Goal: Information Seeking & Learning: Find specific fact

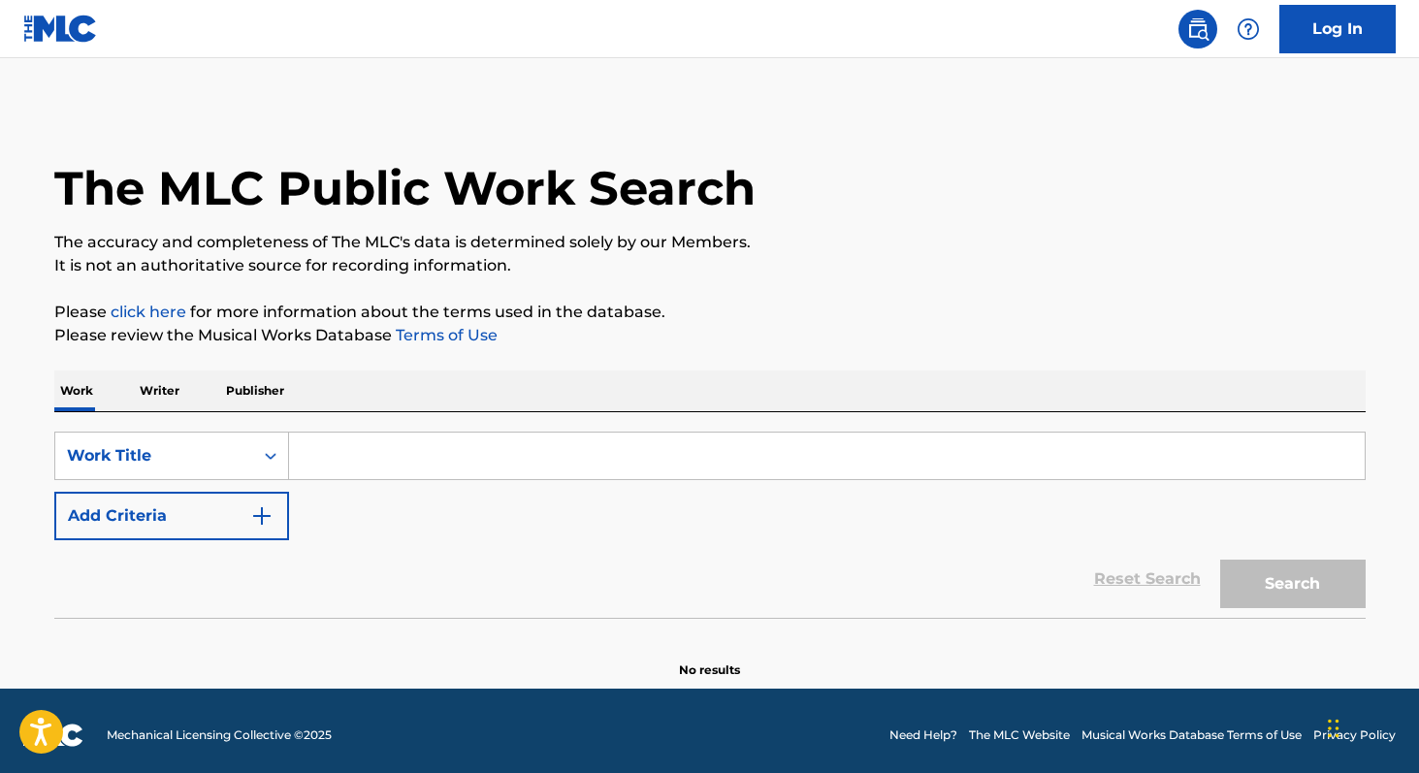
click at [409, 456] on input "Search Form" at bounding box center [826, 455] width 1075 height 47
paste input "Sexta Feira Hoje Tem"
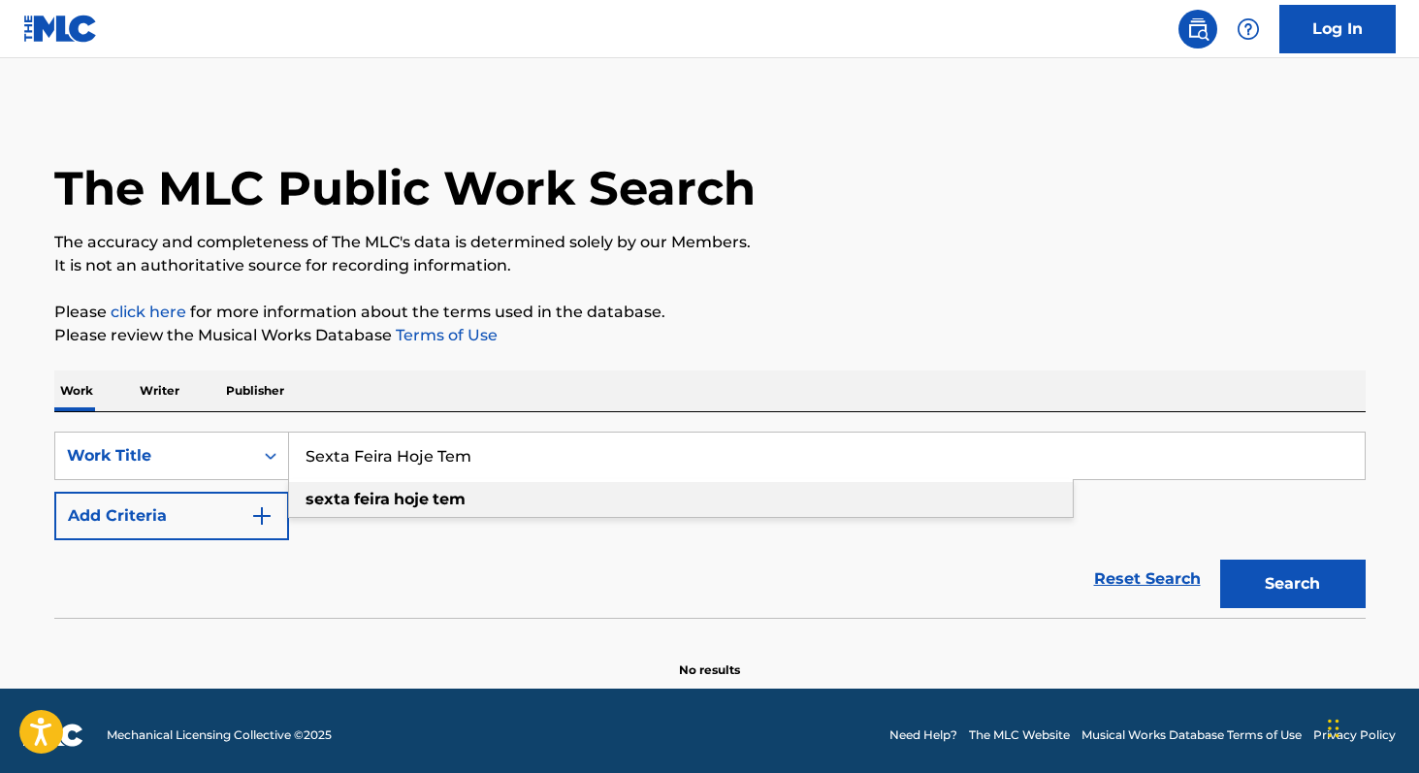
type input "Sexta Feira Hoje Tem"
click at [415, 511] on div "sexta feira hoje tem" at bounding box center [680, 499] width 783 height 35
click at [1283, 587] on button "Search" at bounding box center [1292, 583] width 145 height 48
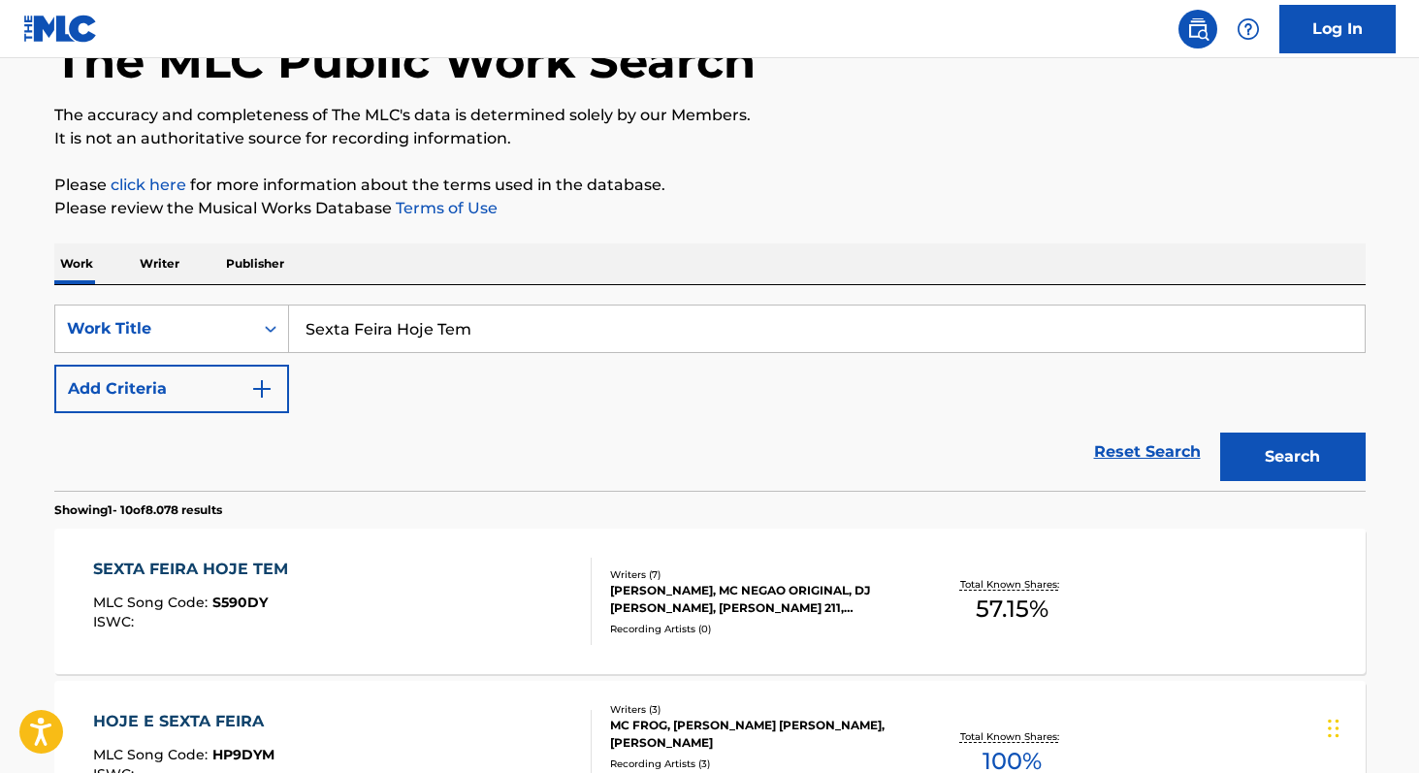
scroll to position [130, 0]
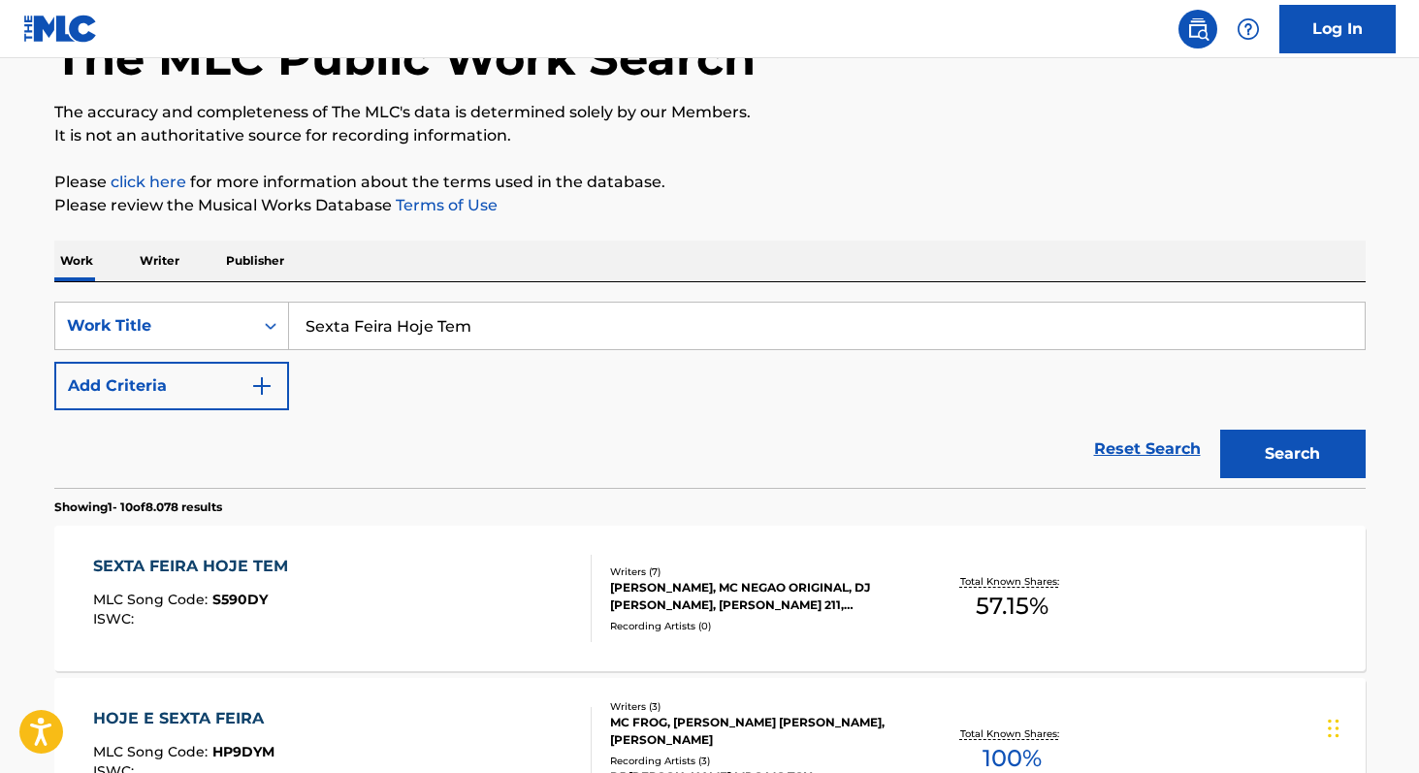
click at [976, 619] on span "57.15 %" at bounding box center [1011, 606] width 73 height 35
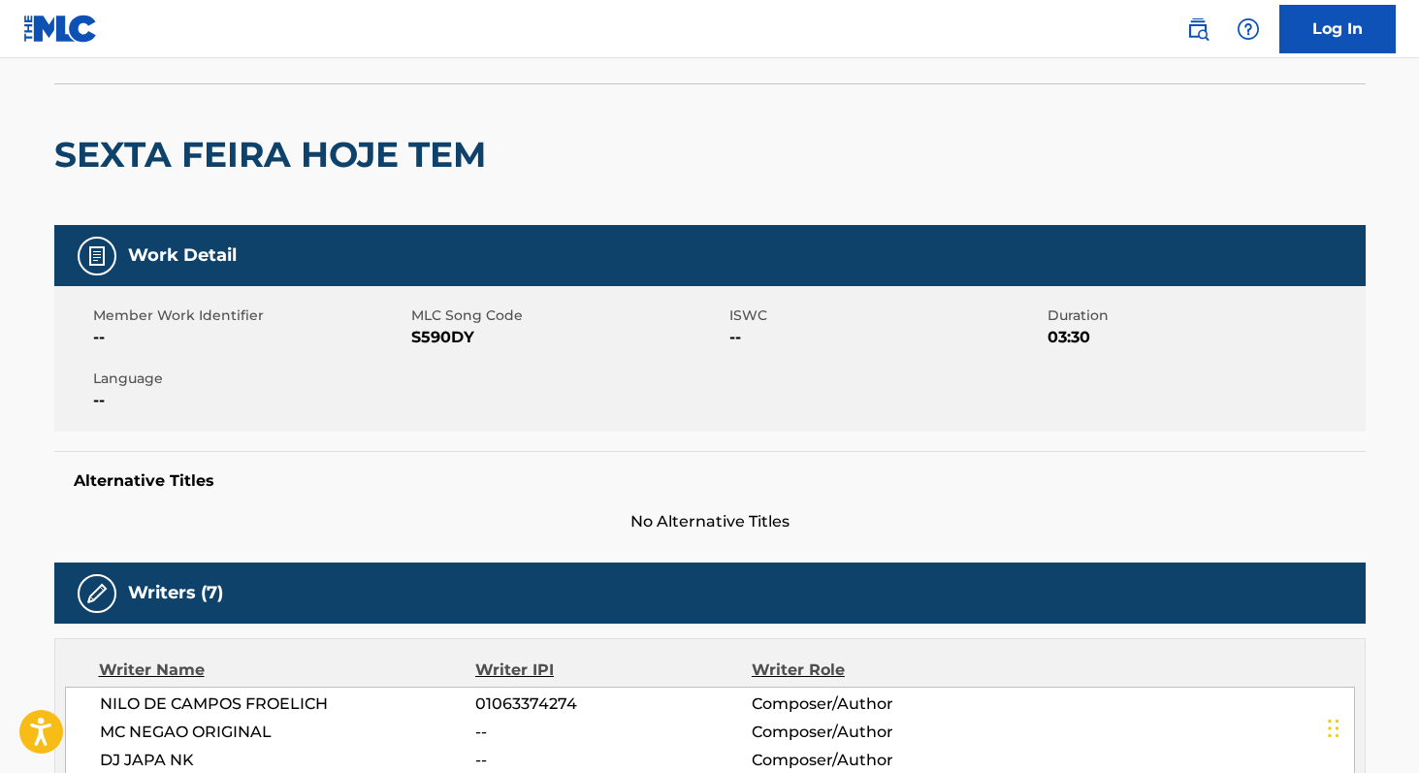
scroll to position [93, 0]
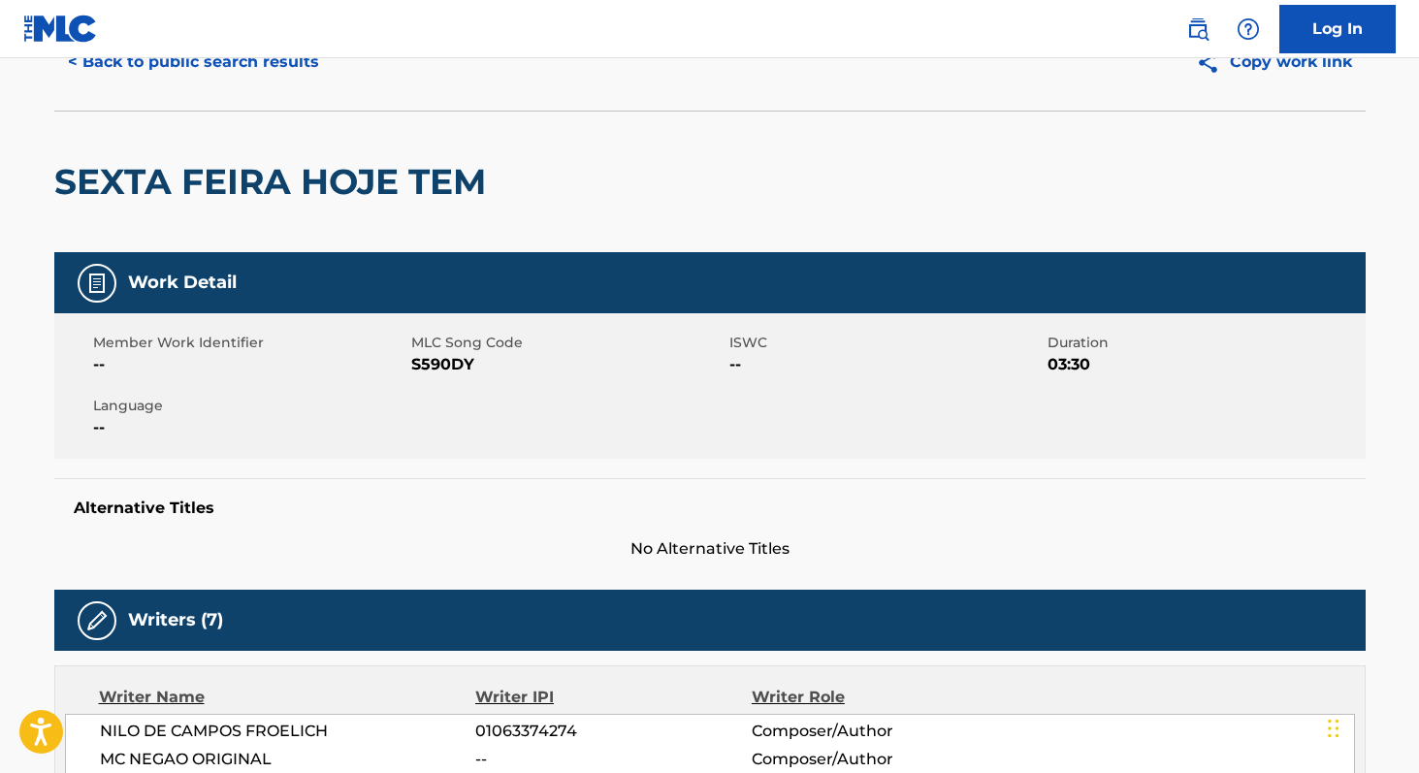
click at [431, 356] on span "S590DY" at bounding box center [567, 364] width 313 height 23
copy span "S590DY"
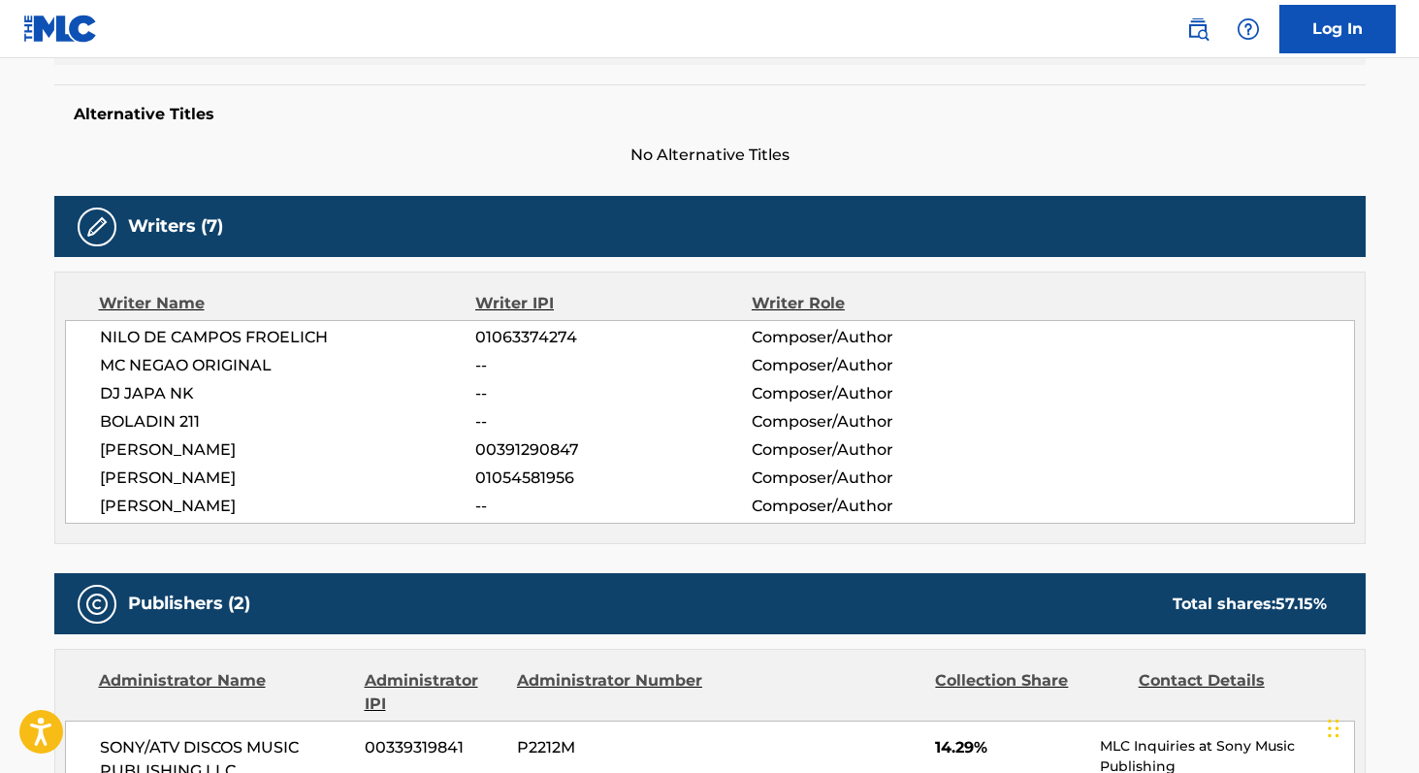
scroll to position [491, 0]
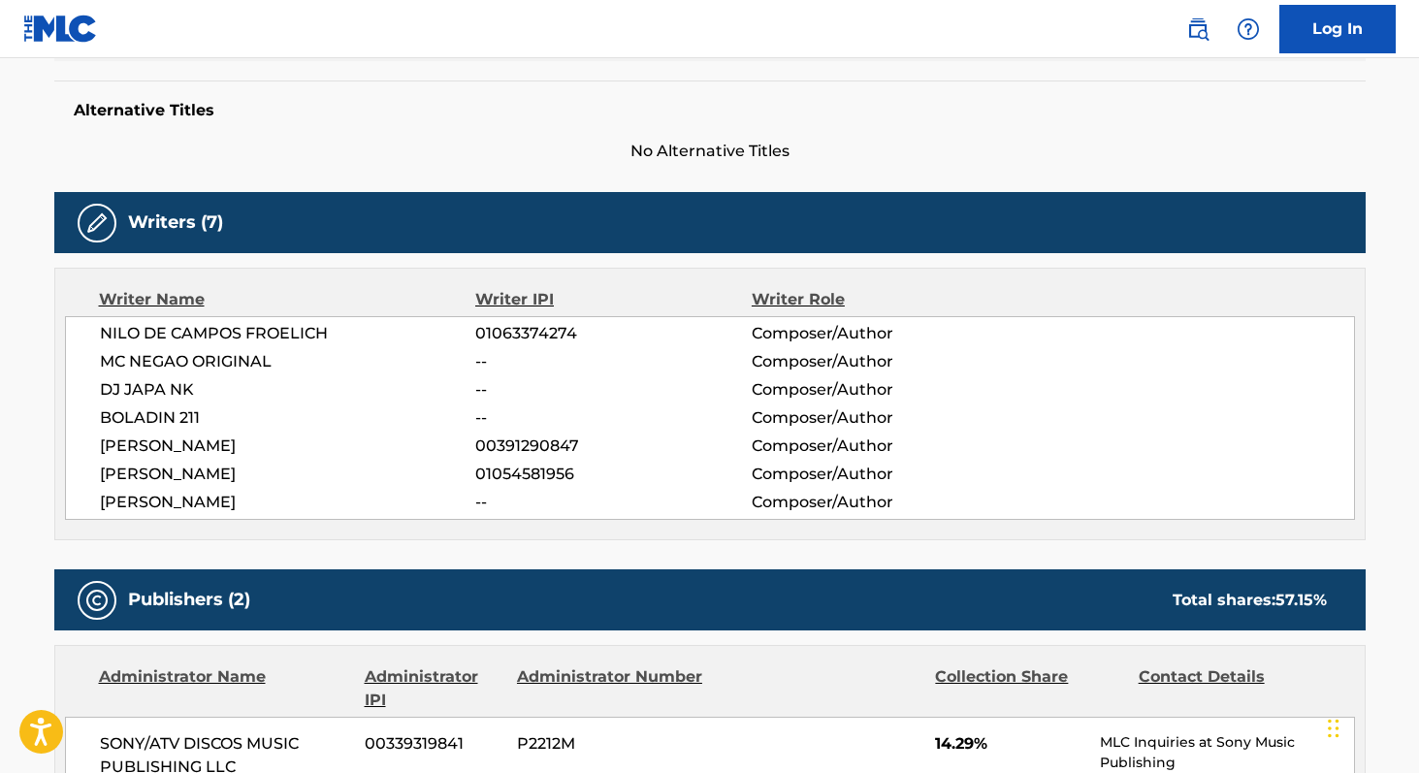
click at [103, 328] on span "NILO DE CAMPOS FROELICH" at bounding box center [288, 333] width 376 height 23
copy div "[PERSON_NAME] FROELICH 01063374274 Composer/Author MC [PERSON_NAME] ORIGINAL --…"
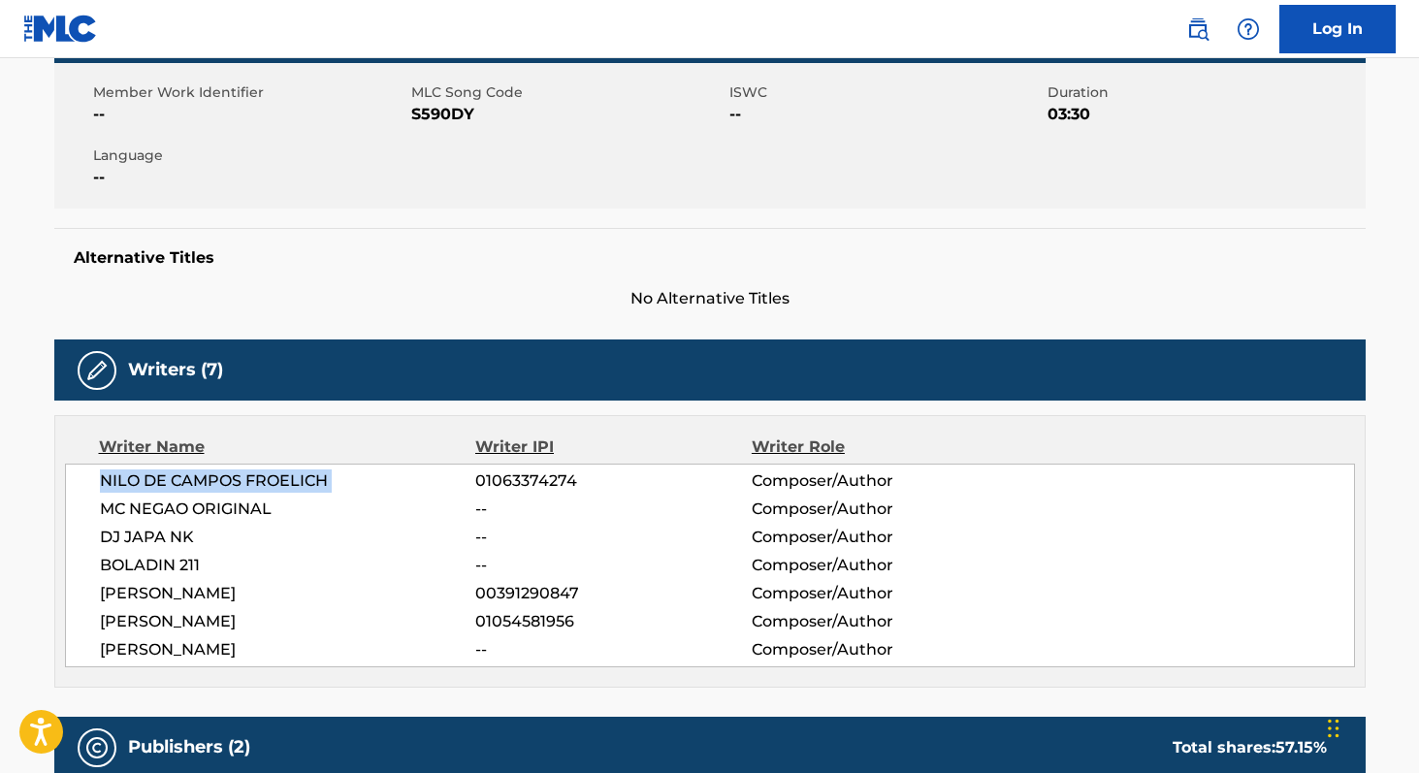
scroll to position [0, 0]
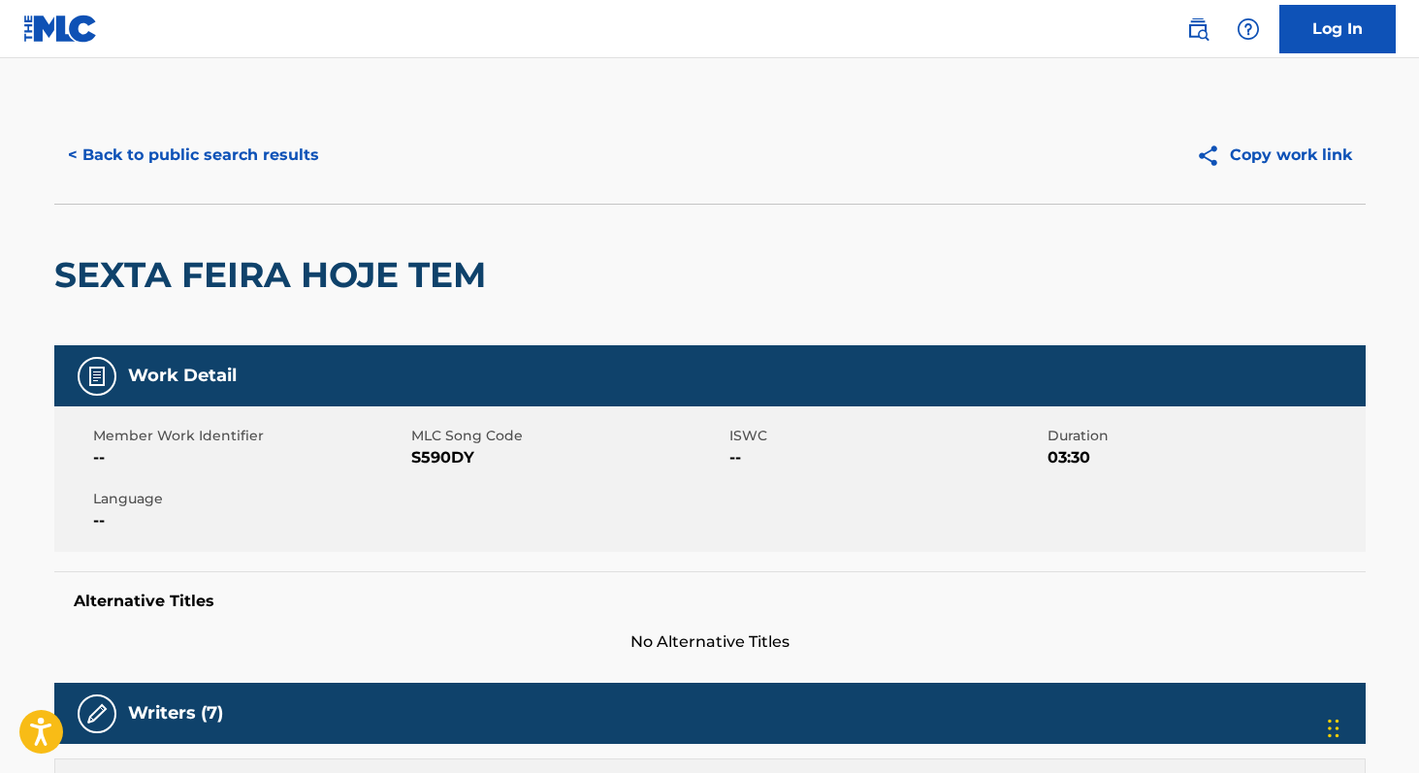
click at [249, 145] on button "< Back to public search results" at bounding box center [193, 155] width 278 height 48
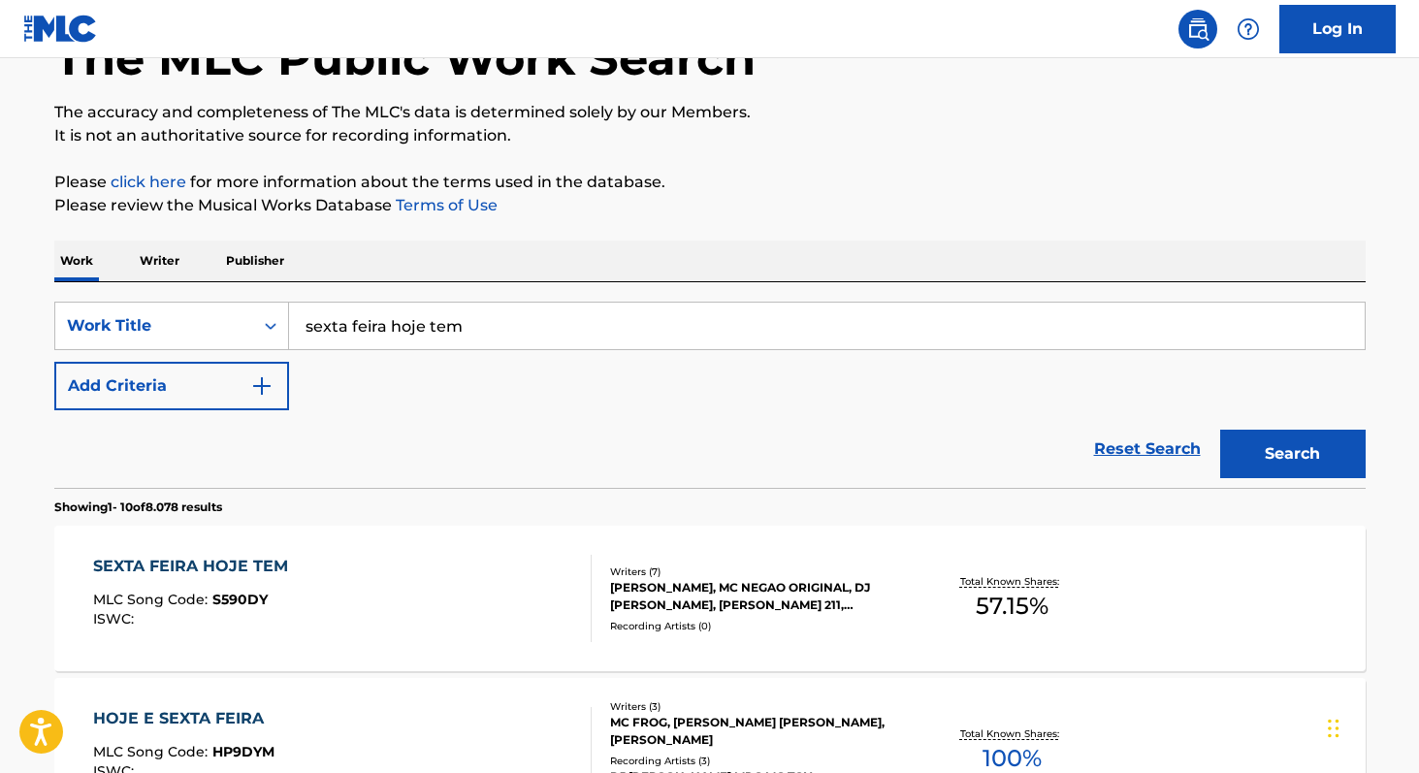
click at [567, 318] on input "sexta feira hoje tem" at bounding box center [826, 326] width 1075 height 47
paste input "MEGA FUNK EMBRAZANTE 3"
type input "MEGA FUNK EMBRAZANTE"
click at [1220, 430] on button "Search" at bounding box center [1292, 454] width 145 height 48
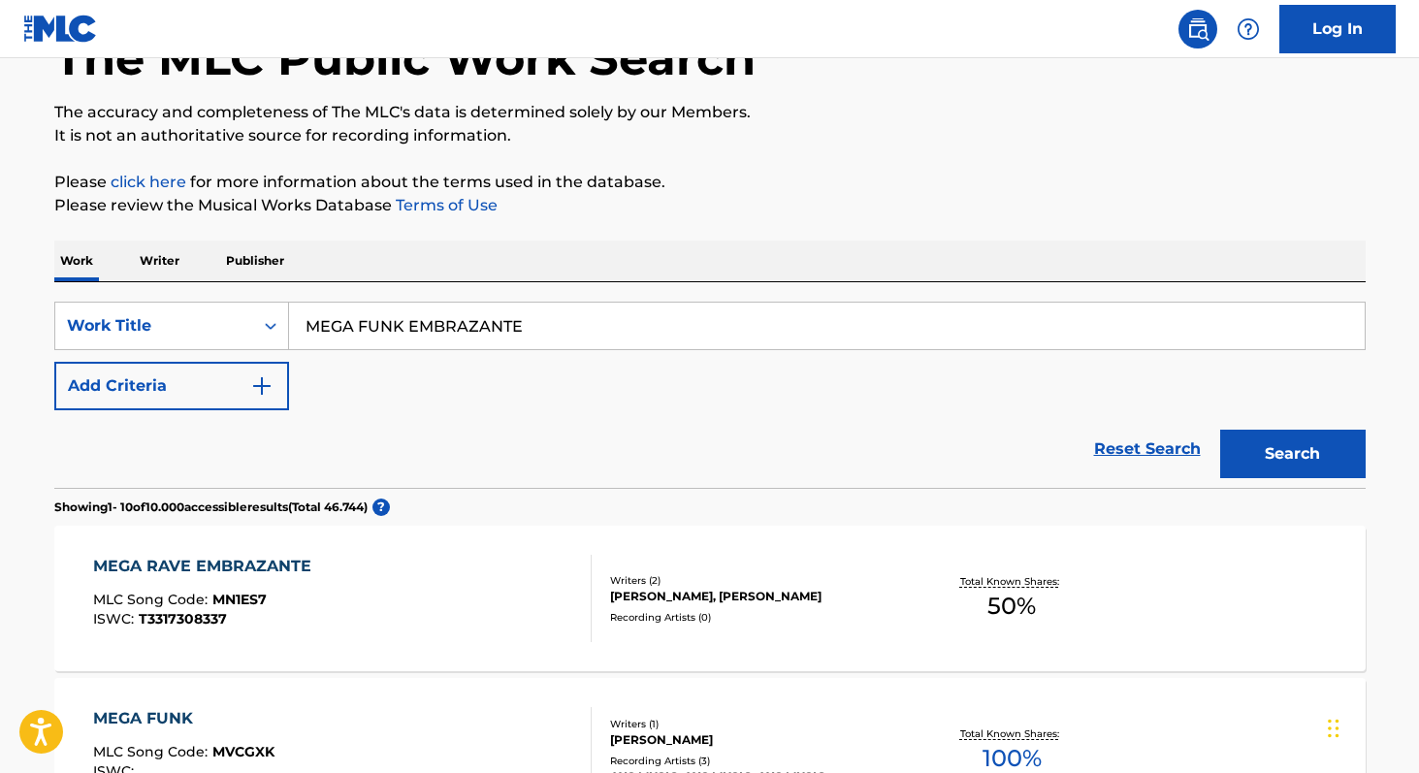
click at [169, 261] on p "Writer" at bounding box center [159, 260] width 51 height 41
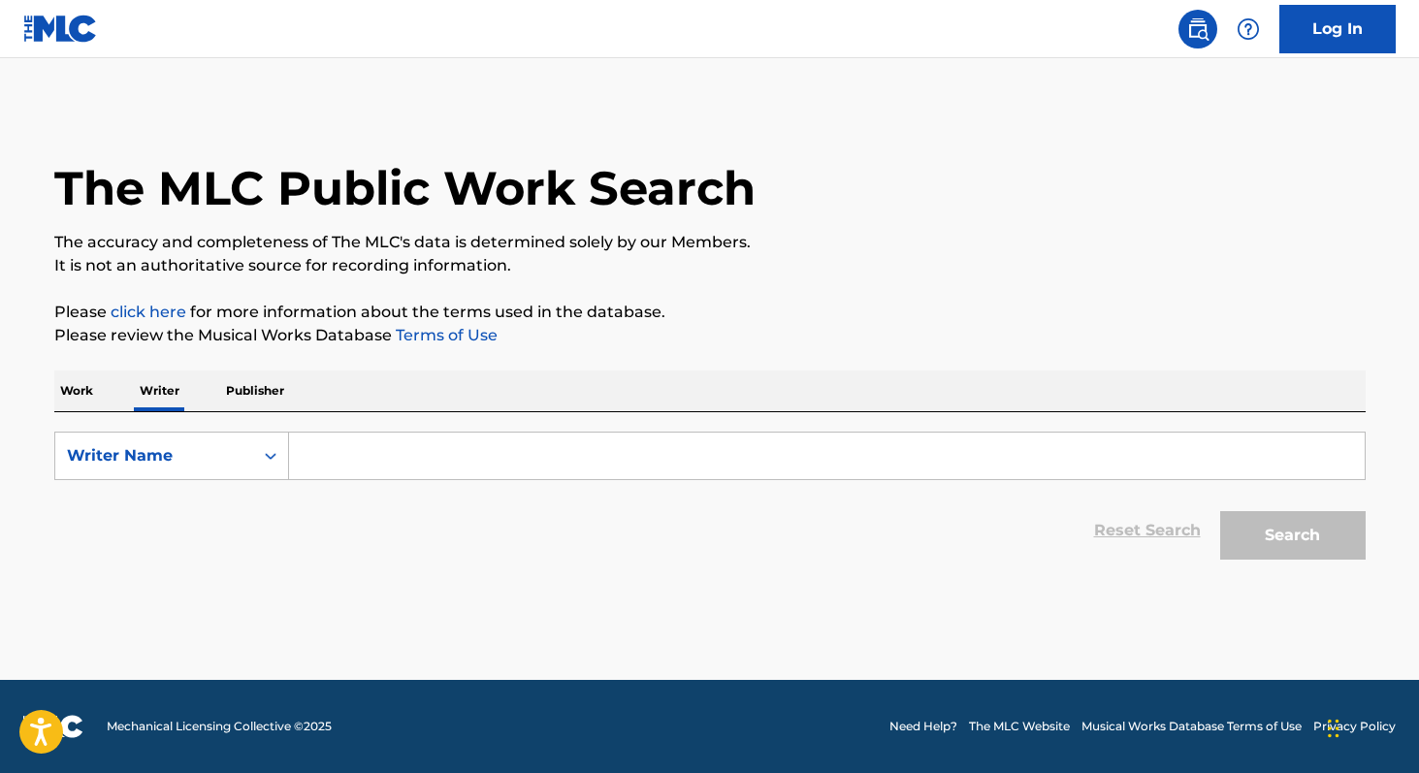
click at [495, 465] on input "Search Form" at bounding box center [826, 455] width 1075 height 47
paste input "DJ [PERSON_NAME]"
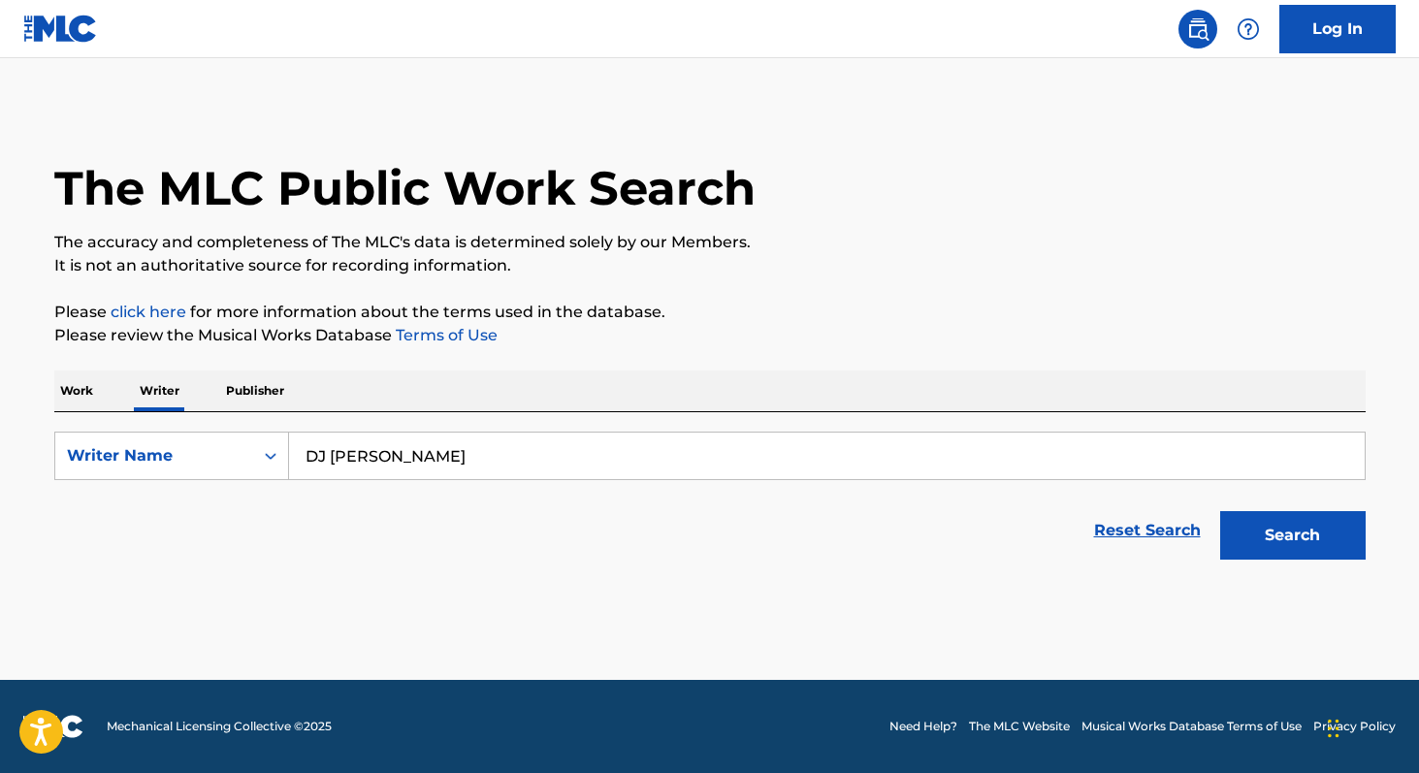
paste input "jego [PERSON_NAME]"
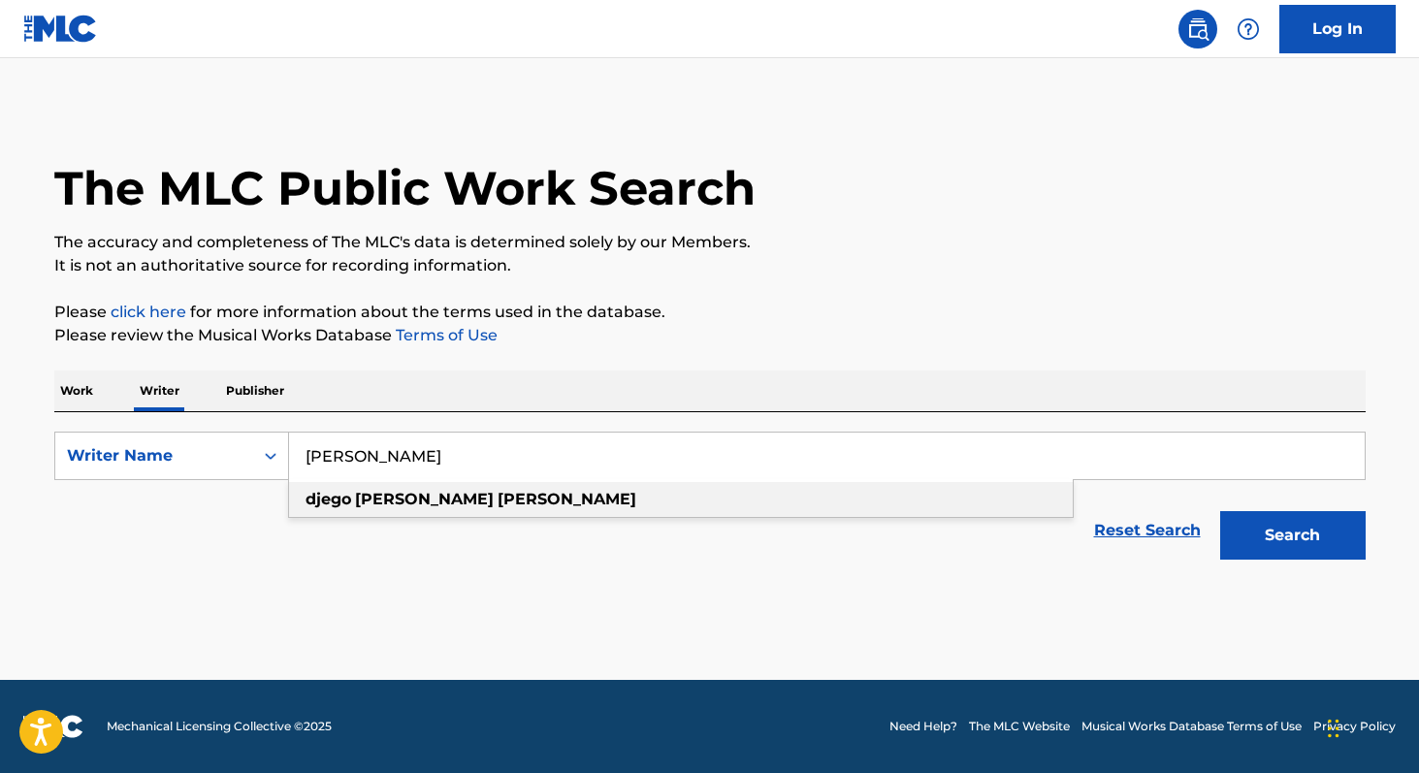
click at [316, 507] on strong "djego" at bounding box center [328, 499] width 46 height 18
type input "[PERSON_NAME]"
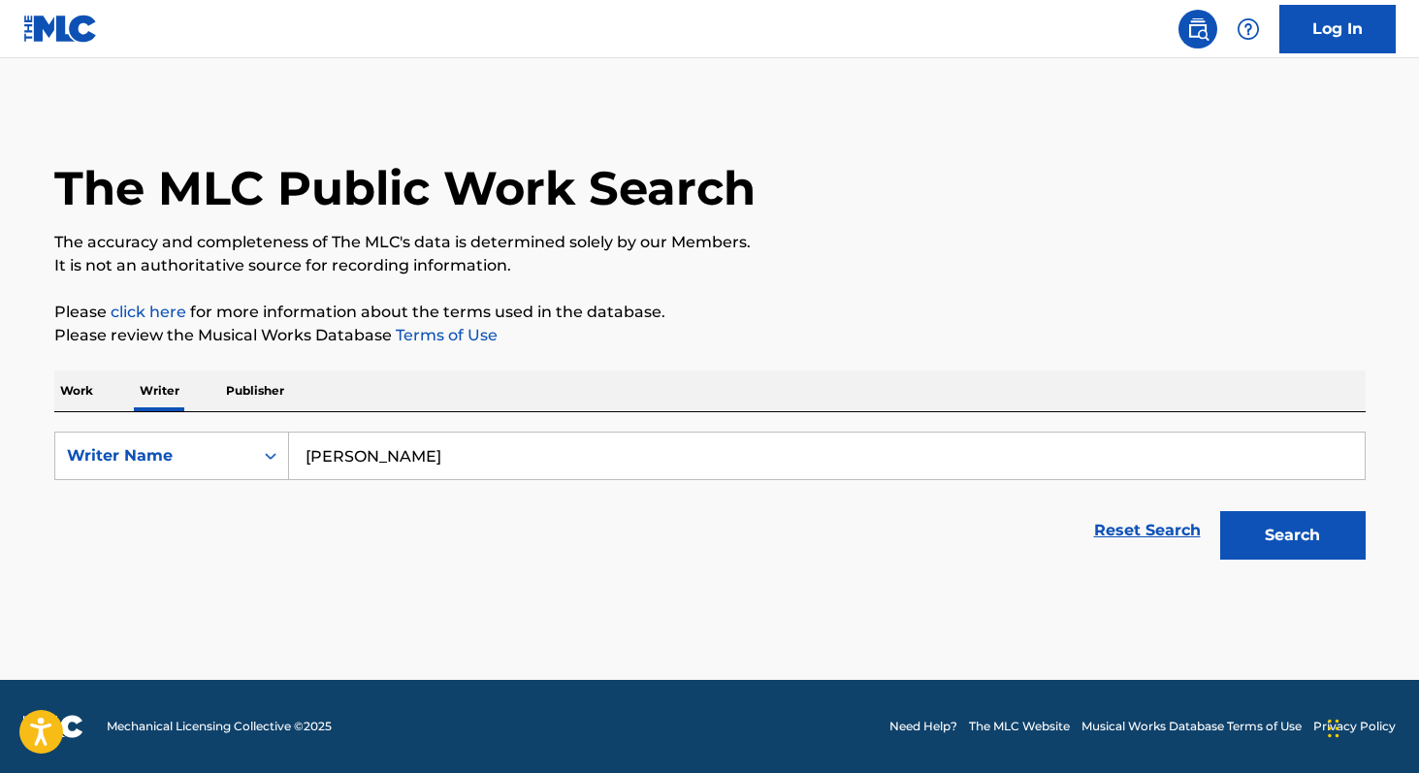
click at [1267, 531] on button "Search" at bounding box center [1292, 535] width 145 height 48
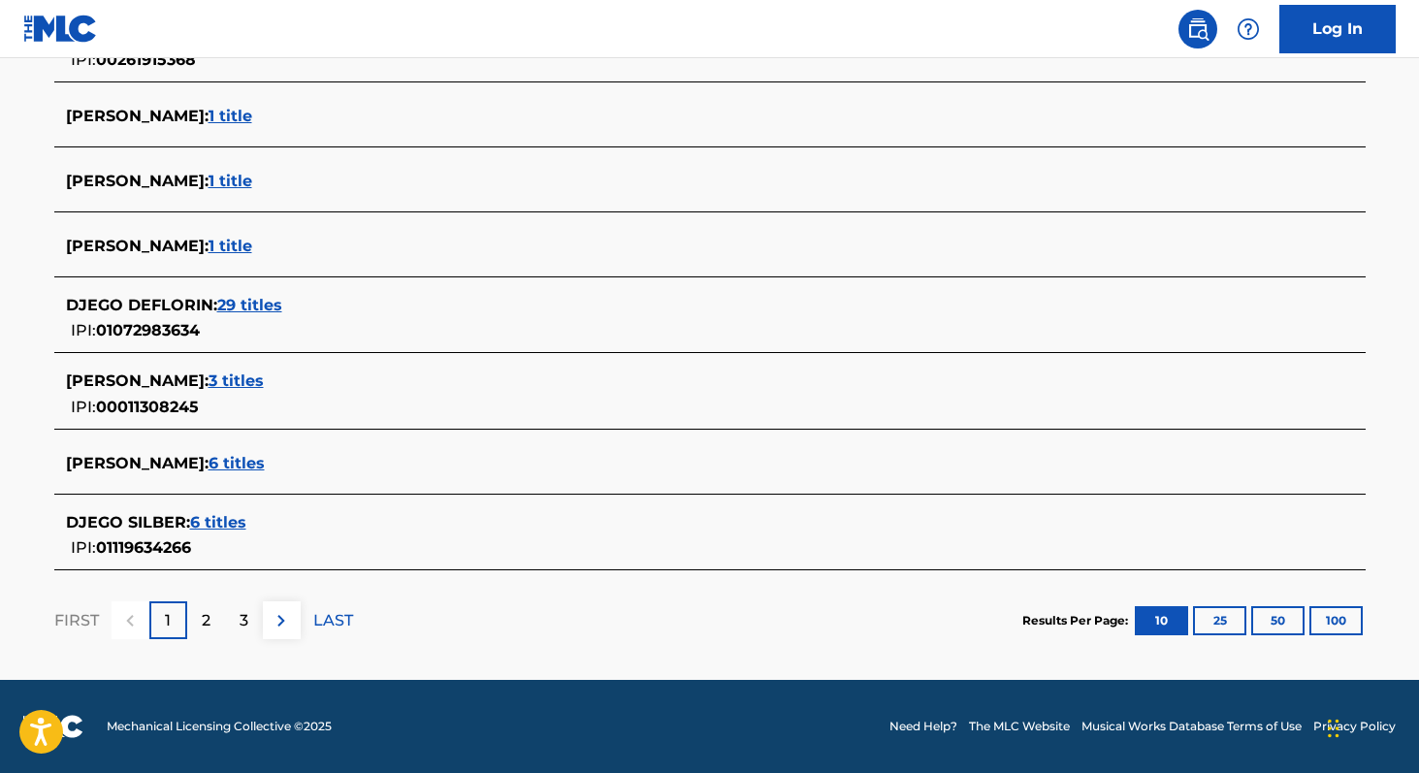
scroll to position [721, 0]
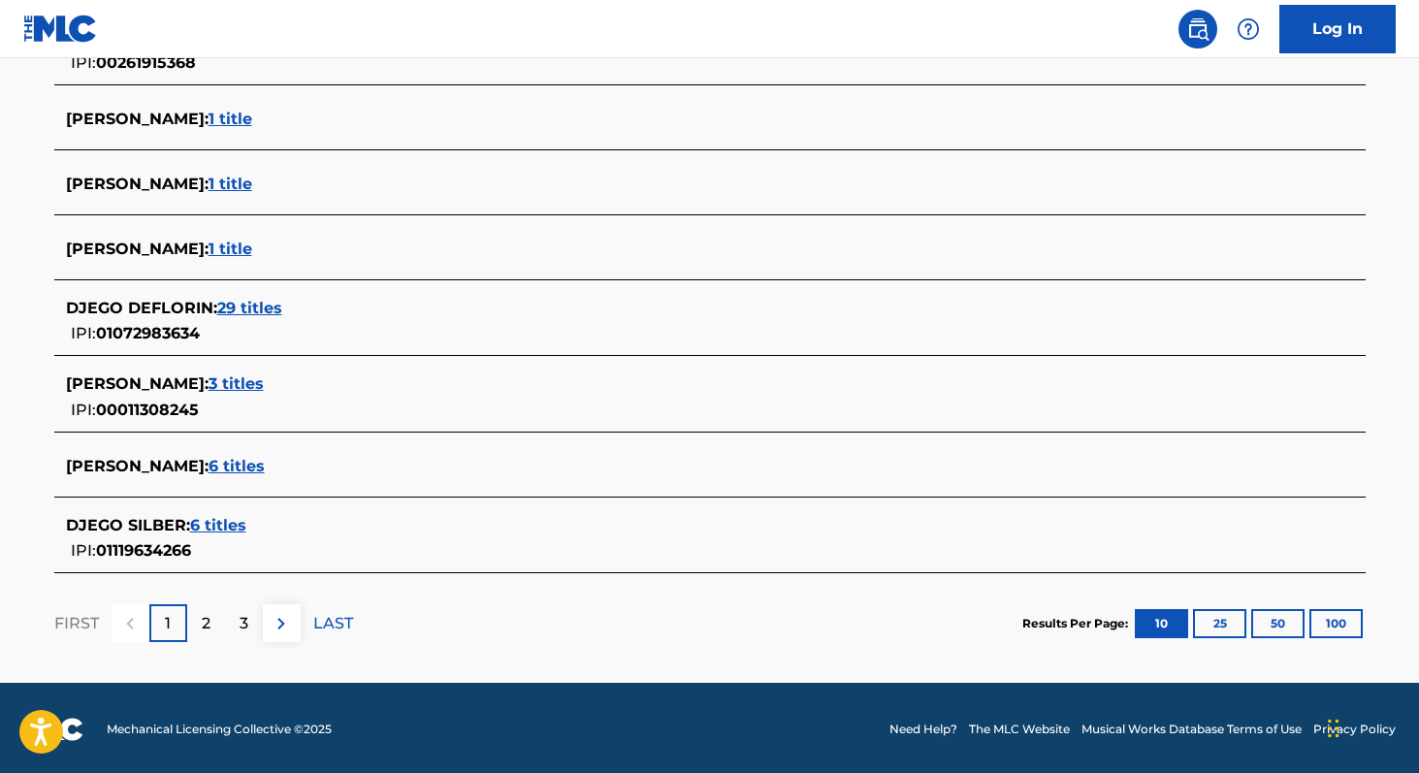
click at [265, 464] on span "6 titles" at bounding box center [236, 466] width 56 height 18
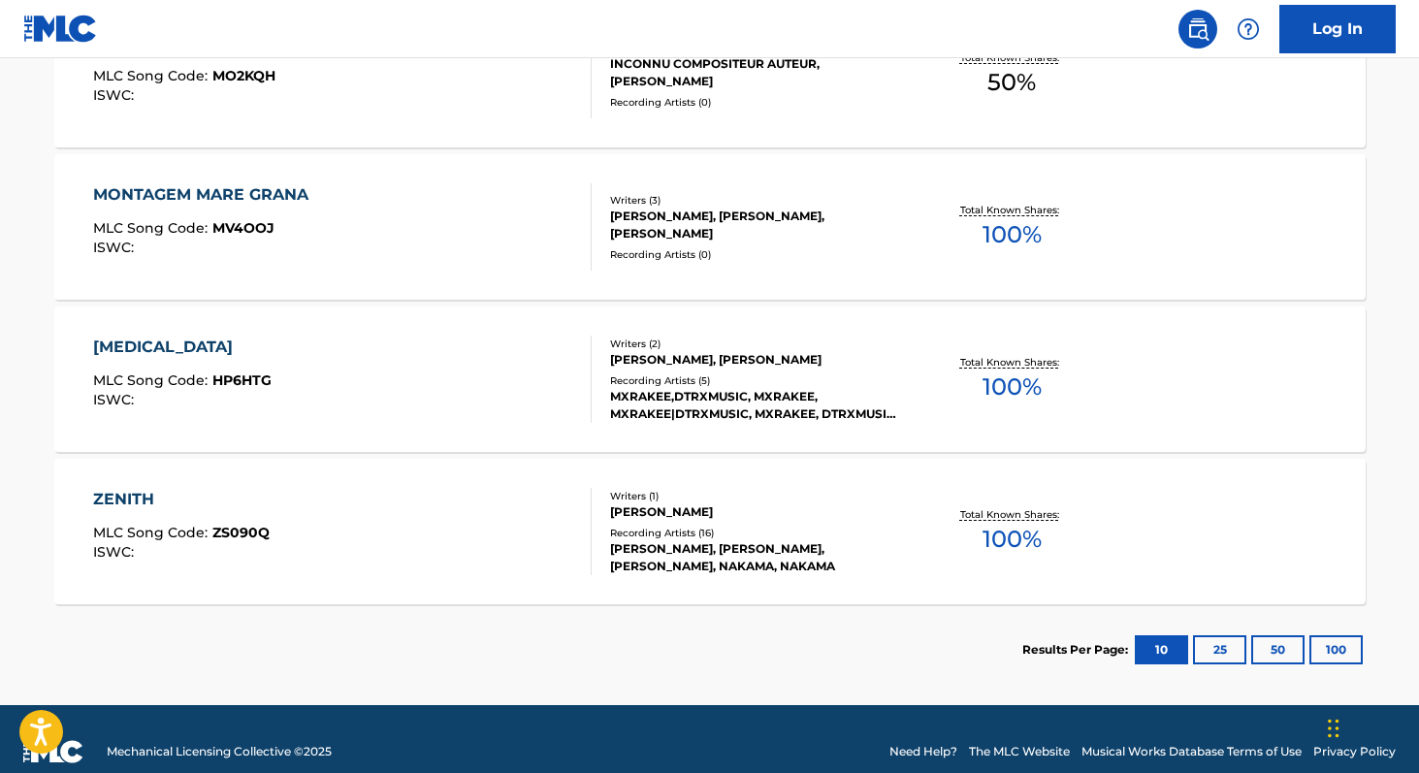
scroll to position [983, 0]
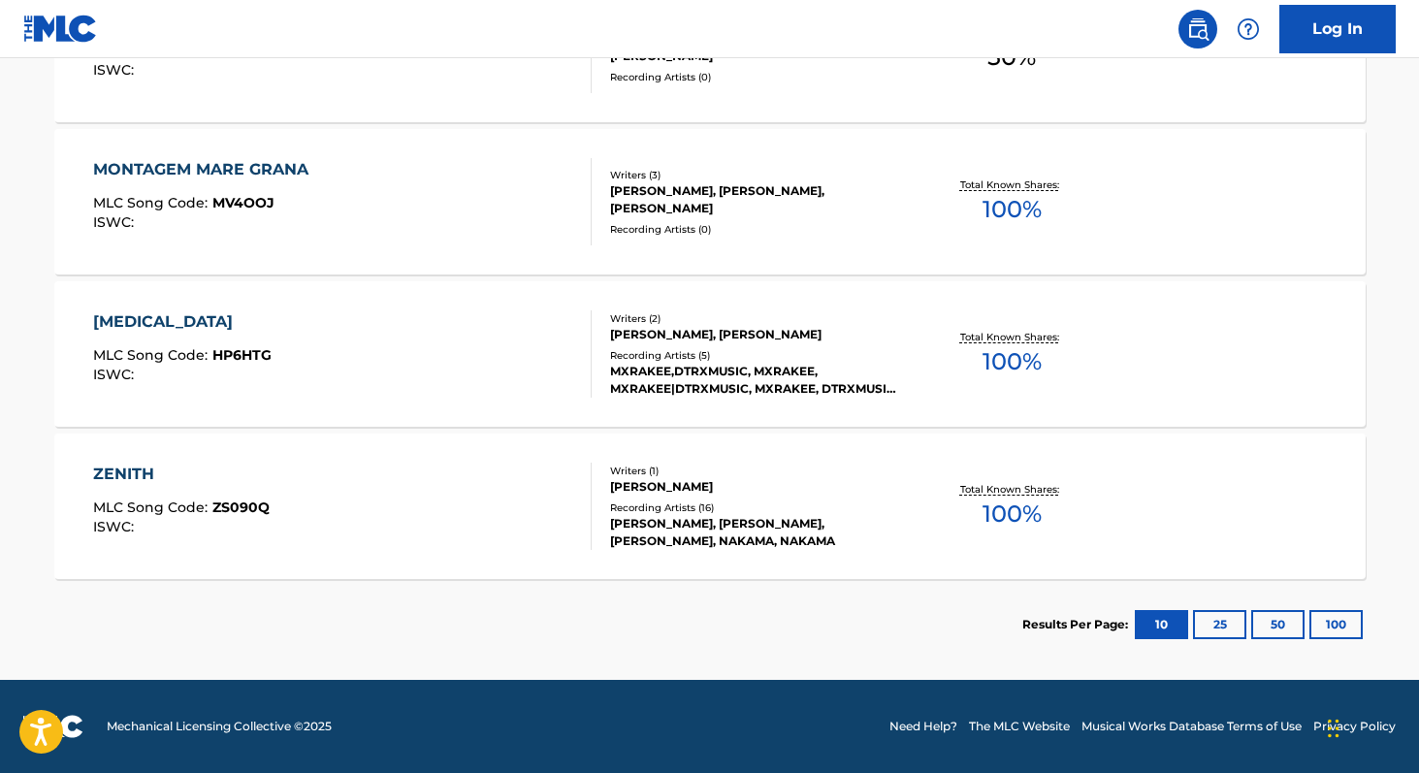
click at [1015, 504] on span "100 %" at bounding box center [1011, 513] width 59 height 35
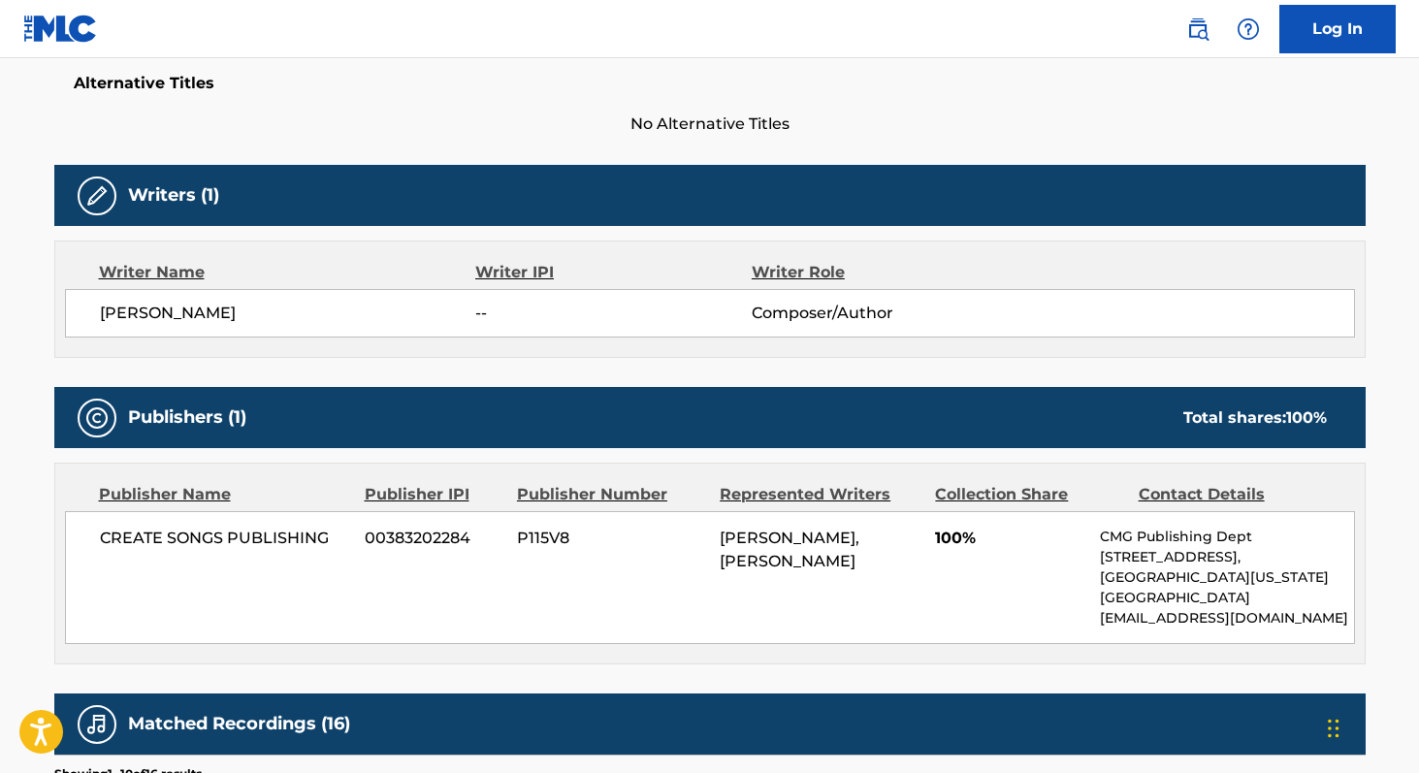
scroll to position [520, 0]
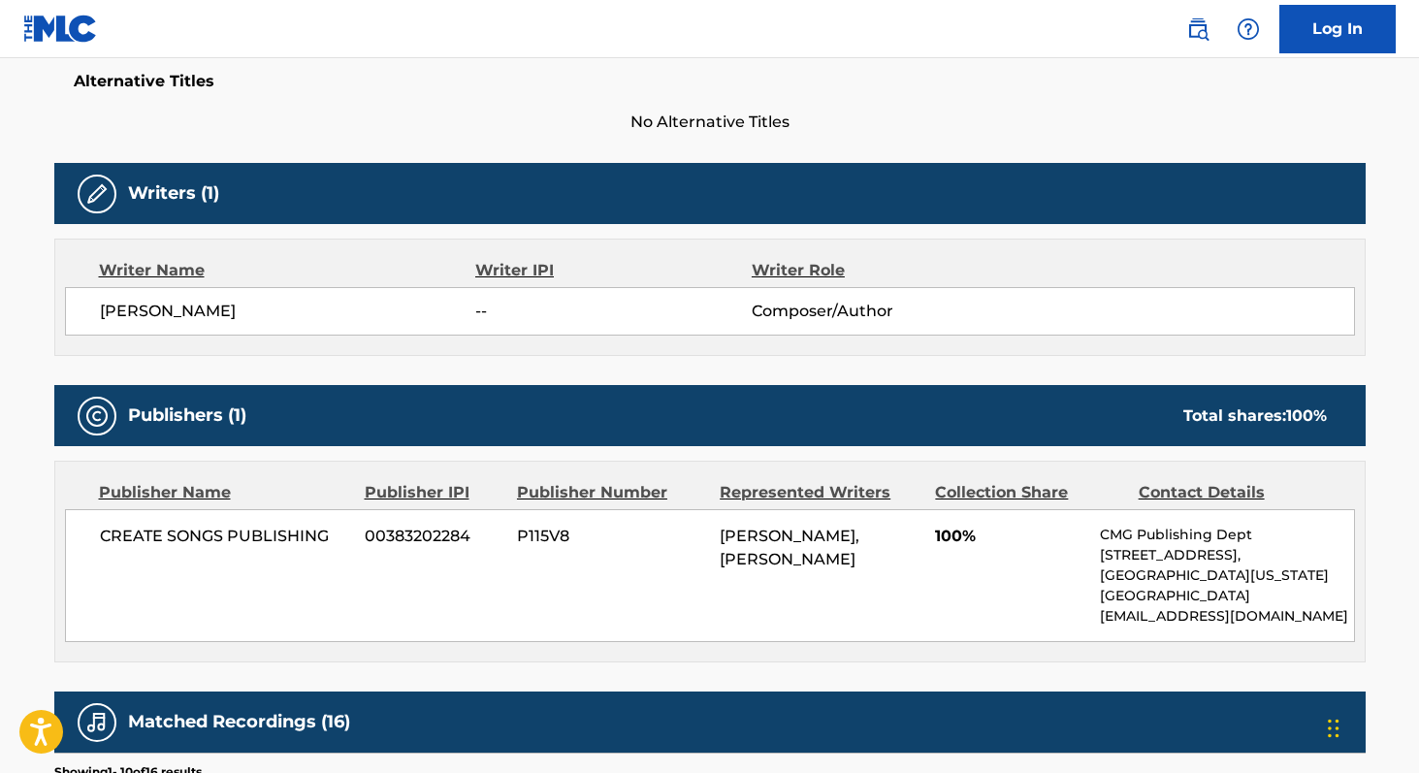
click at [120, 541] on span "CREATE SONGS PUBLISHING" at bounding box center [225, 536] width 251 height 23
copy div "CREATE SONGS PUBLISHING"
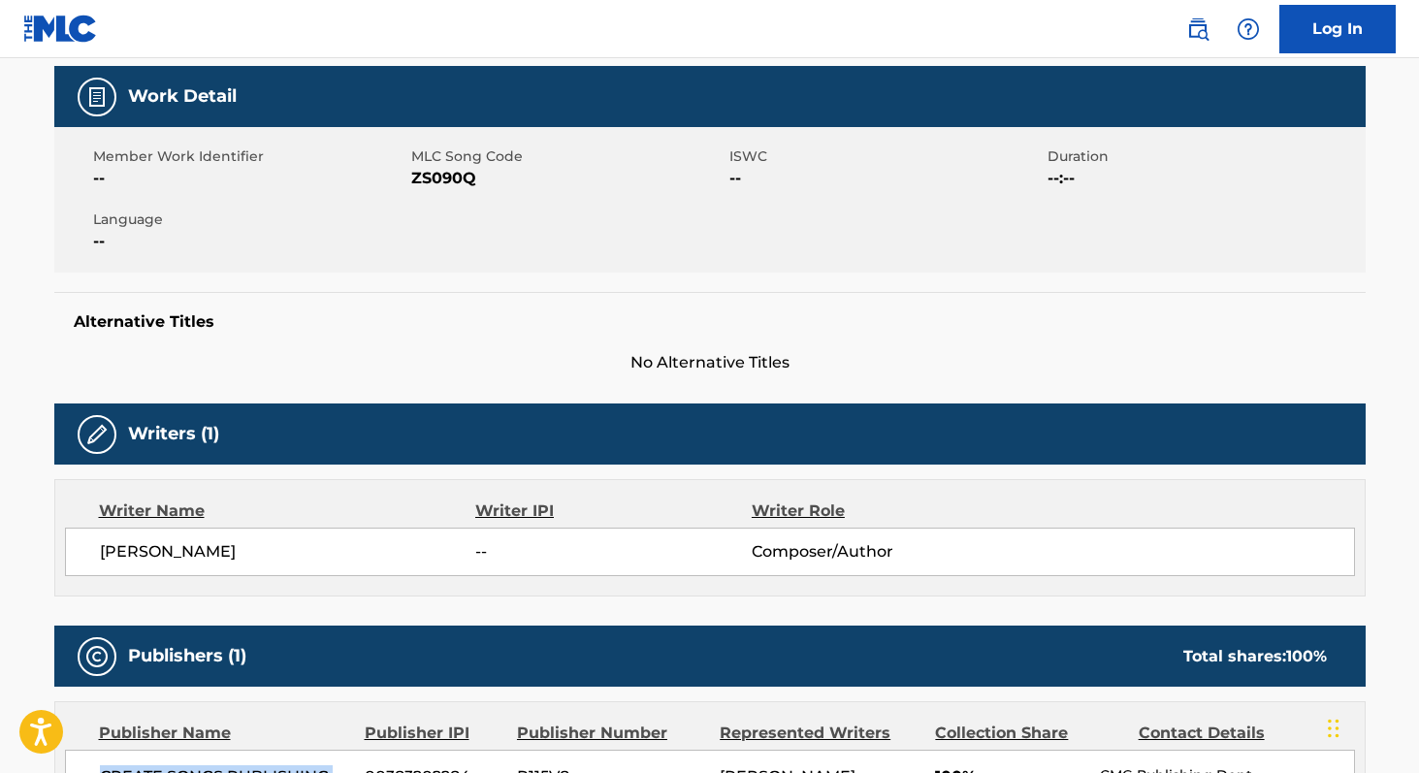
scroll to position [277, 0]
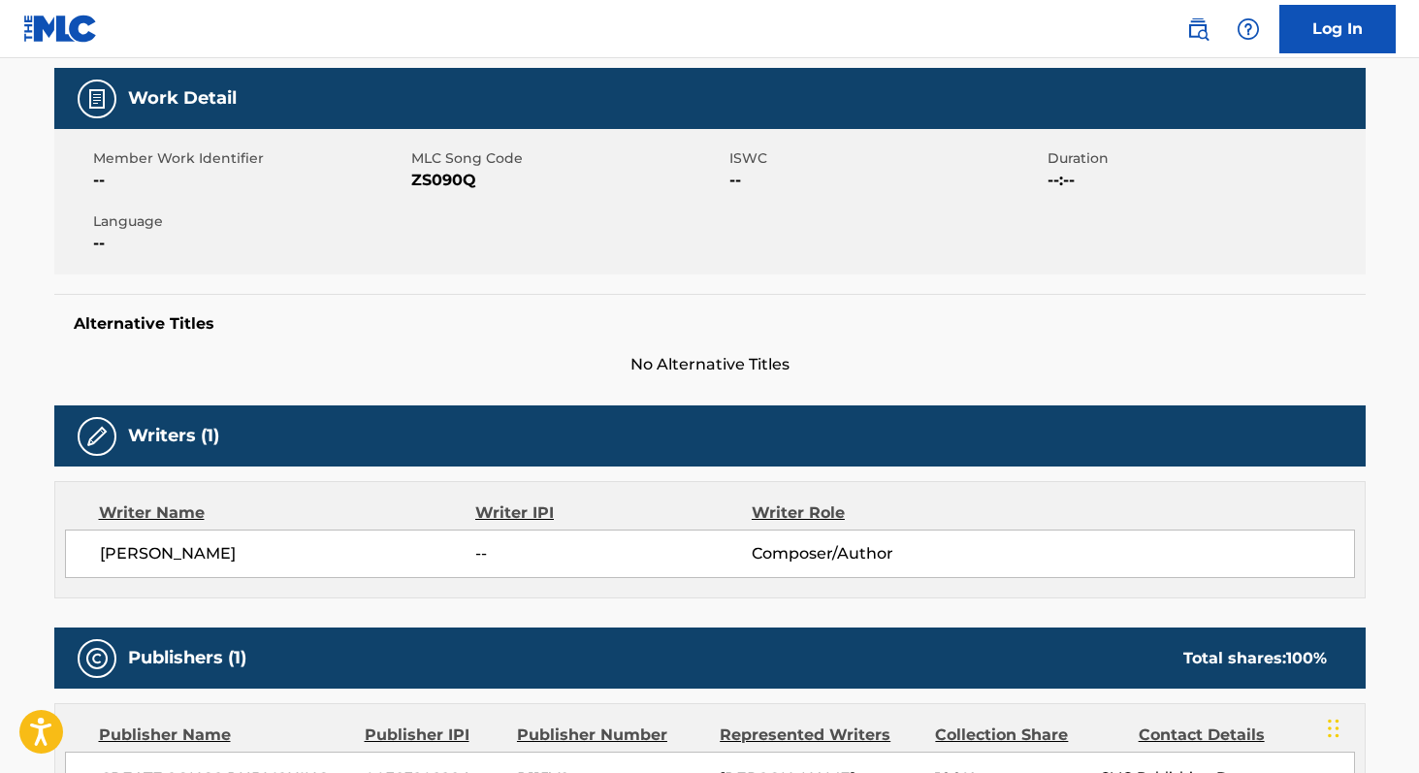
click at [415, 176] on span "ZS090Q" at bounding box center [567, 180] width 313 height 23
copy span "ZS090Q"
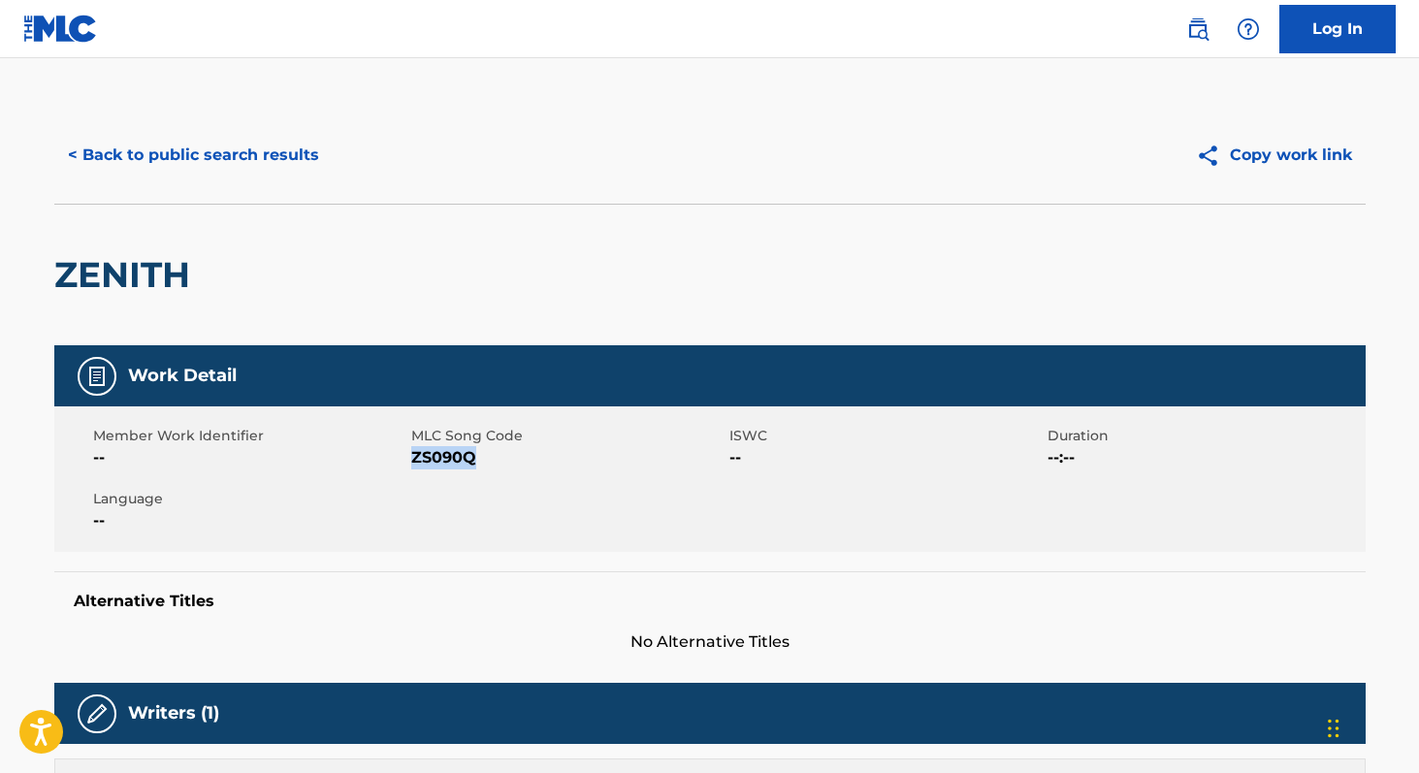
click at [240, 147] on button "< Back to public search results" at bounding box center [193, 155] width 278 height 48
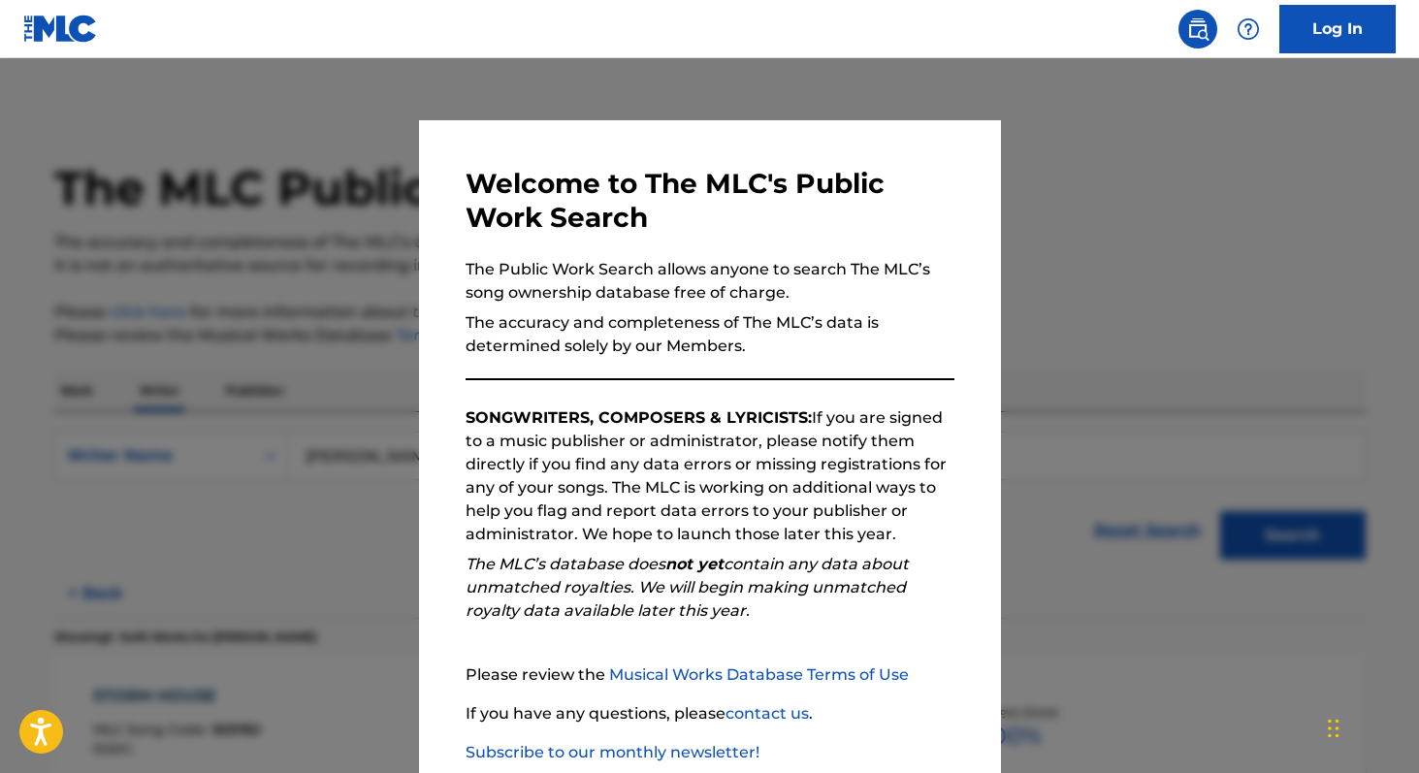
scroll to position [114, 0]
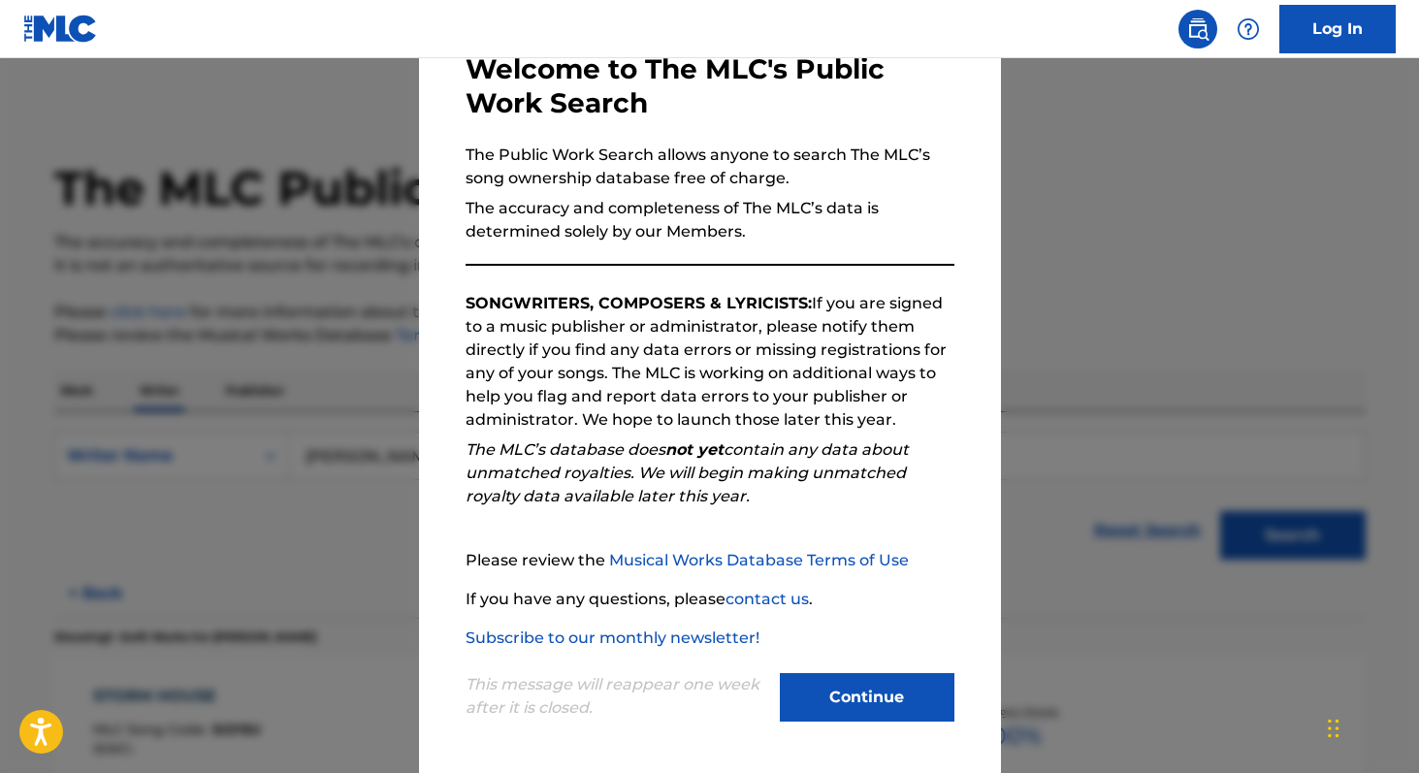
click at [889, 681] on button "Continue" at bounding box center [867, 697] width 175 height 48
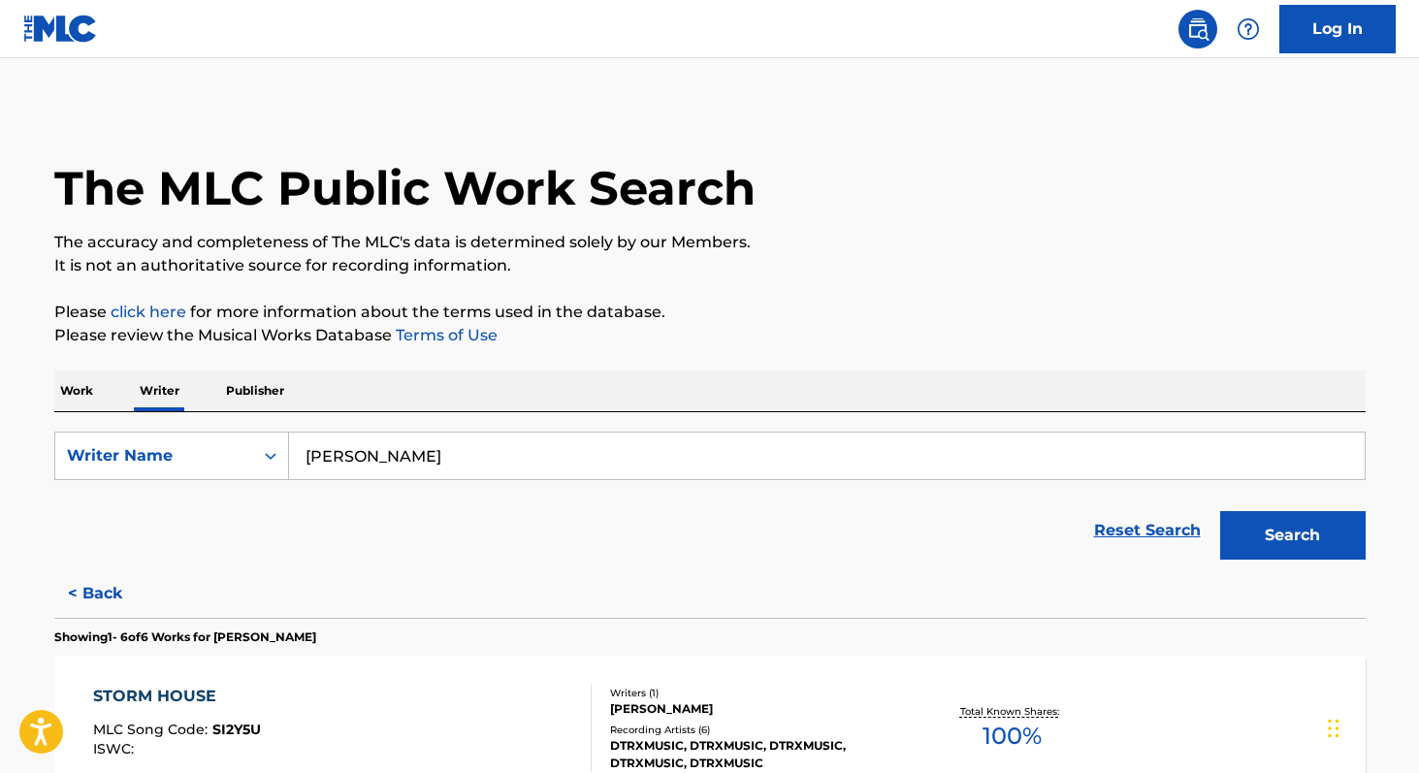
click at [509, 473] on input "[PERSON_NAME]" at bounding box center [826, 455] width 1075 height 47
click at [78, 397] on p "Work" at bounding box center [76, 390] width 45 height 41
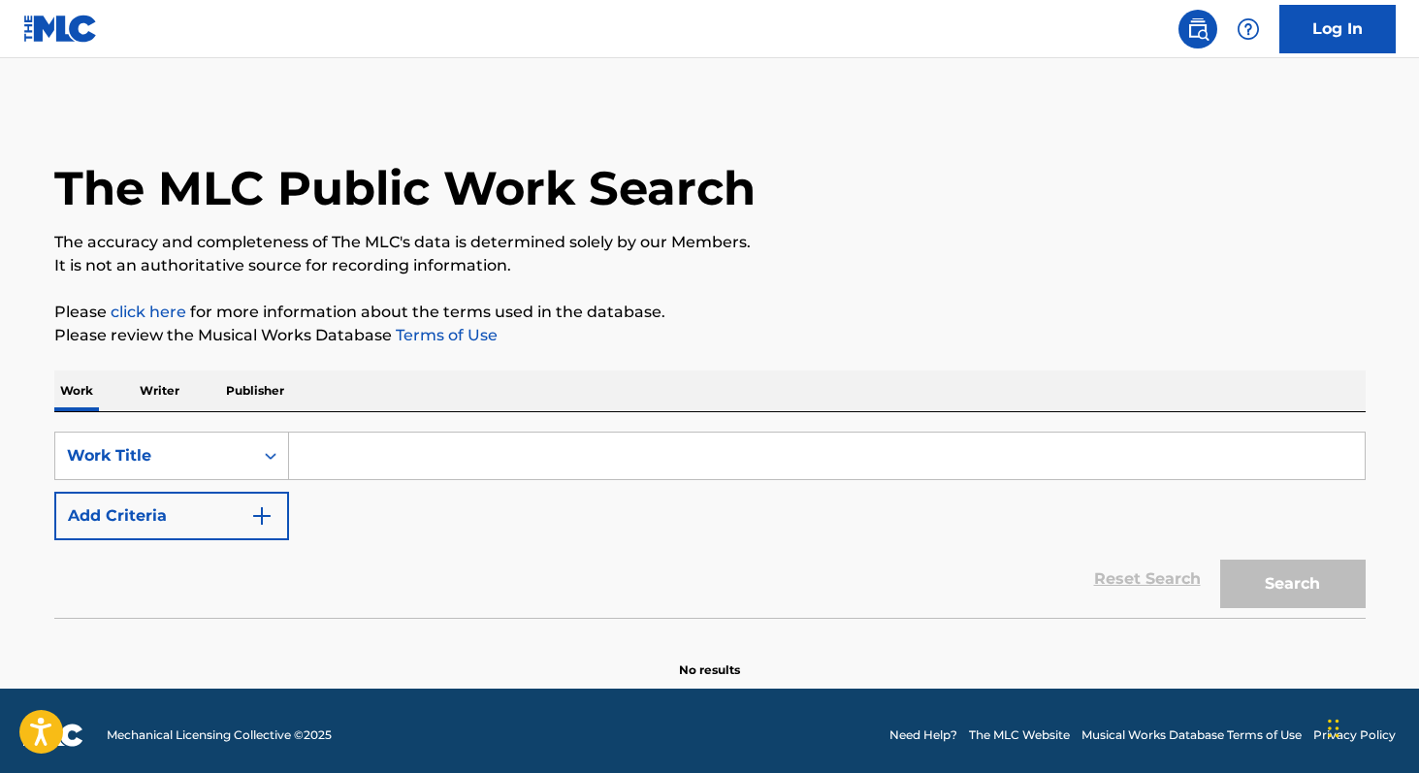
click at [346, 443] on input "Search Form" at bounding box center [826, 455] width 1075 height 47
paste input "Sou tão insegura"
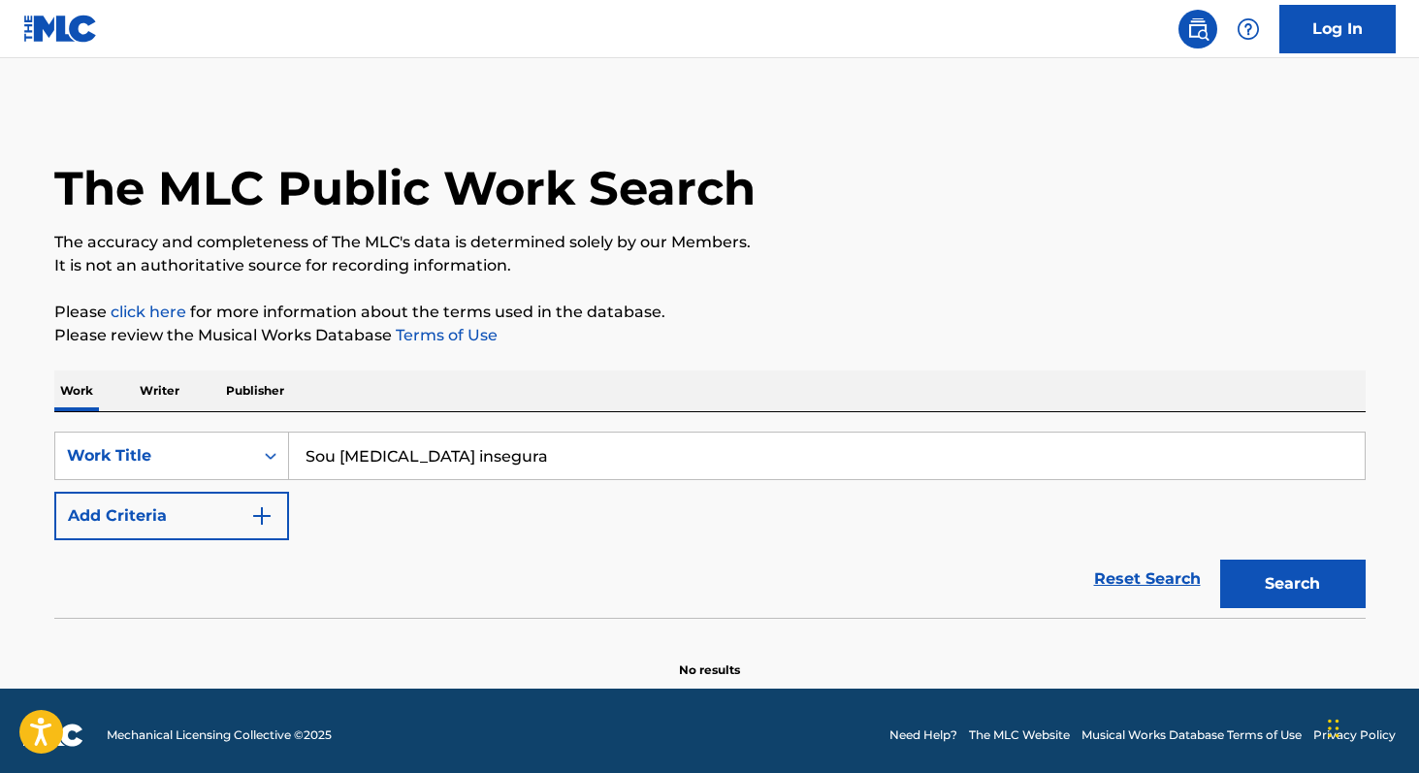
type input "Sou [MEDICAL_DATA] insegura"
click at [1252, 593] on button "Search" at bounding box center [1292, 583] width 145 height 48
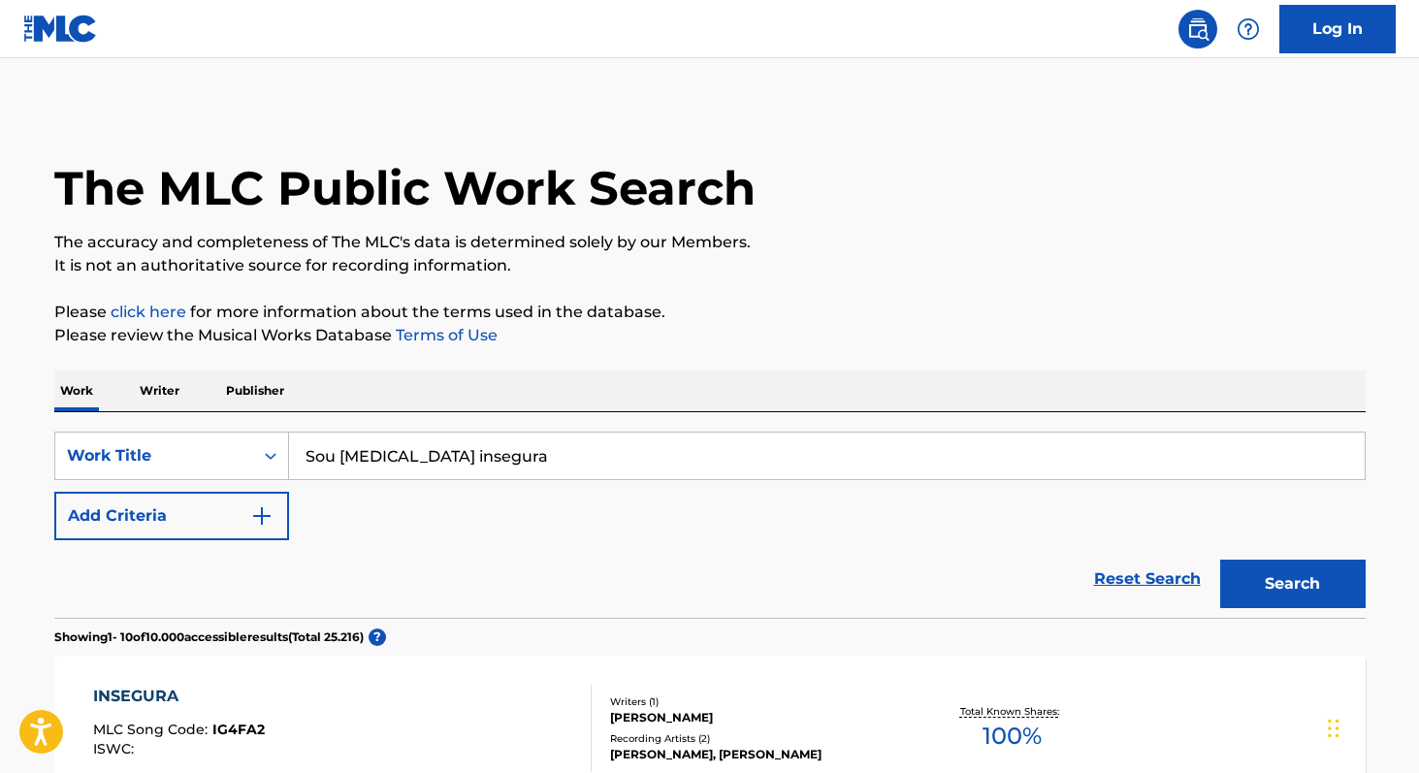
click at [141, 389] on p "Writer" at bounding box center [159, 390] width 51 height 41
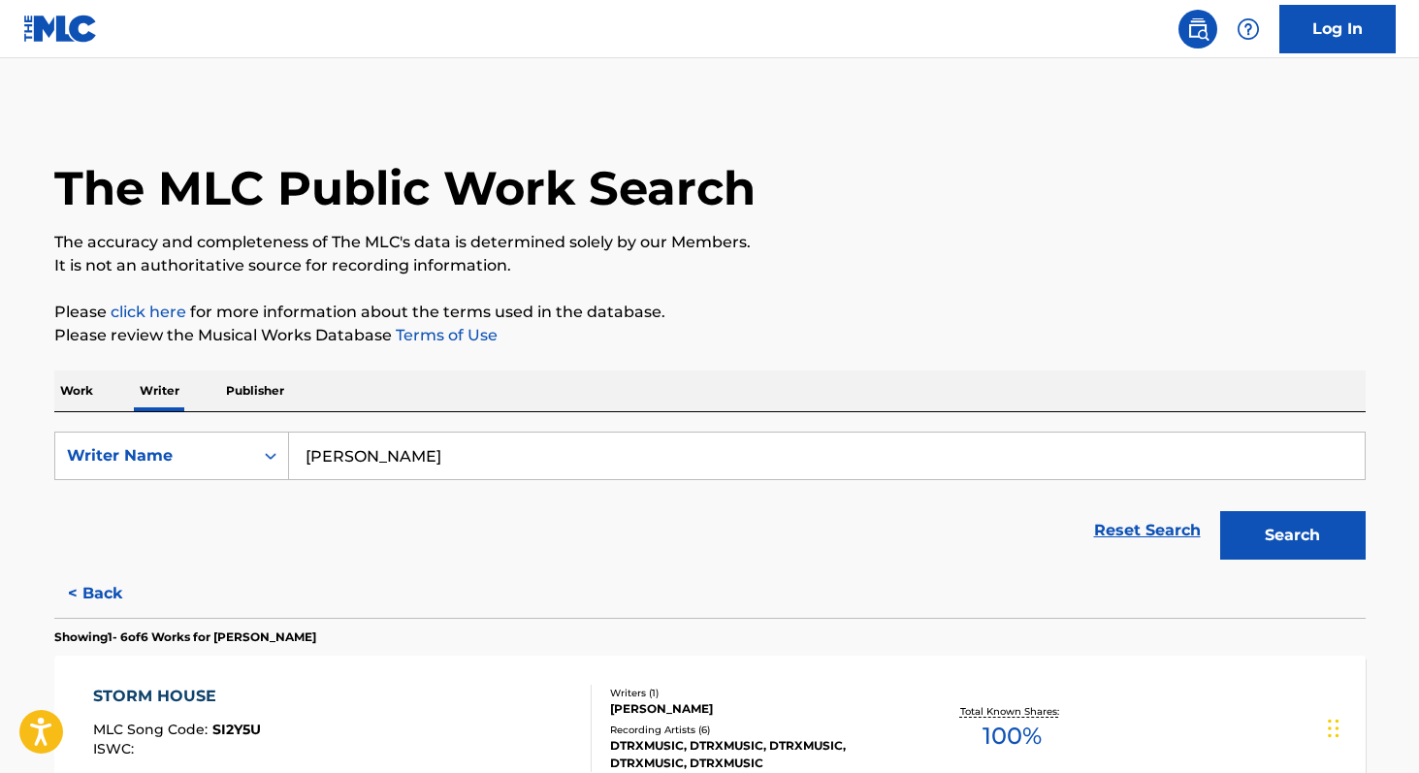
click at [462, 456] on input "[PERSON_NAME]" at bounding box center [826, 455] width 1075 height 47
paste input "Biazin"
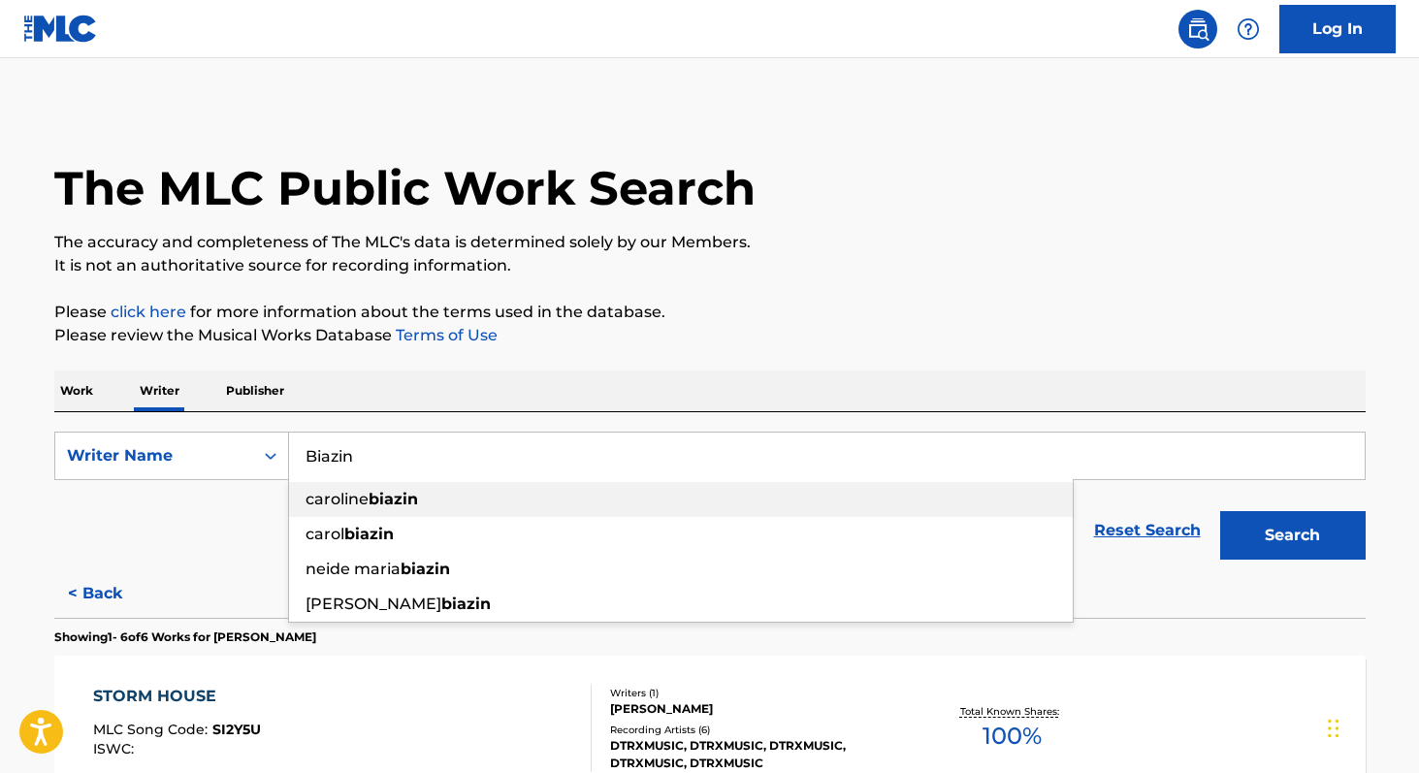
click at [410, 502] on strong "biazin" at bounding box center [392, 499] width 49 height 18
type input "[PERSON_NAME]"
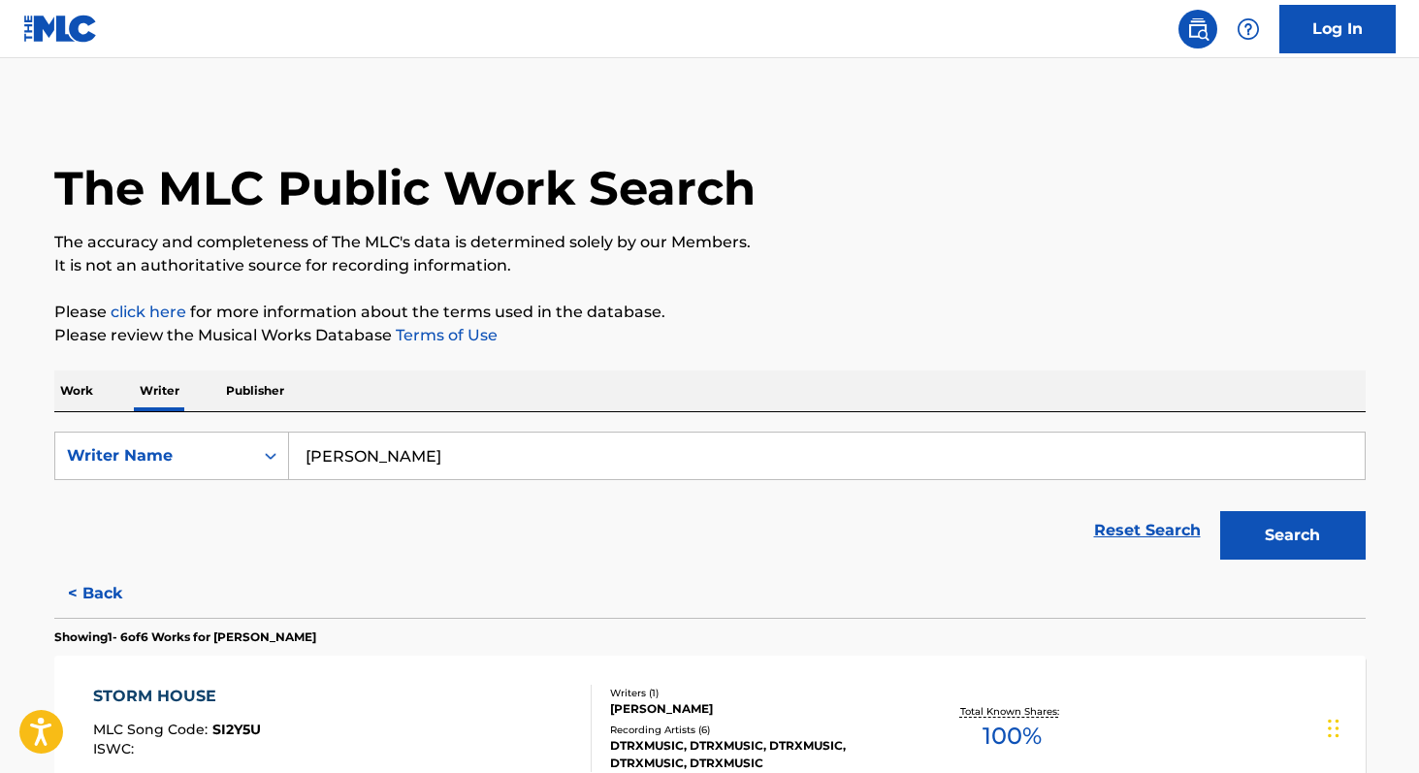
click at [1226, 524] on button "Search" at bounding box center [1292, 535] width 145 height 48
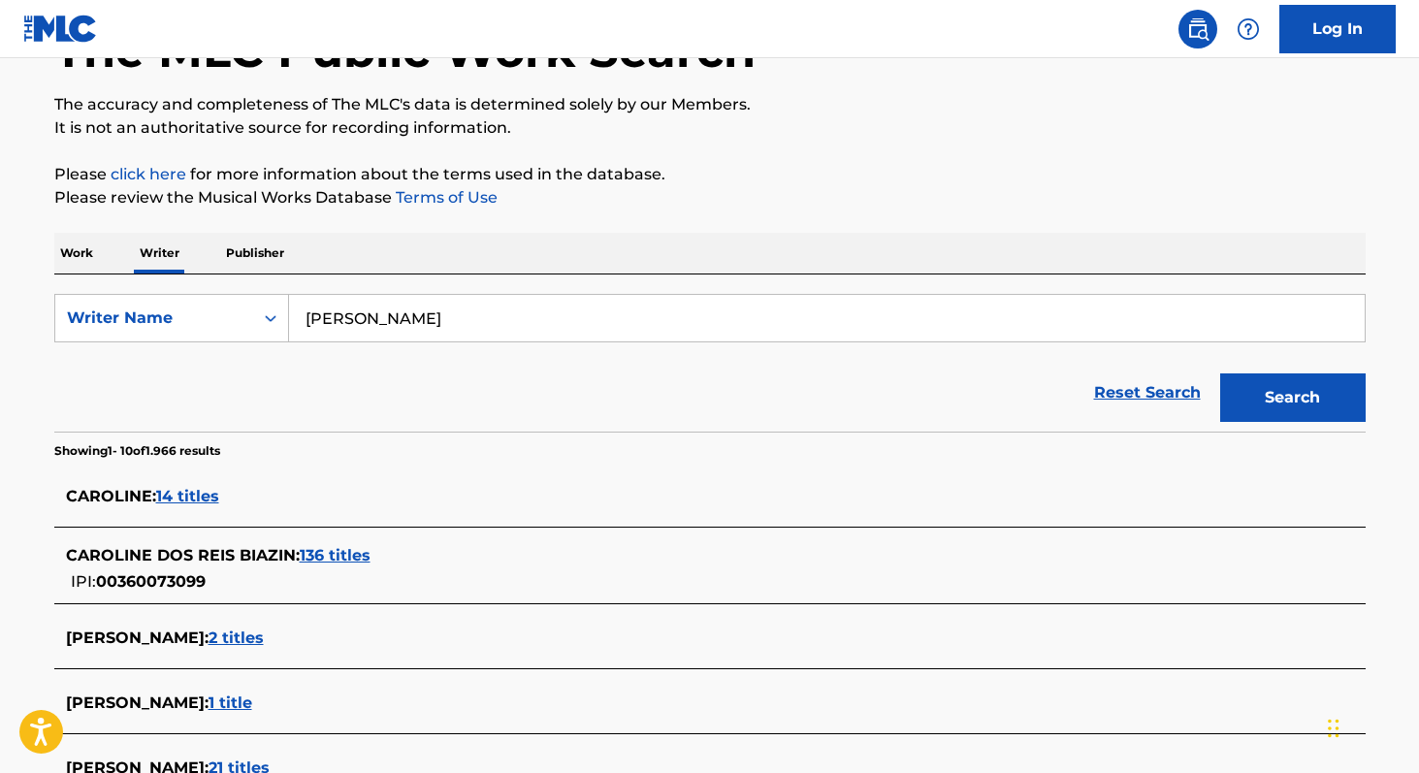
scroll to position [155, 0]
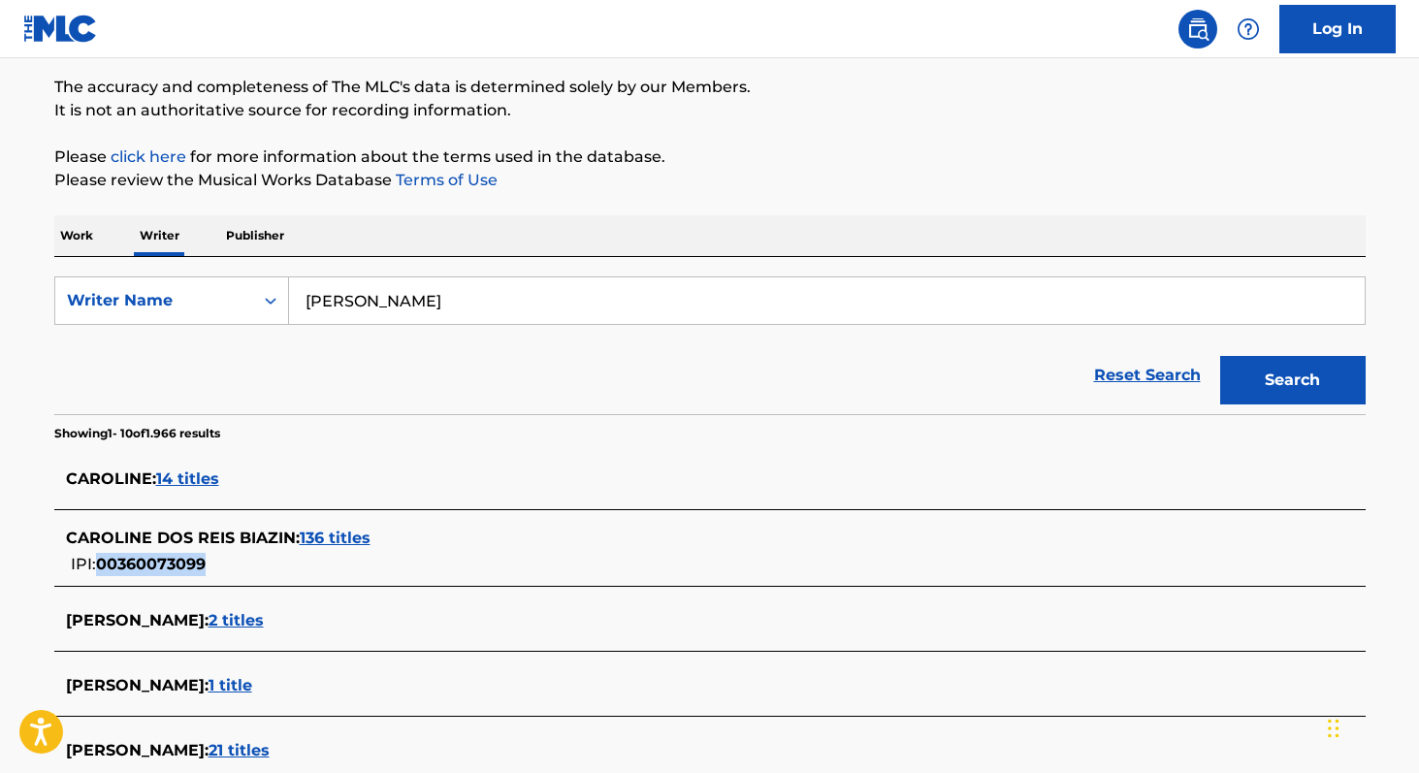
copy span "00360073099"
click at [341, 545] on span "136 titles" at bounding box center [335, 537] width 71 height 18
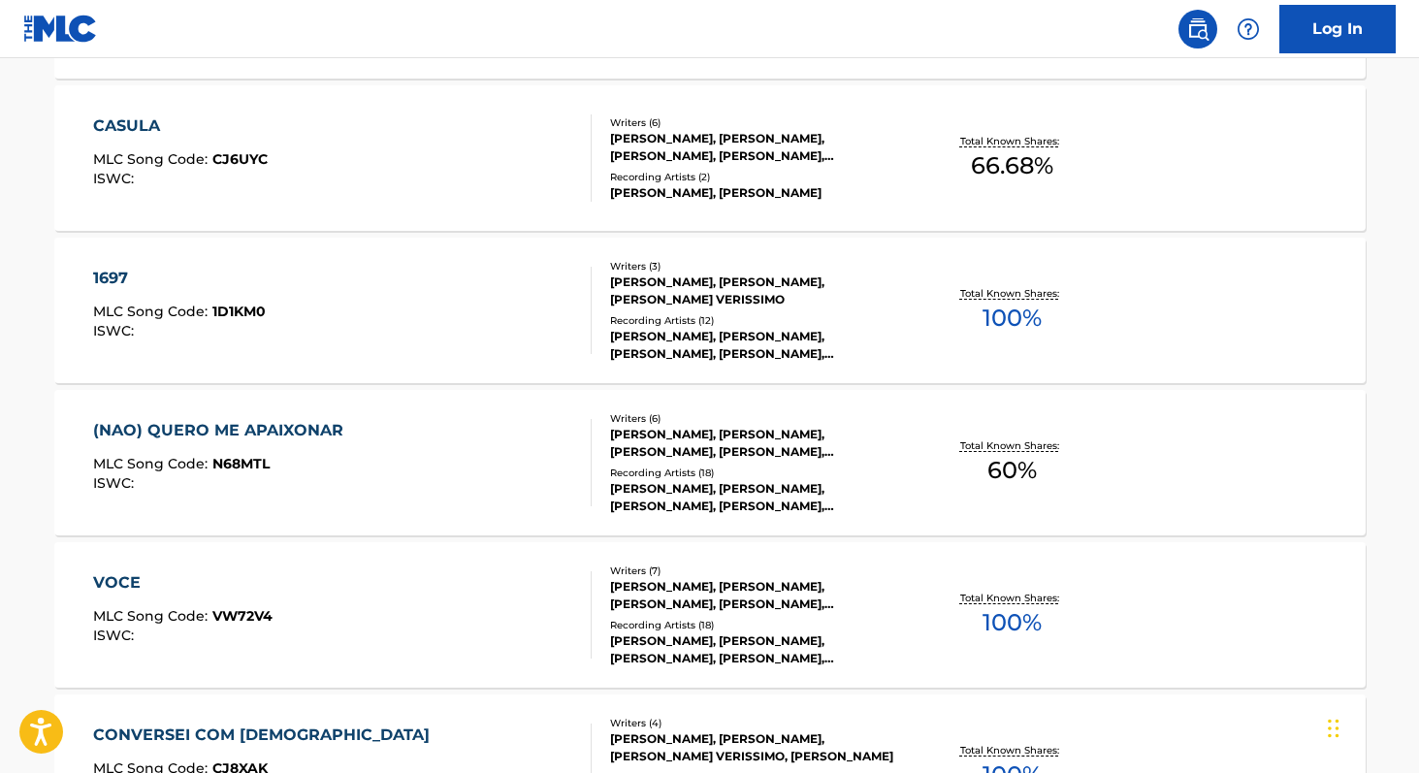
scroll to position [719, 0]
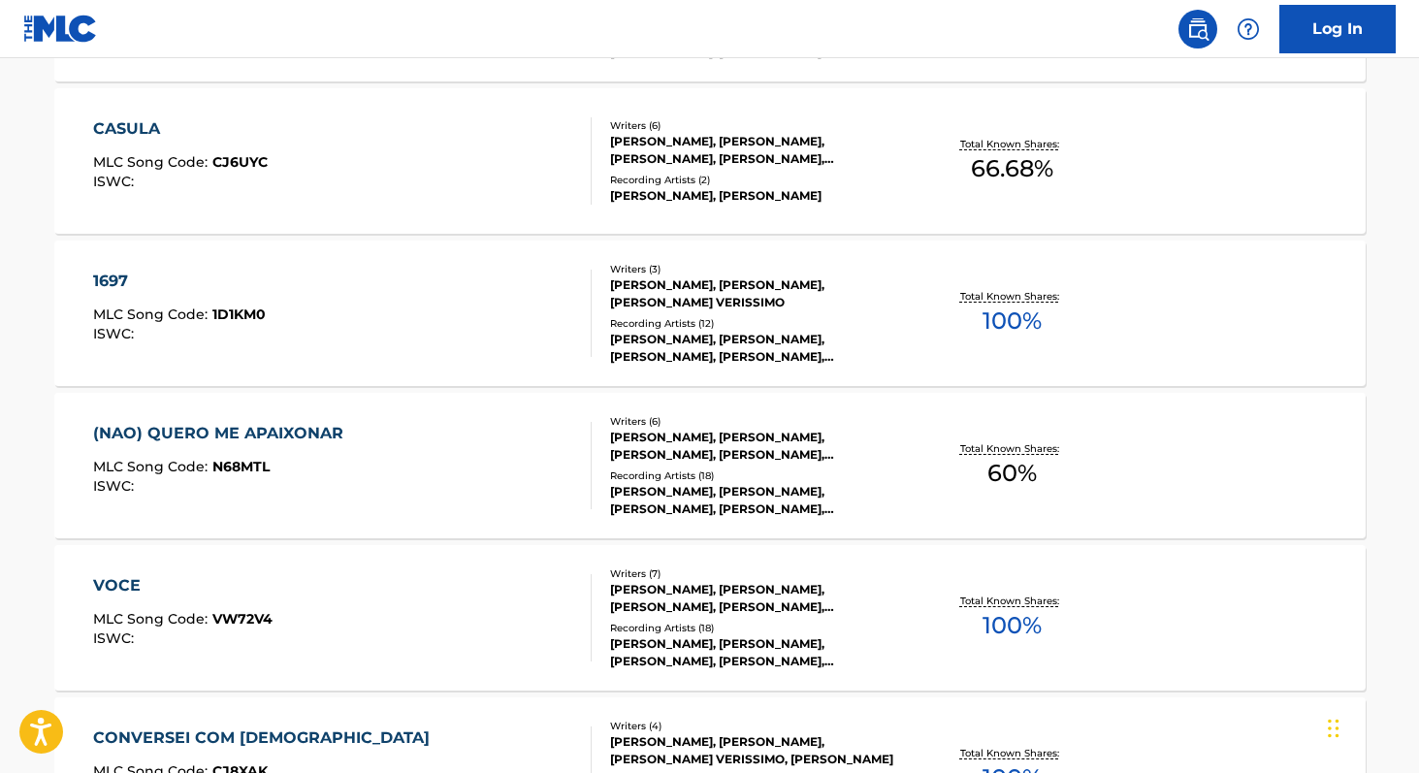
click at [1014, 614] on span "100 %" at bounding box center [1011, 625] width 59 height 35
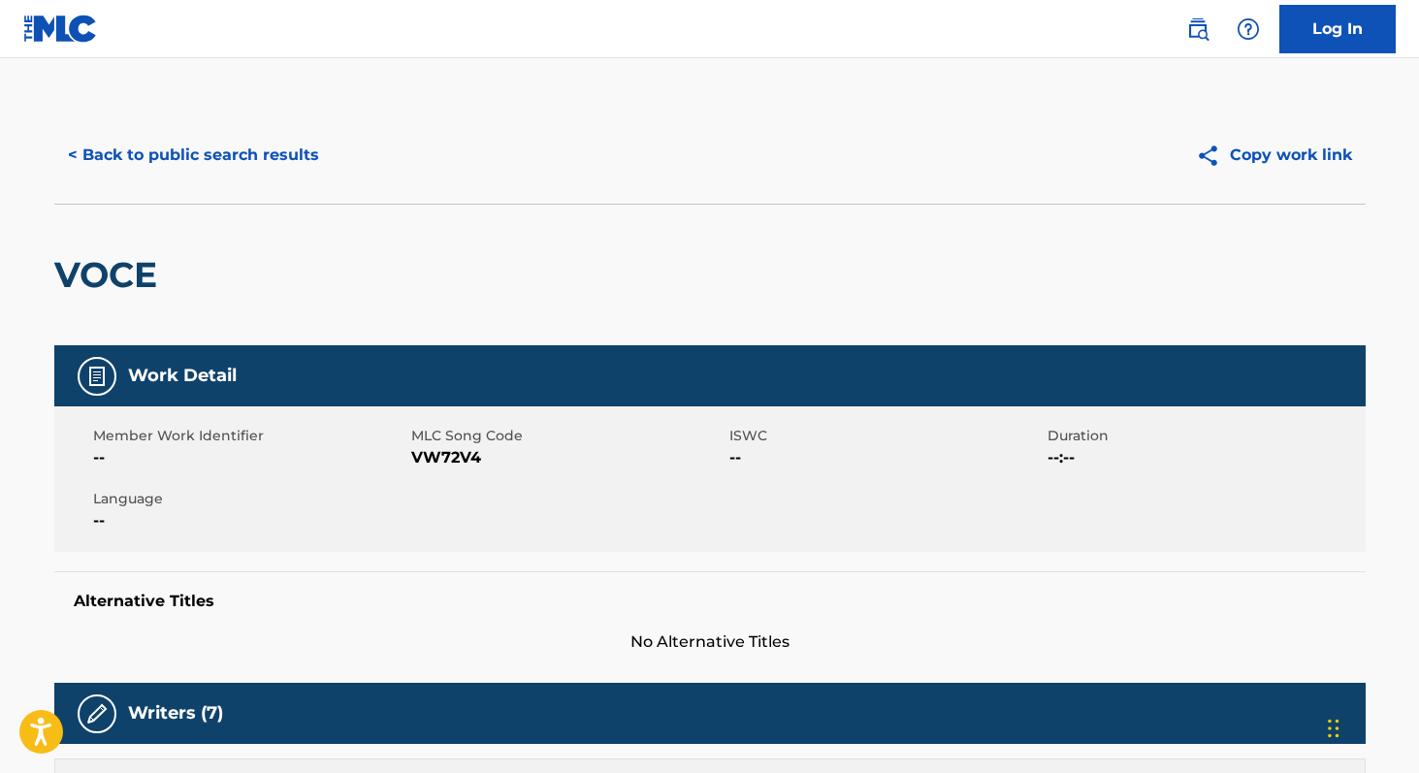
click at [155, 152] on button "< Back to public search results" at bounding box center [193, 155] width 278 height 48
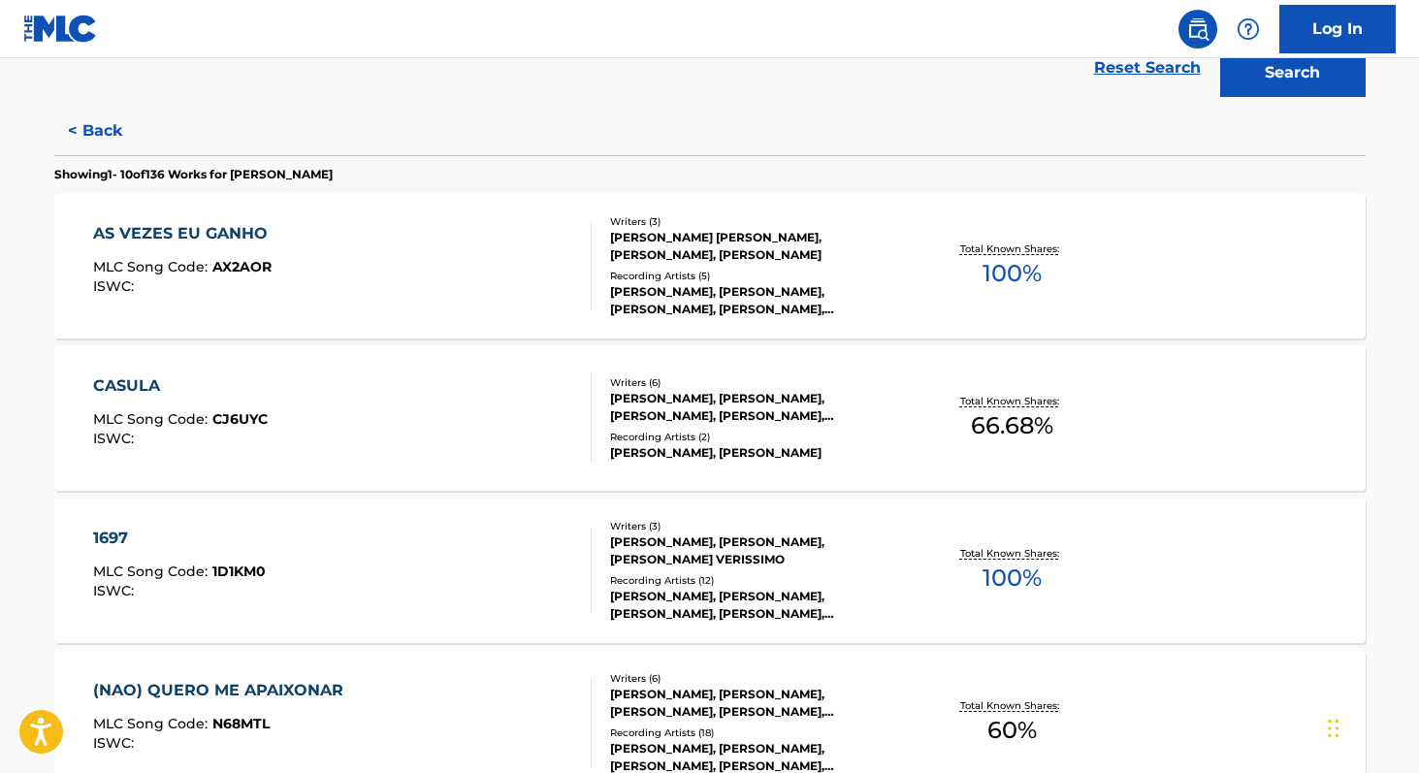
scroll to position [462, 0]
click at [978, 569] on div "Total Known Shares: 100 %" at bounding box center [1012, 571] width 218 height 59
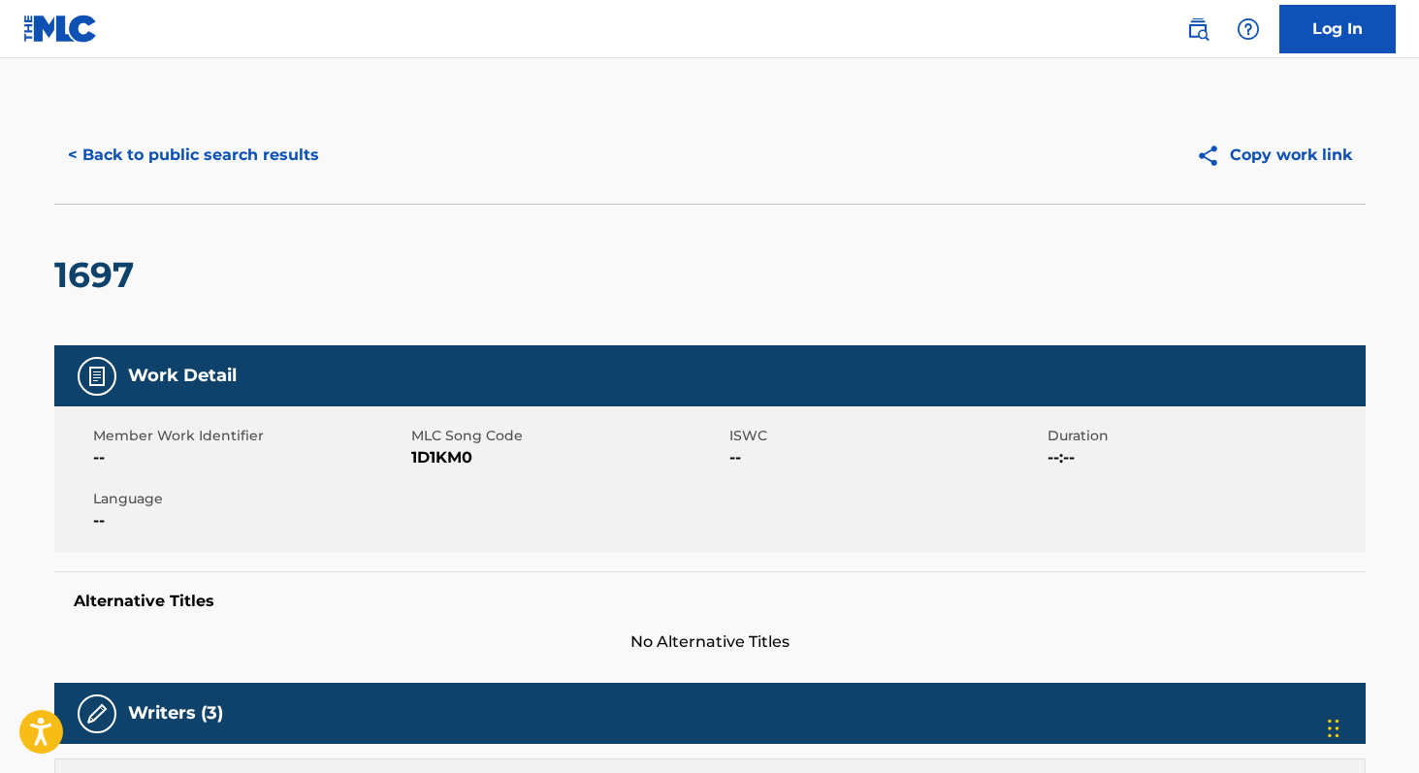
click at [434, 463] on span "1D1KM0" at bounding box center [567, 457] width 313 height 23
copy span "1D1KM0"
click at [111, 151] on button "< Back to public search results" at bounding box center [193, 155] width 278 height 48
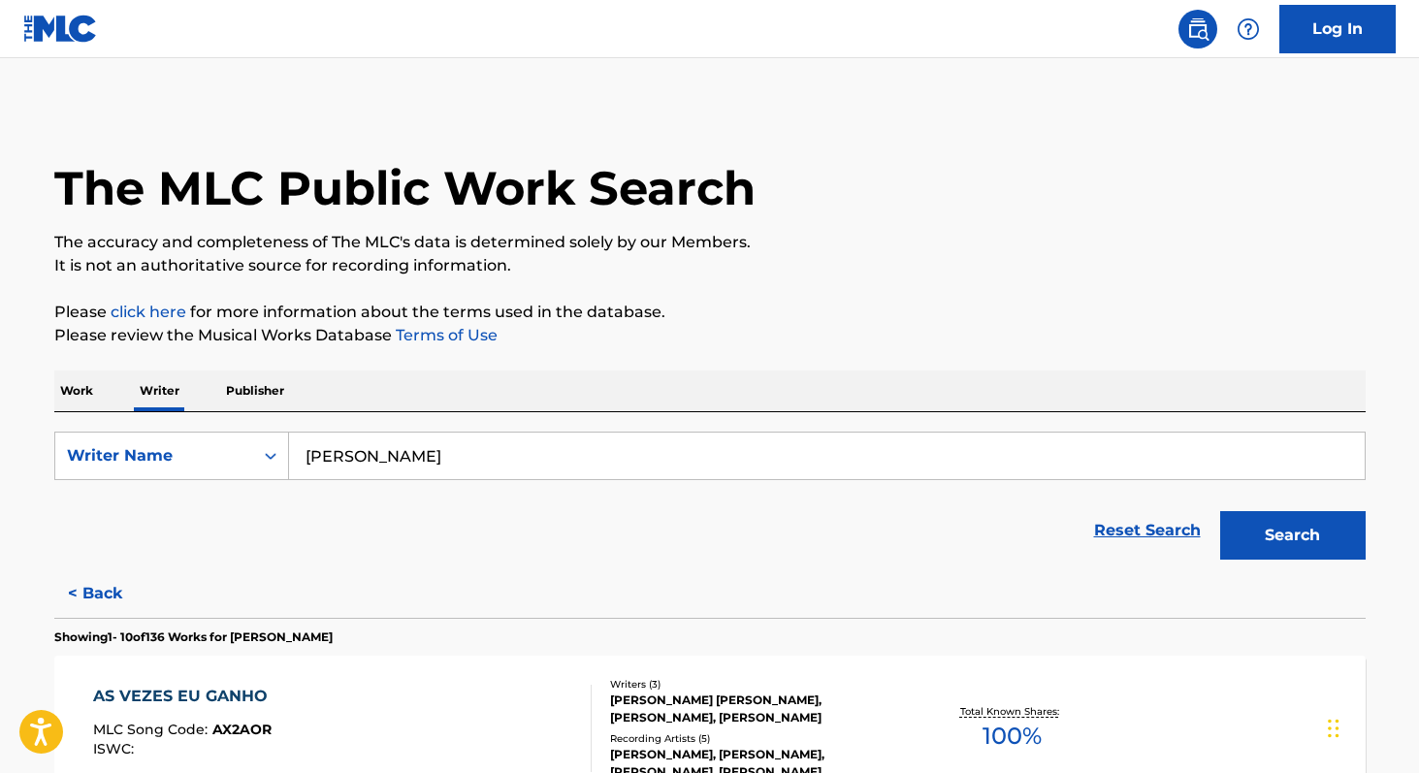
click at [72, 399] on p "Work" at bounding box center [76, 390] width 45 height 41
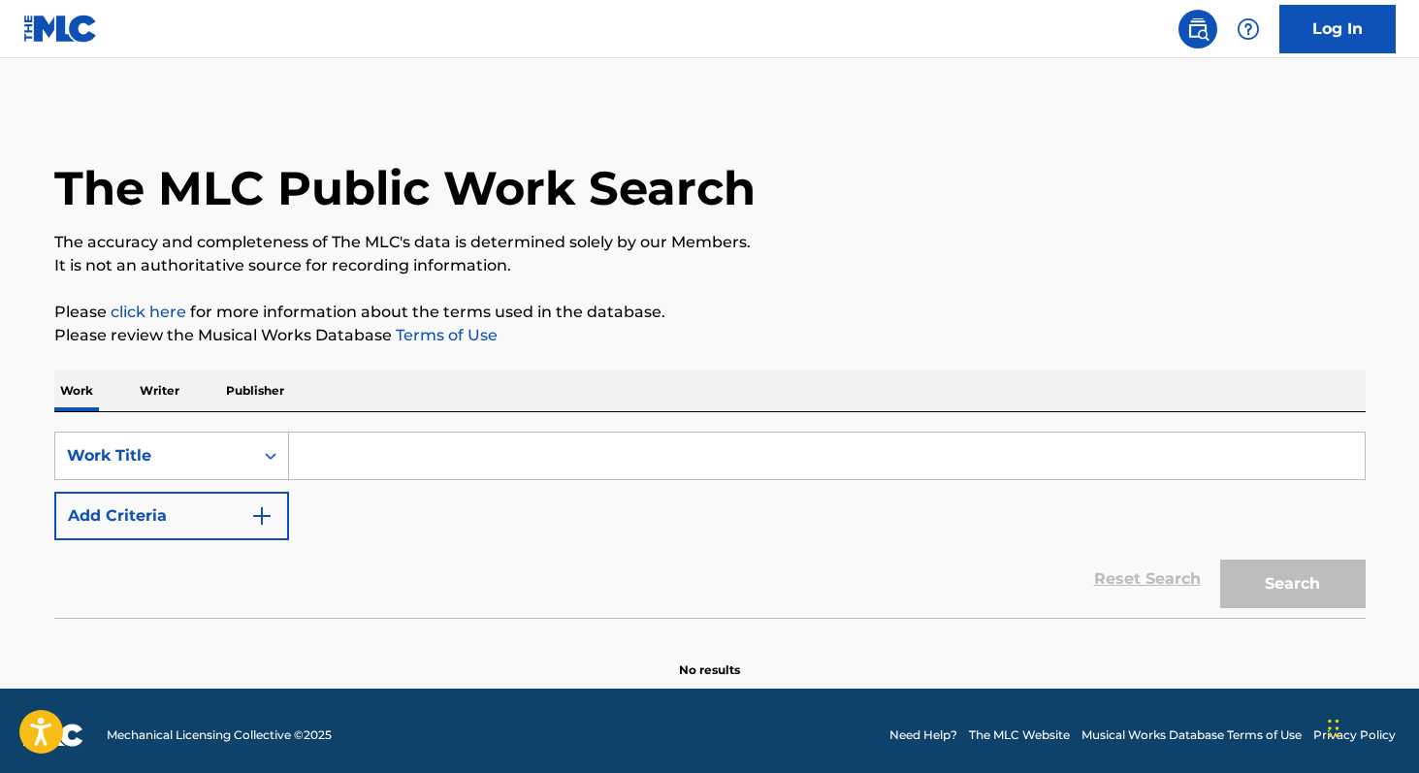
click at [316, 440] on input "Search Form" at bounding box center [826, 455] width 1075 height 47
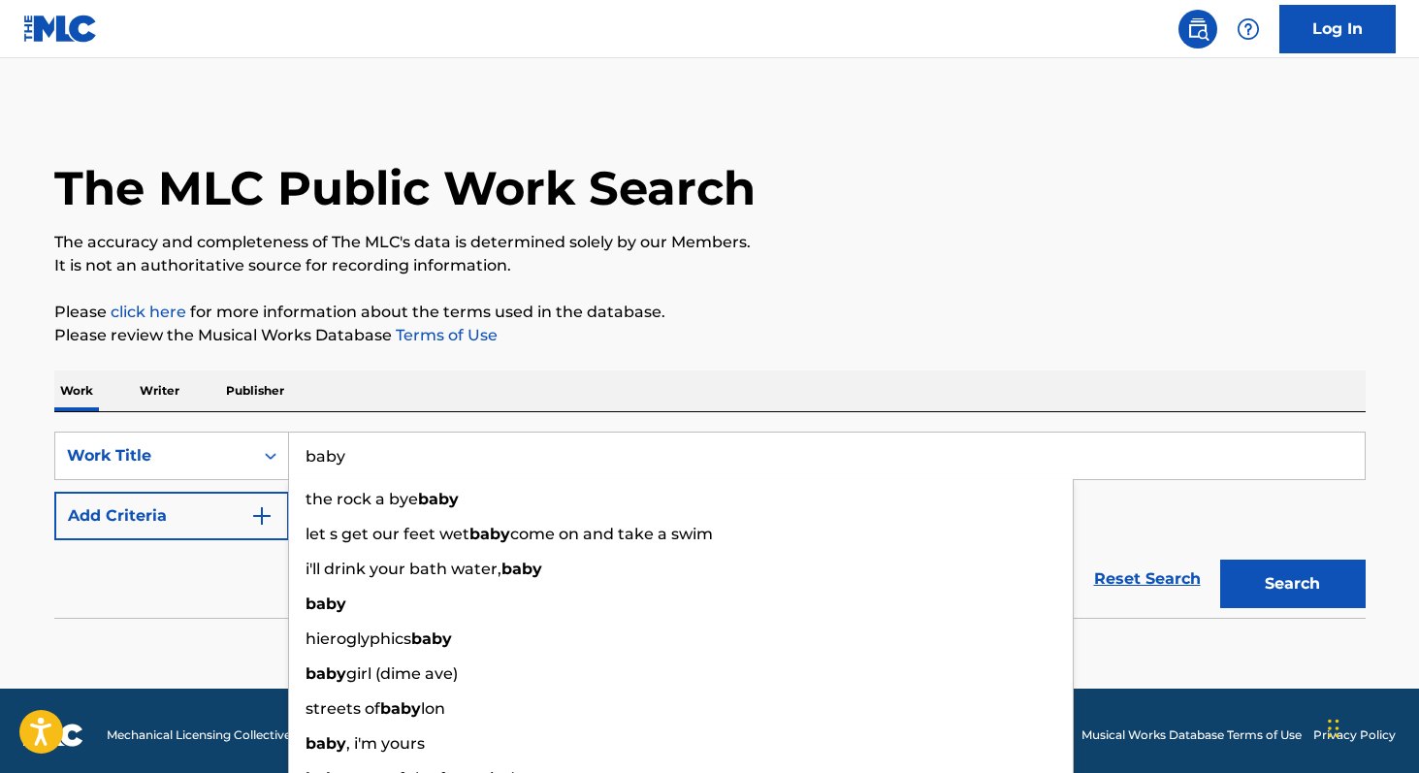
type input "baby"
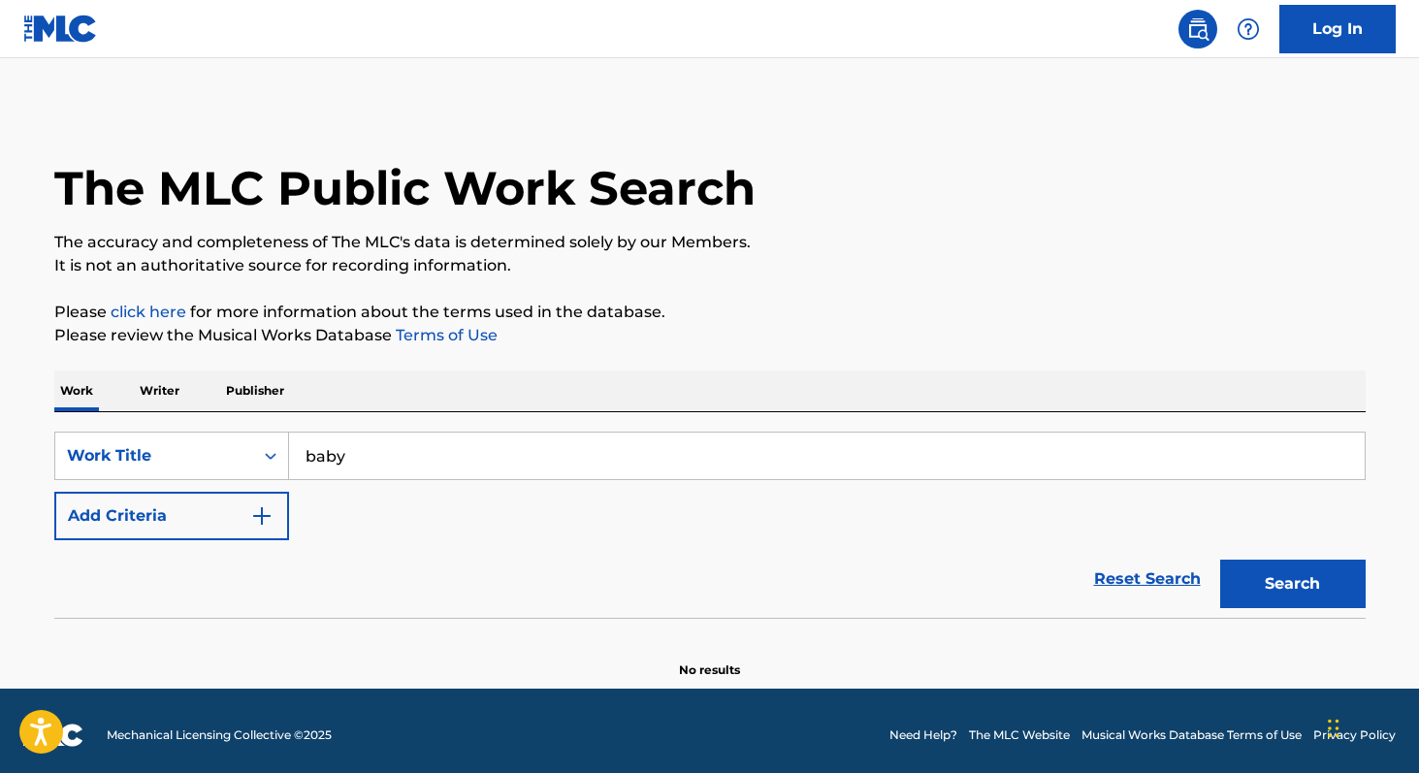
click at [465, 333] on link "Terms of Use" at bounding box center [445, 335] width 106 height 18
click at [192, 529] on button "Add Criteria" at bounding box center [171, 516] width 235 height 48
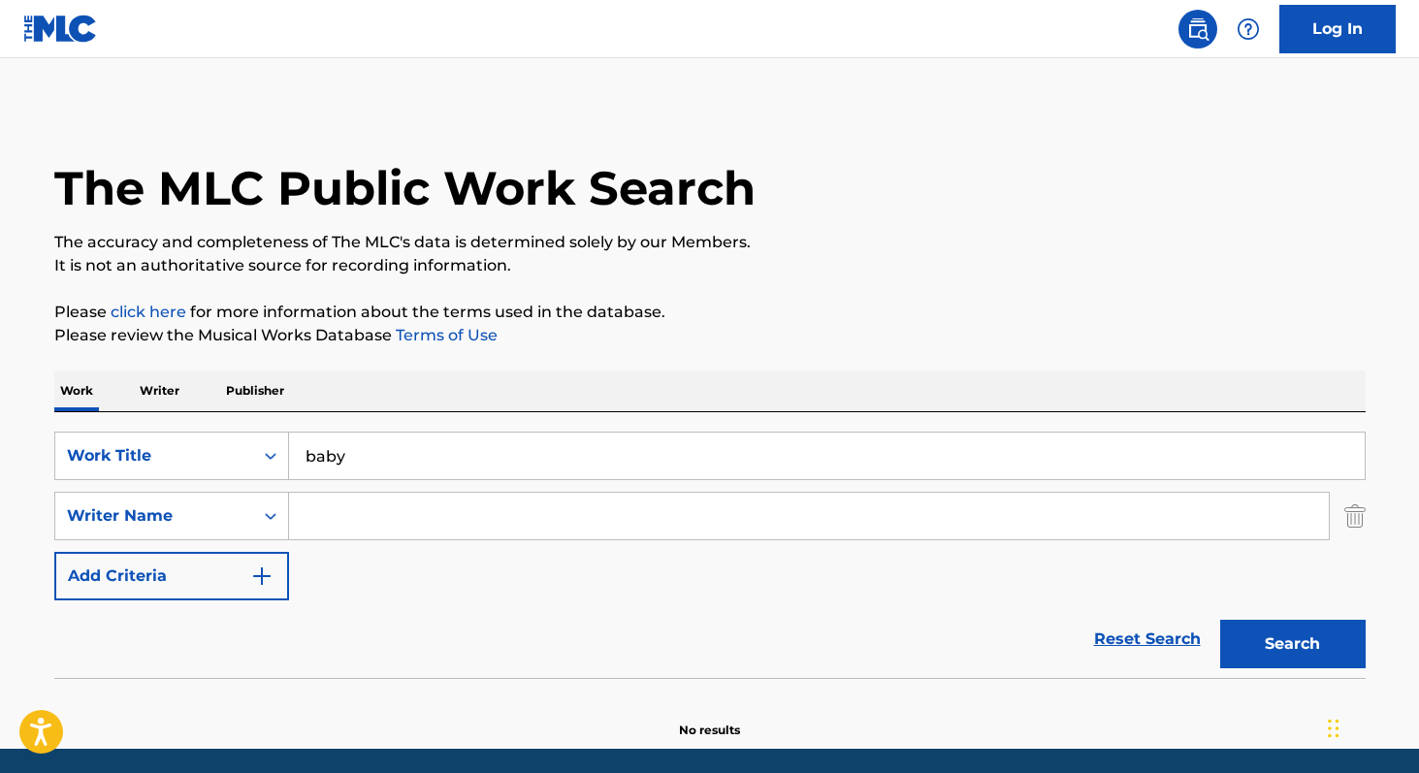
click at [319, 522] on input "Search Form" at bounding box center [808, 516] width 1039 height 47
paste input "[PERSON_NAME]"
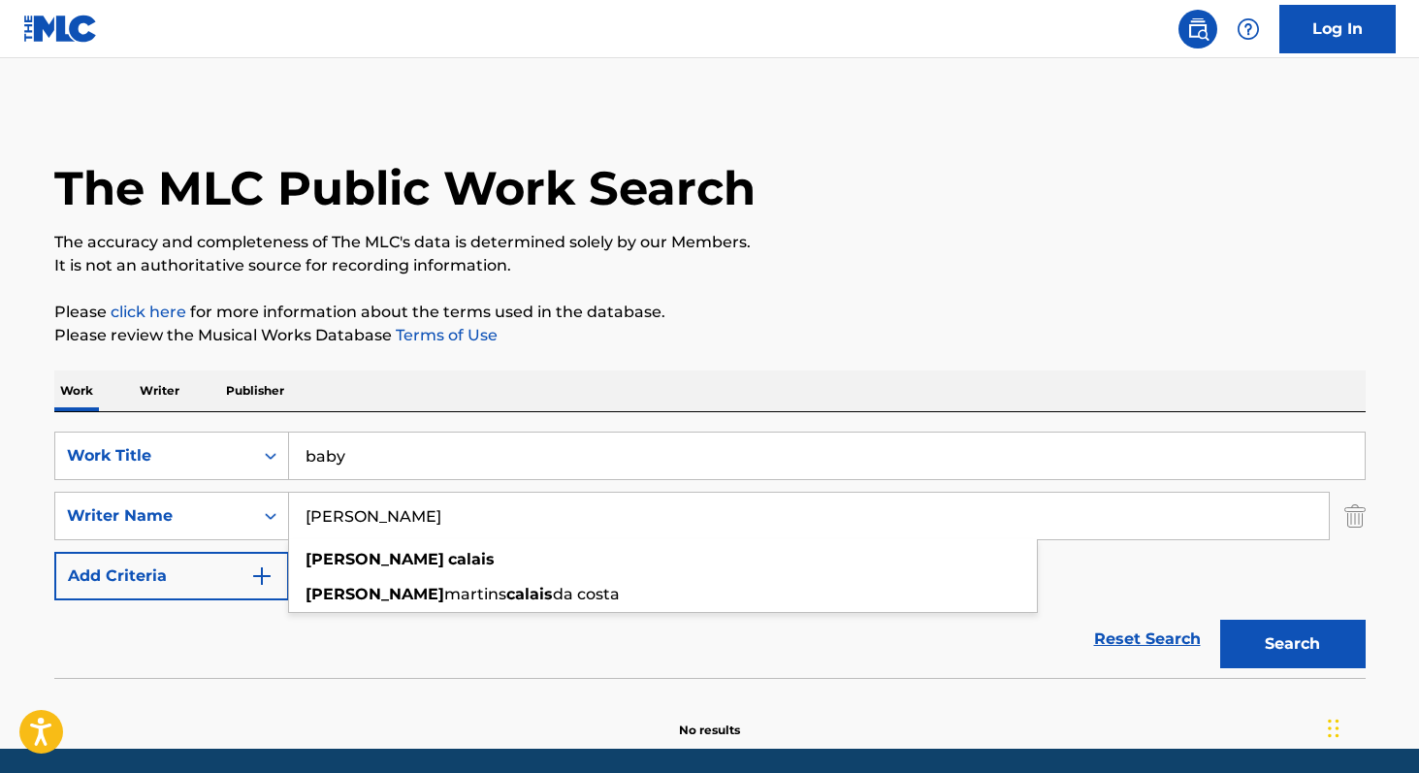
type input "[PERSON_NAME]"
click at [1251, 630] on button "Search" at bounding box center [1292, 644] width 145 height 48
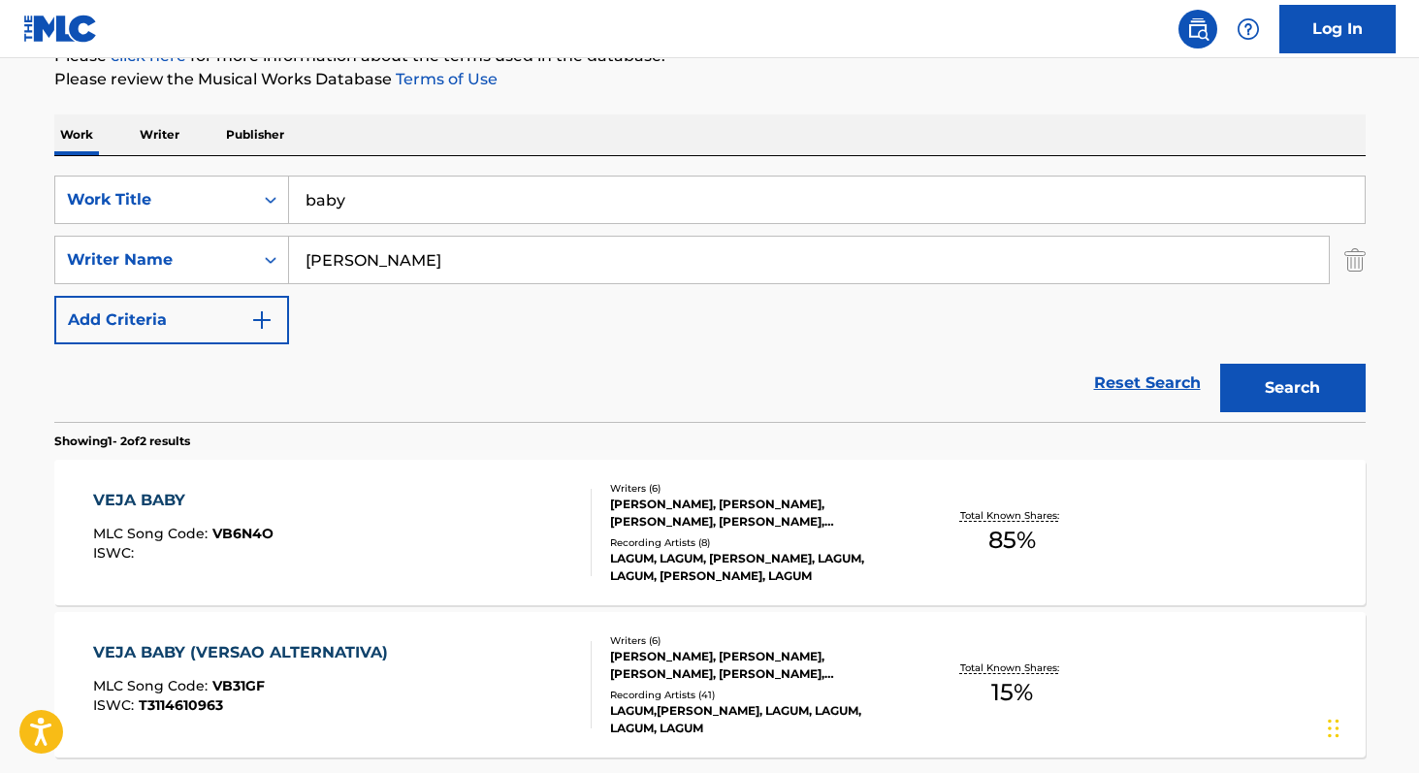
scroll to position [240, 0]
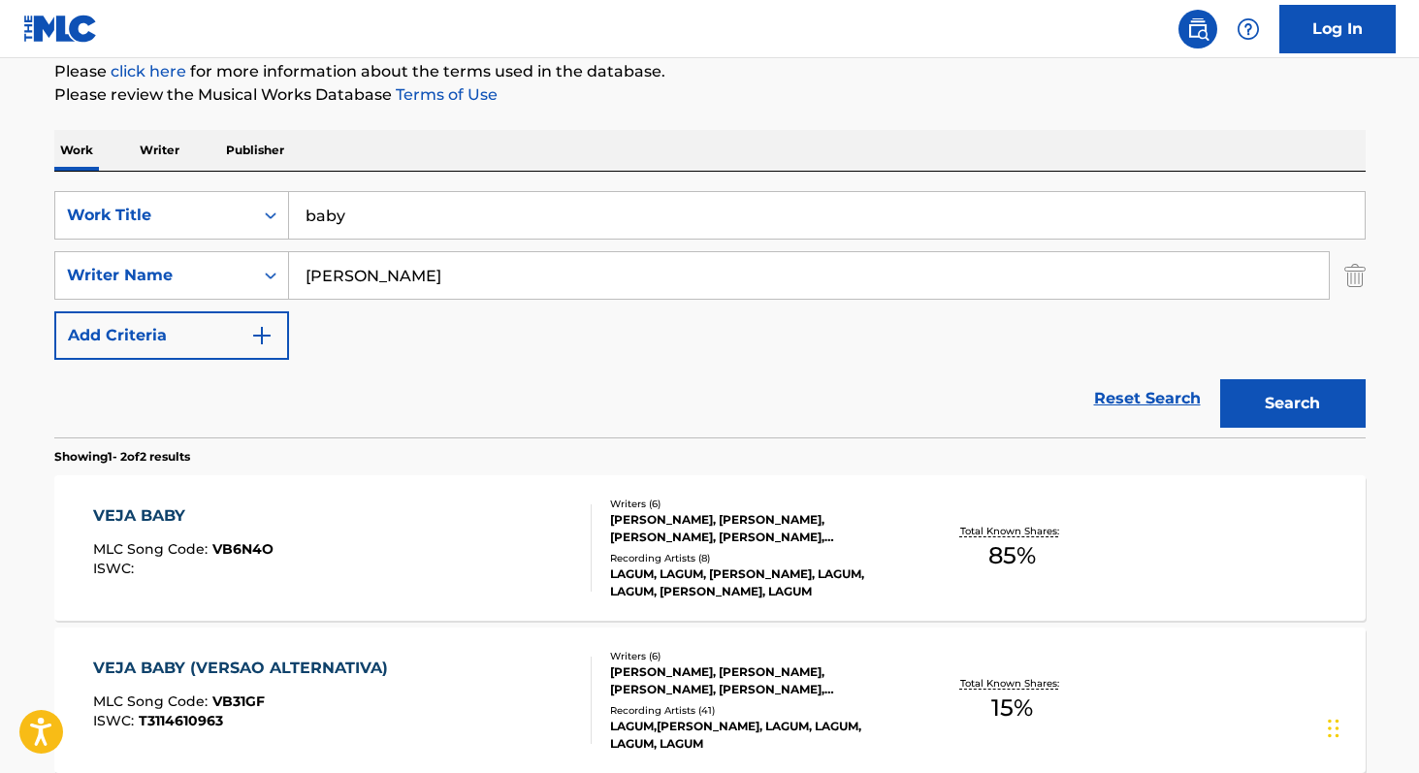
click at [390, 216] on input "baby" at bounding box center [826, 215] width 1075 height 47
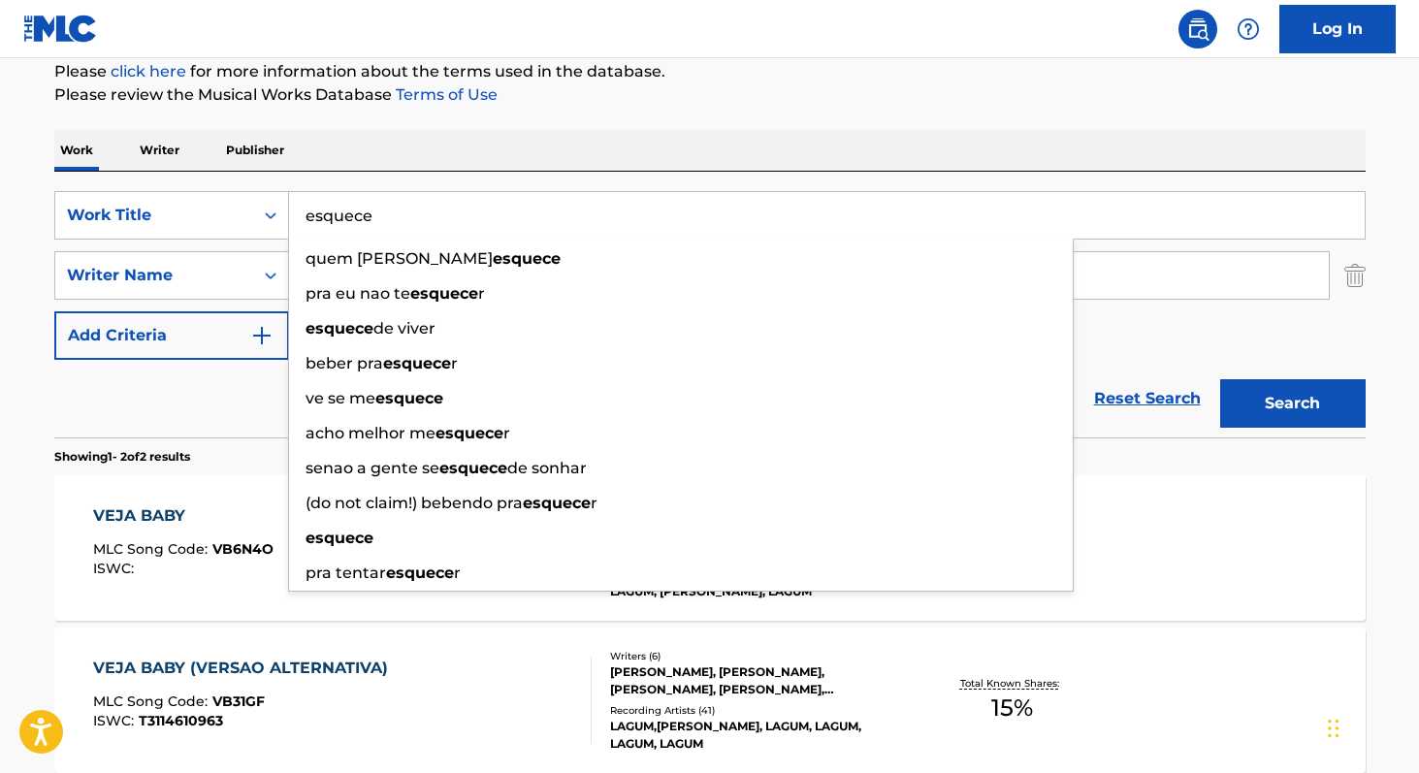
type input "esquece"
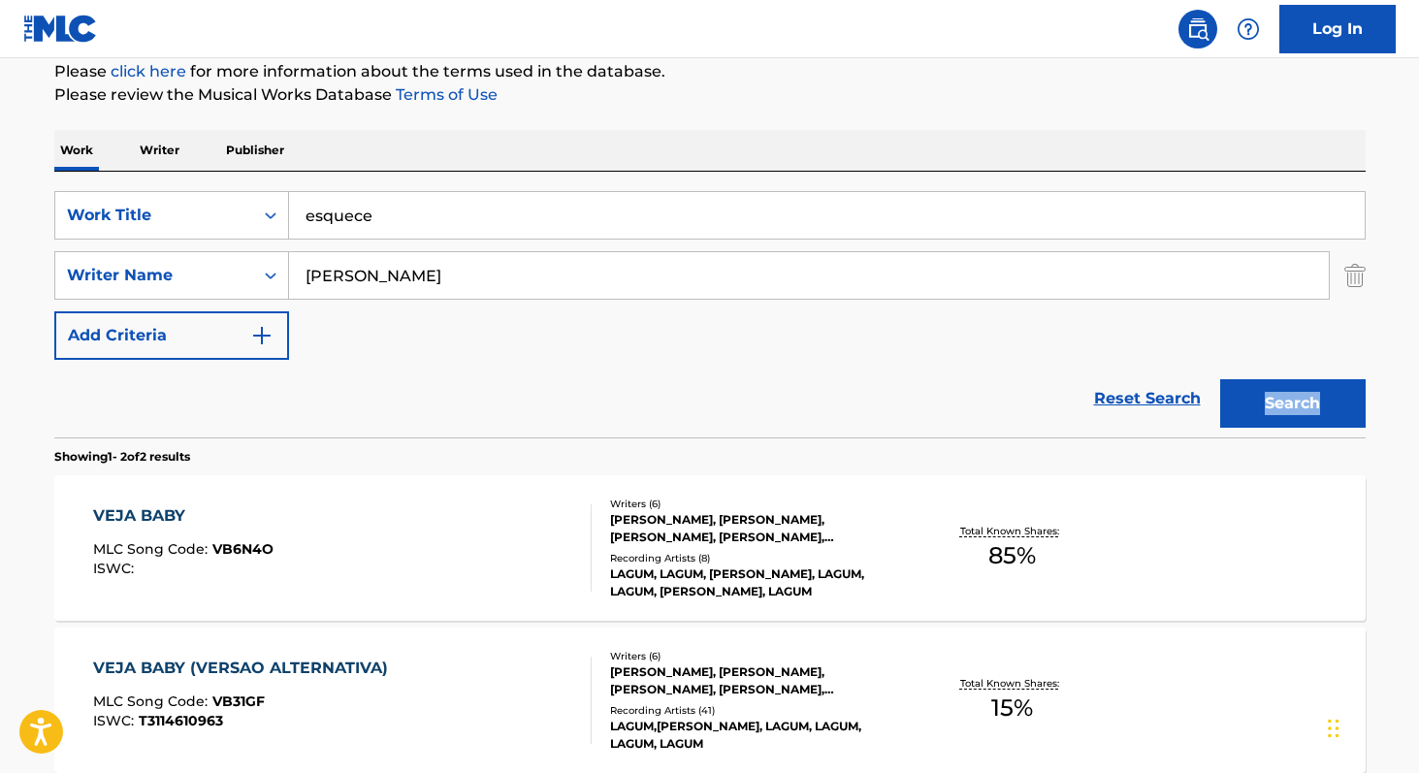
click at [1305, 413] on button "Search" at bounding box center [1292, 403] width 145 height 48
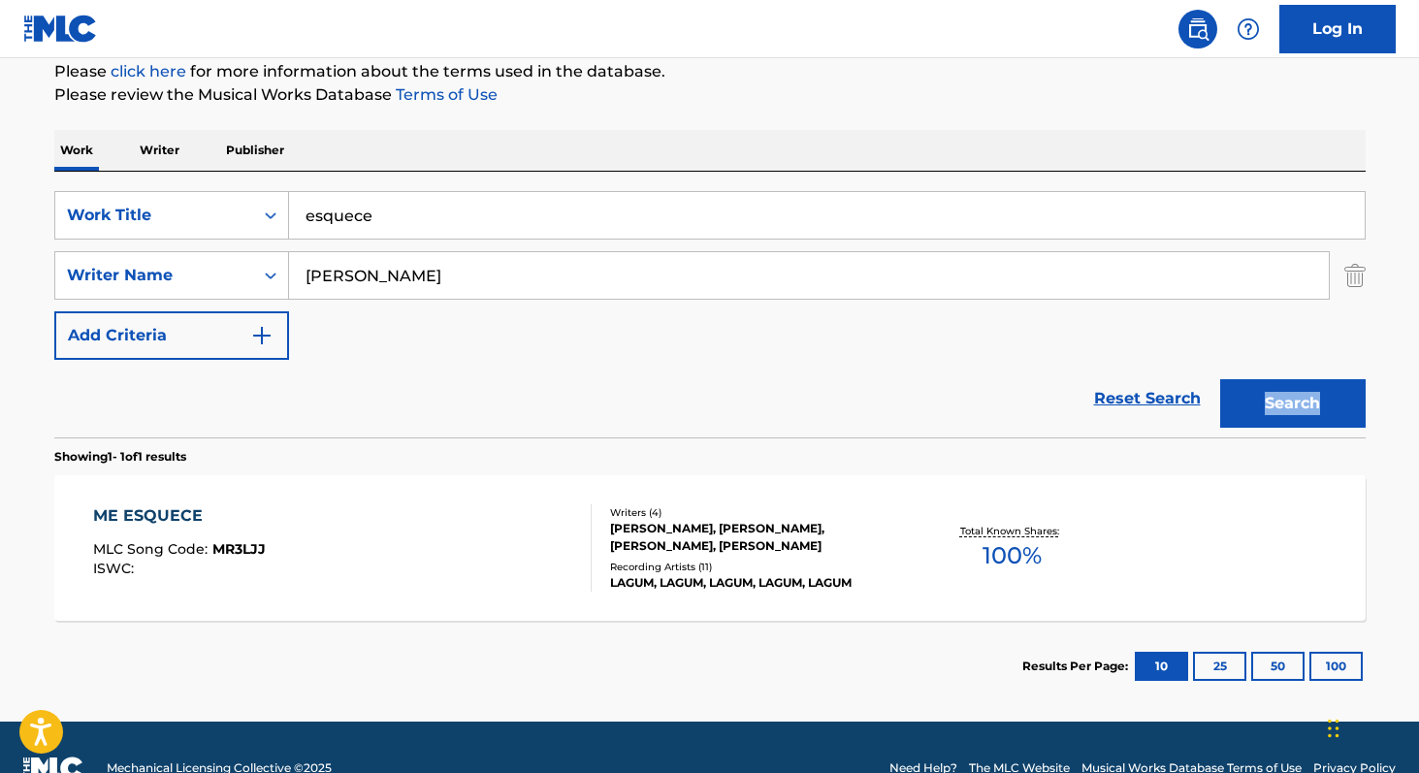
click at [1011, 561] on span "100 %" at bounding box center [1011, 555] width 59 height 35
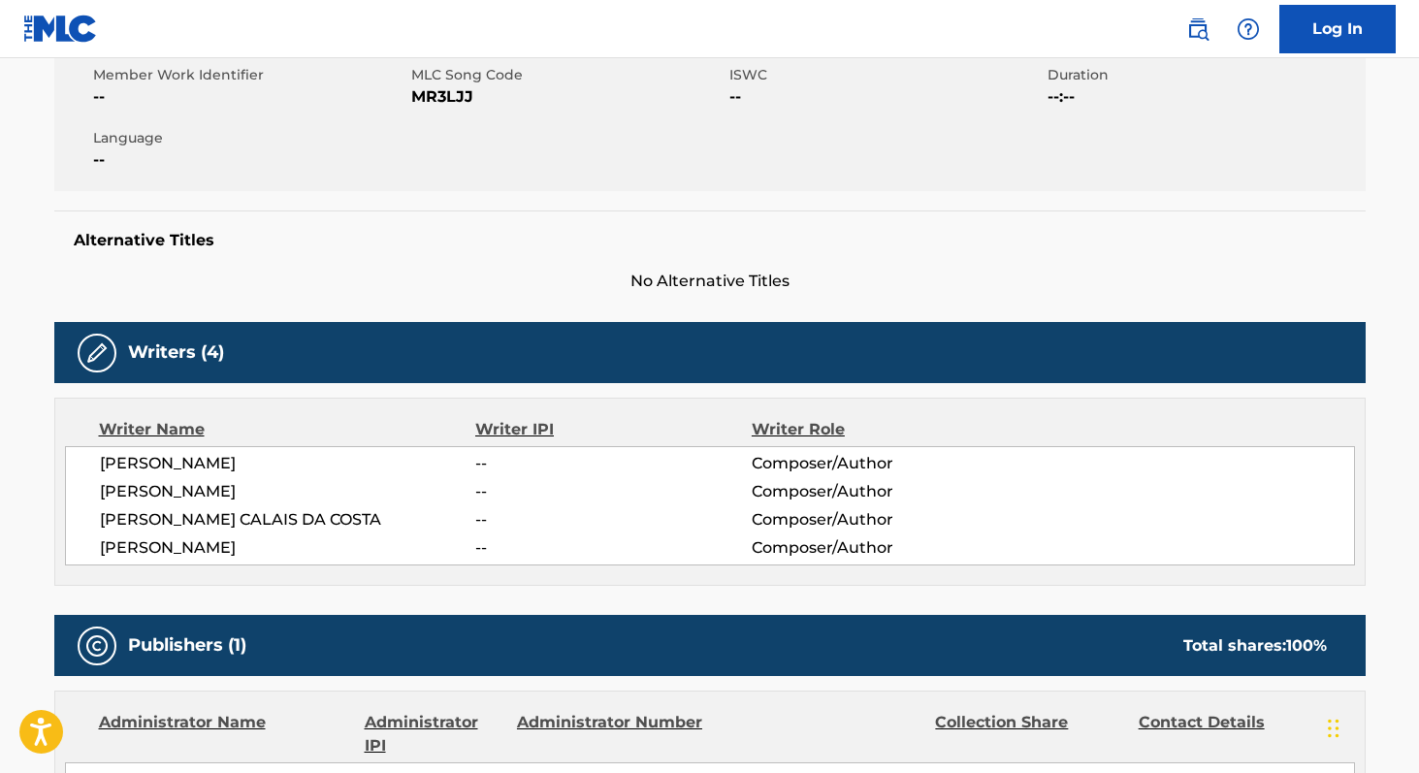
scroll to position [363, 0]
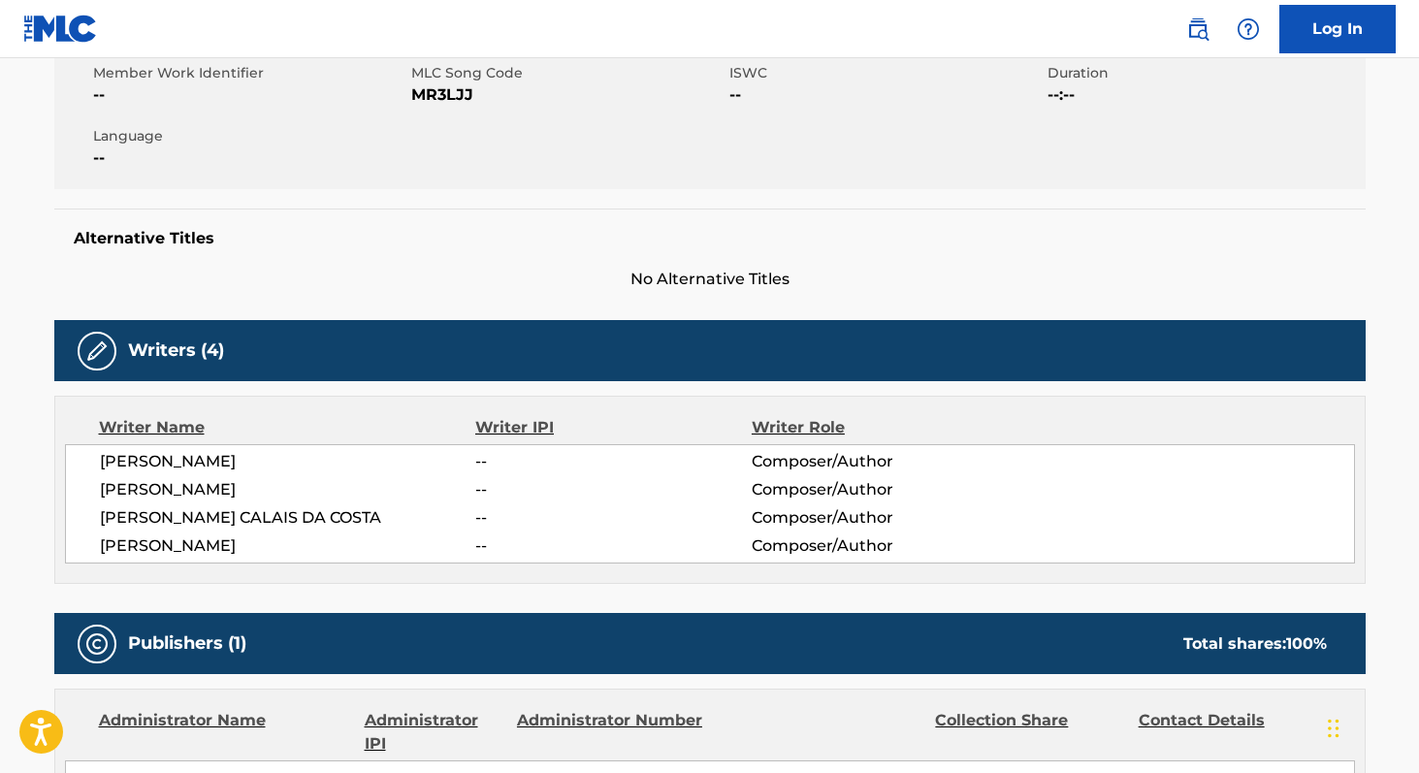
click at [427, 99] on span "MR3LJJ" at bounding box center [567, 94] width 313 height 23
copy span "MR3LJJ"
click at [112, 451] on span "[PERSON_NAME]" at bounding box center [288, 461] width 376 height 23
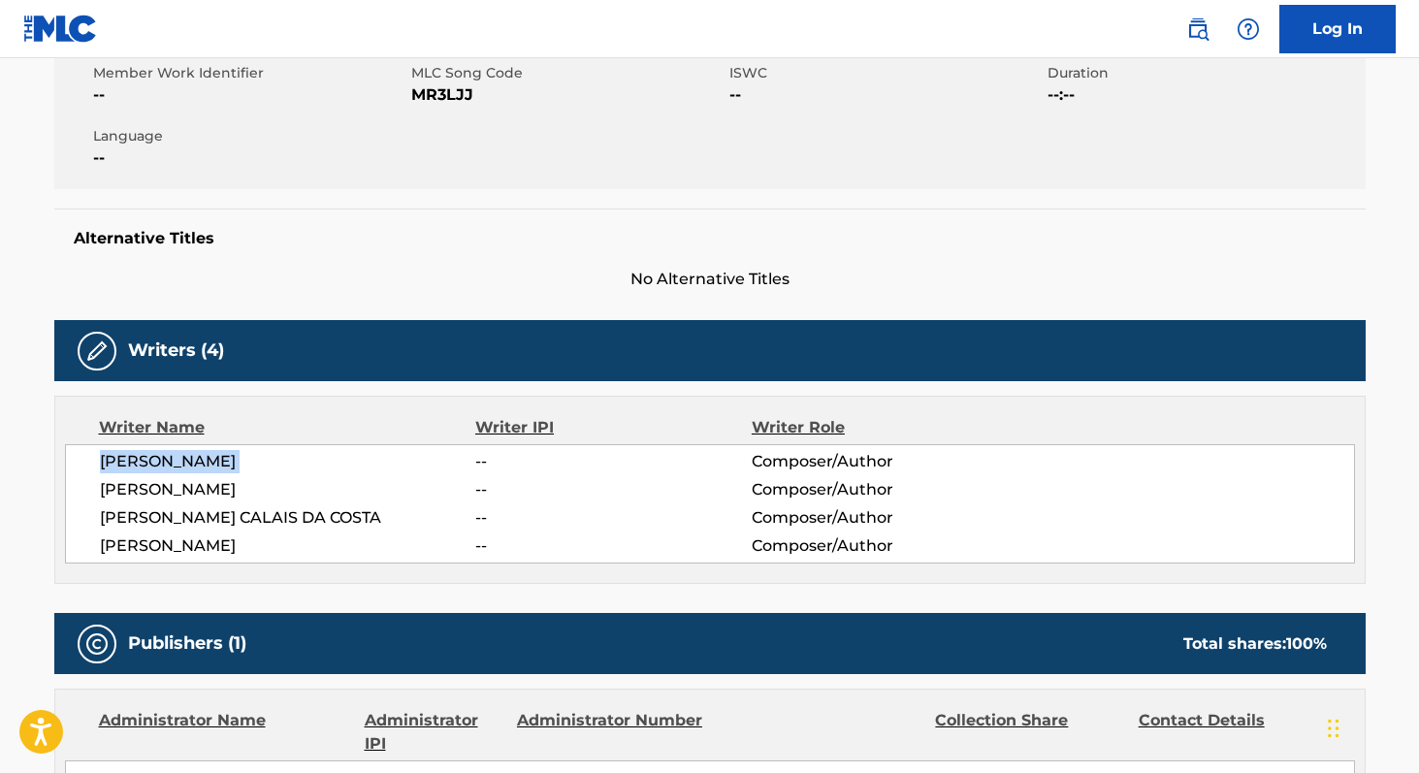
click at [112, 451] on span "[PERSON_NAME]" at bounding box center [288, 461] width 376 height 23
copy div "[PERSON_NAME] -- Composer/Author [PERSON_NAME] -- Composer/Author [PERSON_NAME]…"
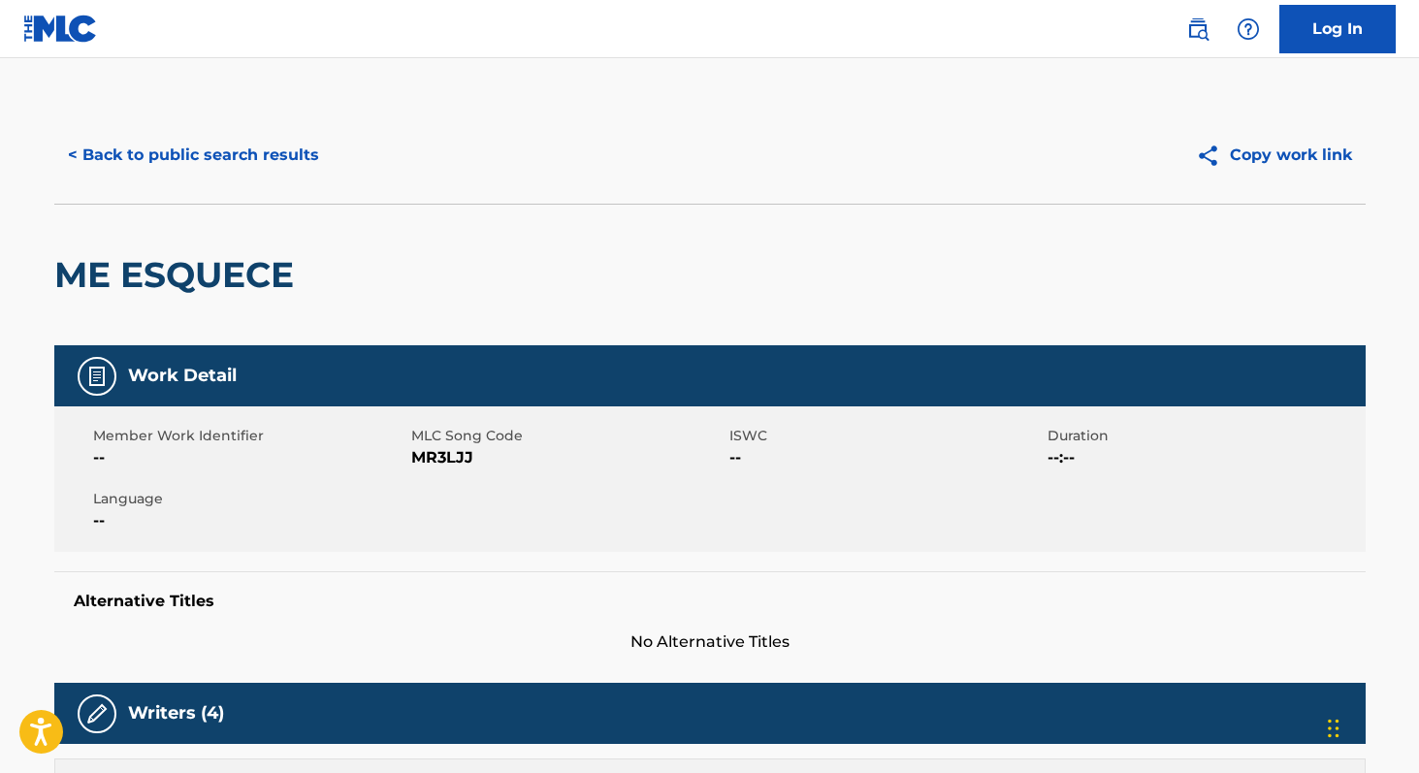
click at [264, 153] on button "< Back to public search results" at bounding box center [193, 155] width 278 height 48
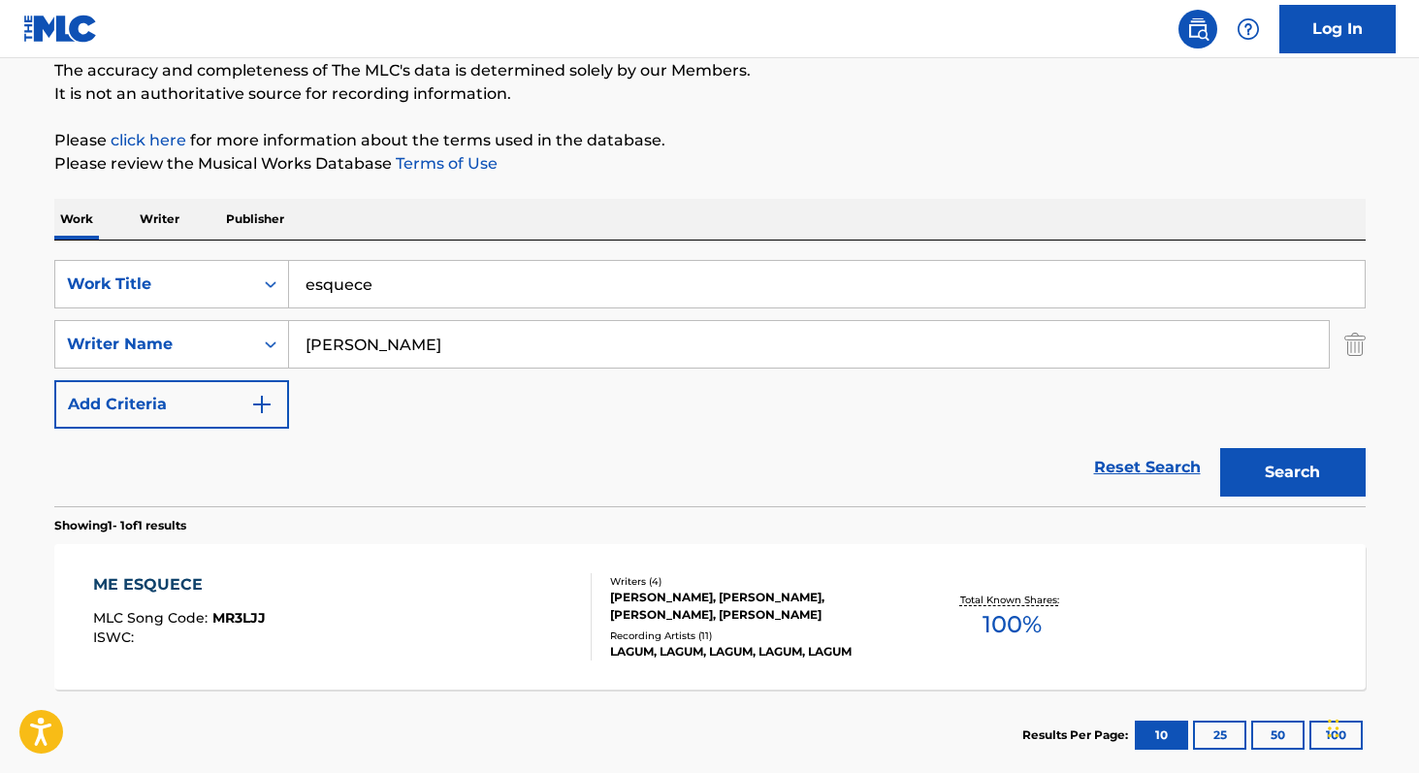
click at [446, 296] on input "esquece" at bounding box center [826, 284] width 1075 height 47
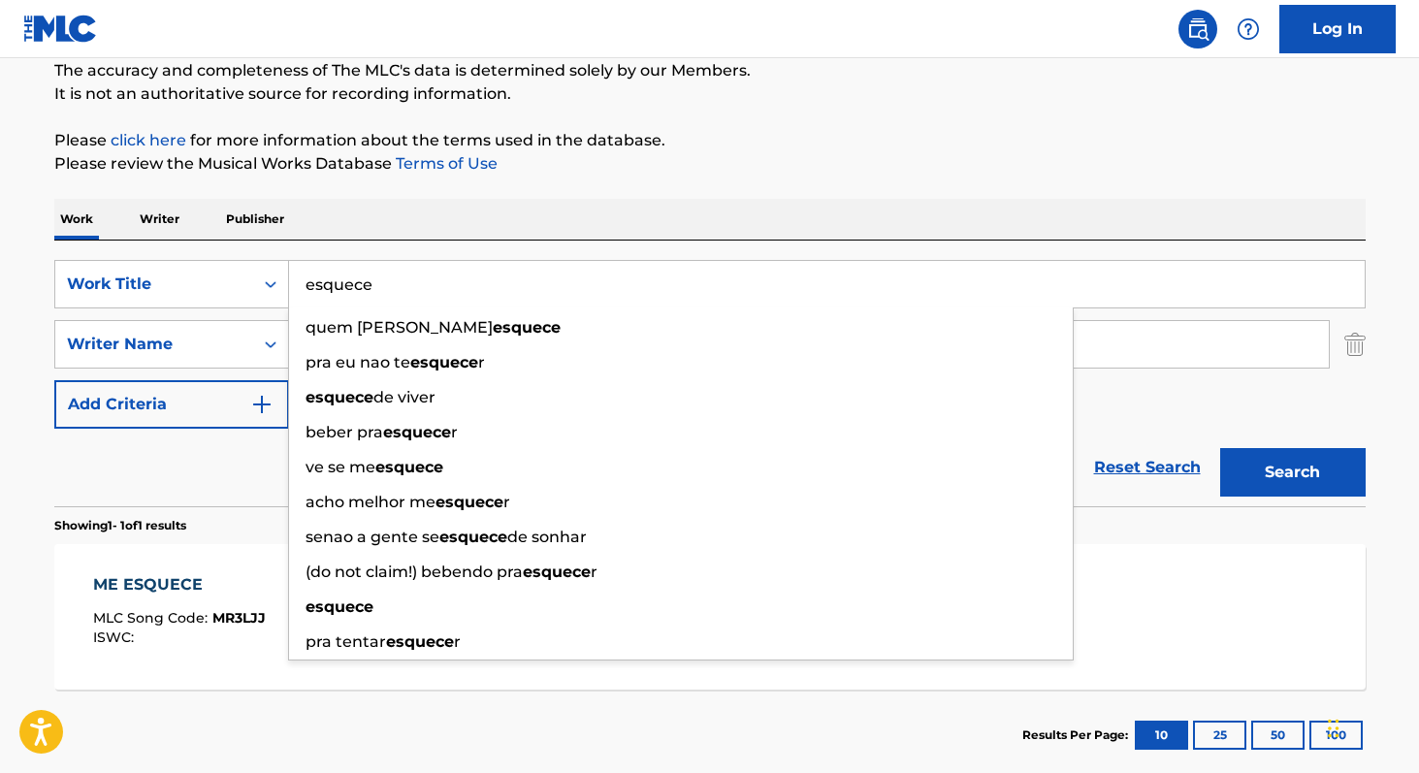
paste input "No Meu Coração Você Vai Sempre Estar"
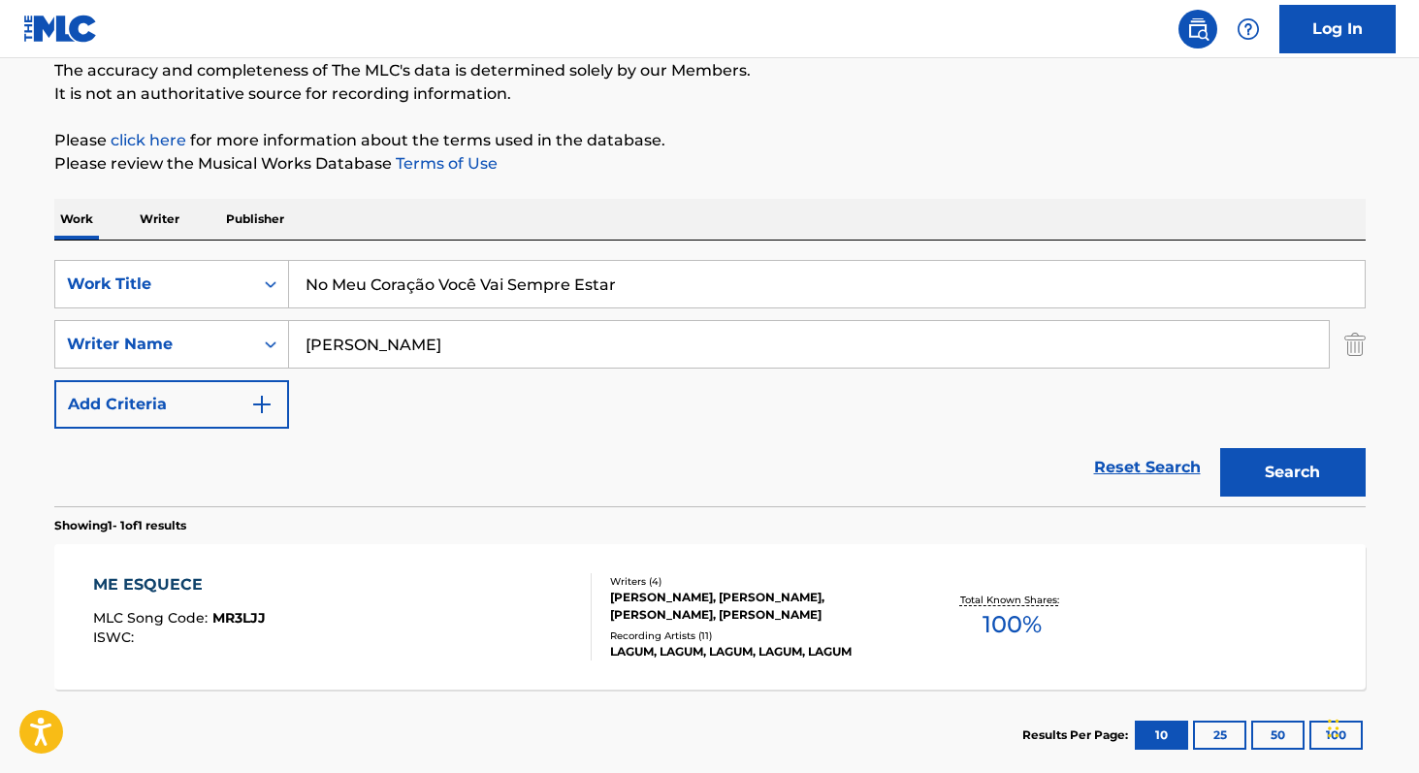
click at [1351, 360] on img "Search Form" at bounding box center [1354, 344] width 21 height 48
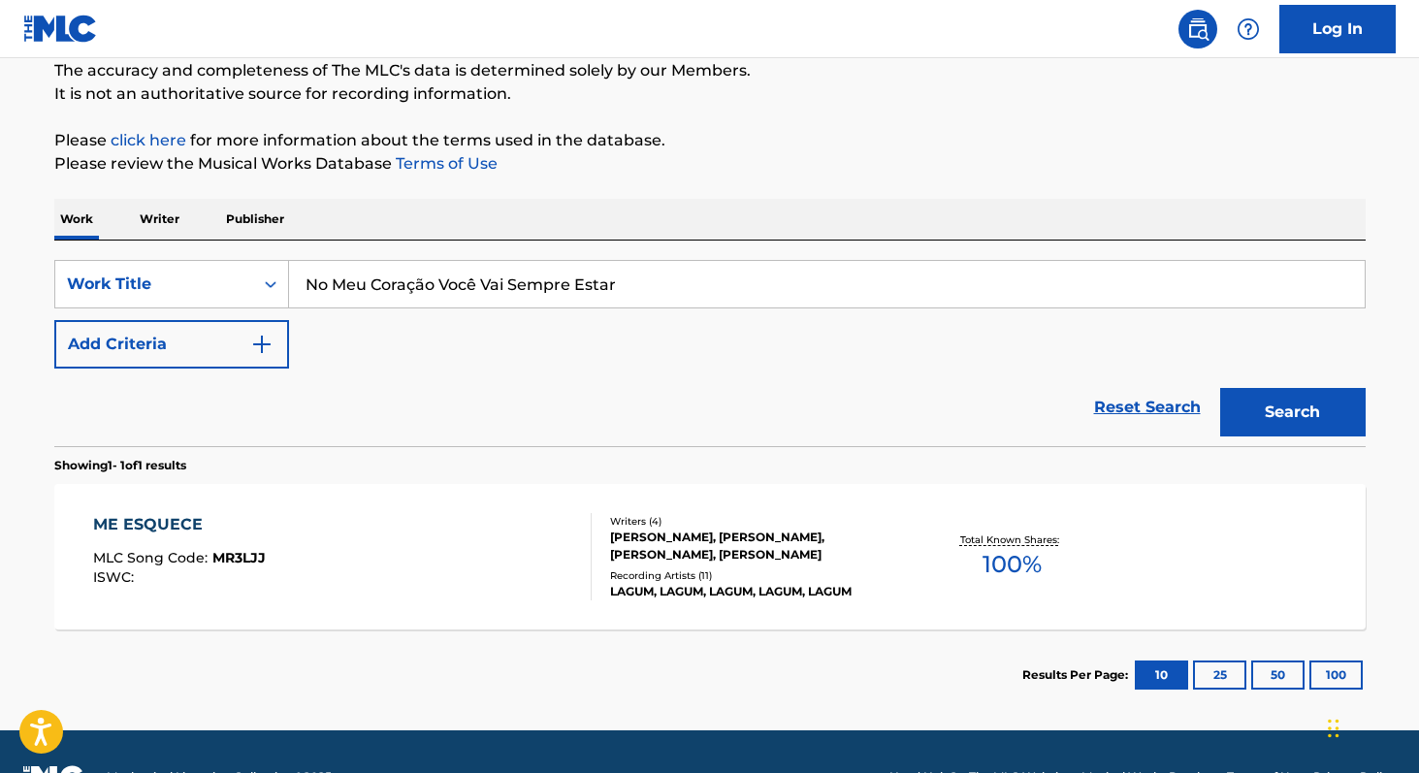
click at [448, 281] on input "No Meu Coração Você Vai Sempre Estar" at bounding box center [826, 284] width 1075 height 47
click at [1220, 388] on button "Search" at bounding box center [1292, 412] width 145 height 48
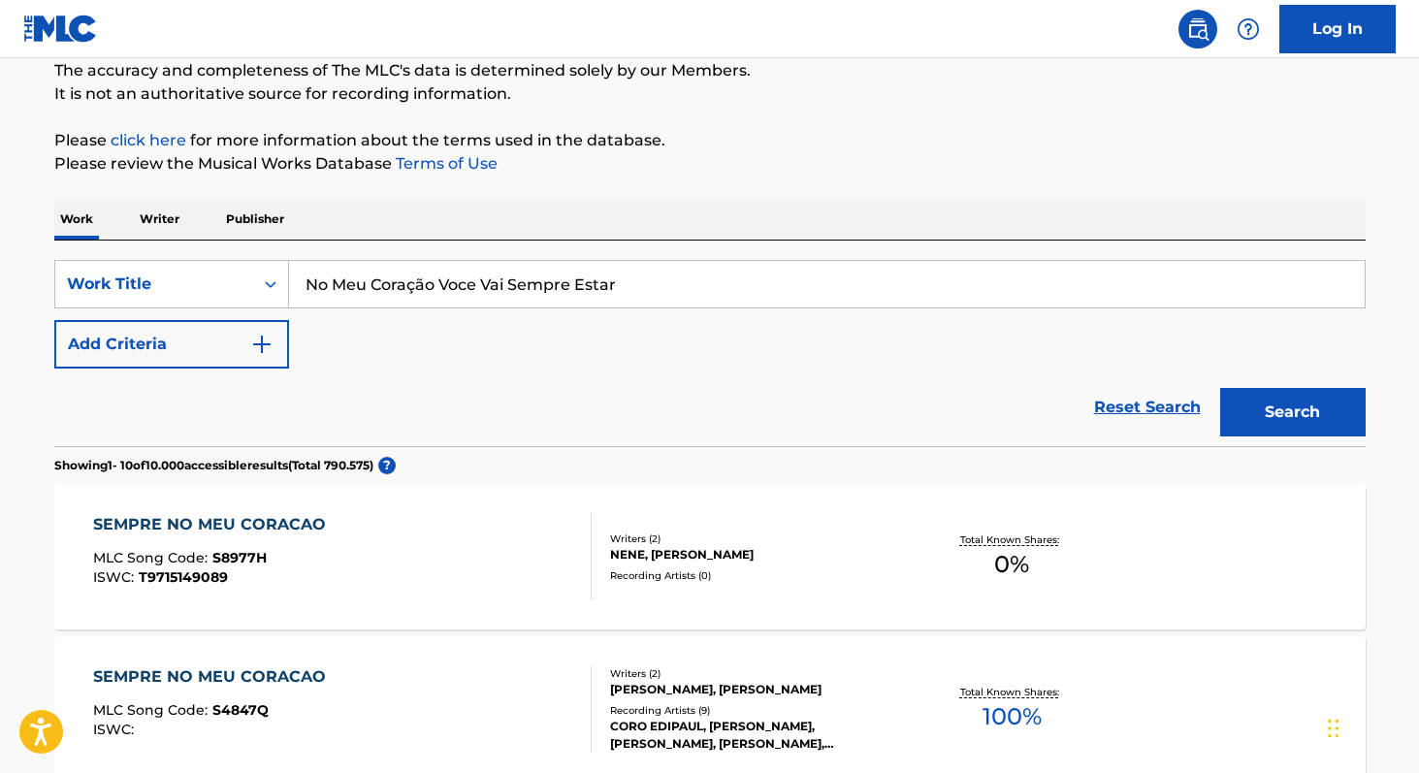
click at [412, 281] on input "No Meu Coração Voce Vai Sempre Estar" at bounding box center [826, 284] width 1075 height 47
paste input "You’ll Be in My Heart"
click at [424, 333] on span "Search Form" at bounding box center [425, 327] width 4 height 18
type input "you’ll be in my heart"
click at [1305, 404] on button "Search" at bounding box center [1292, 412] width 145 height 48
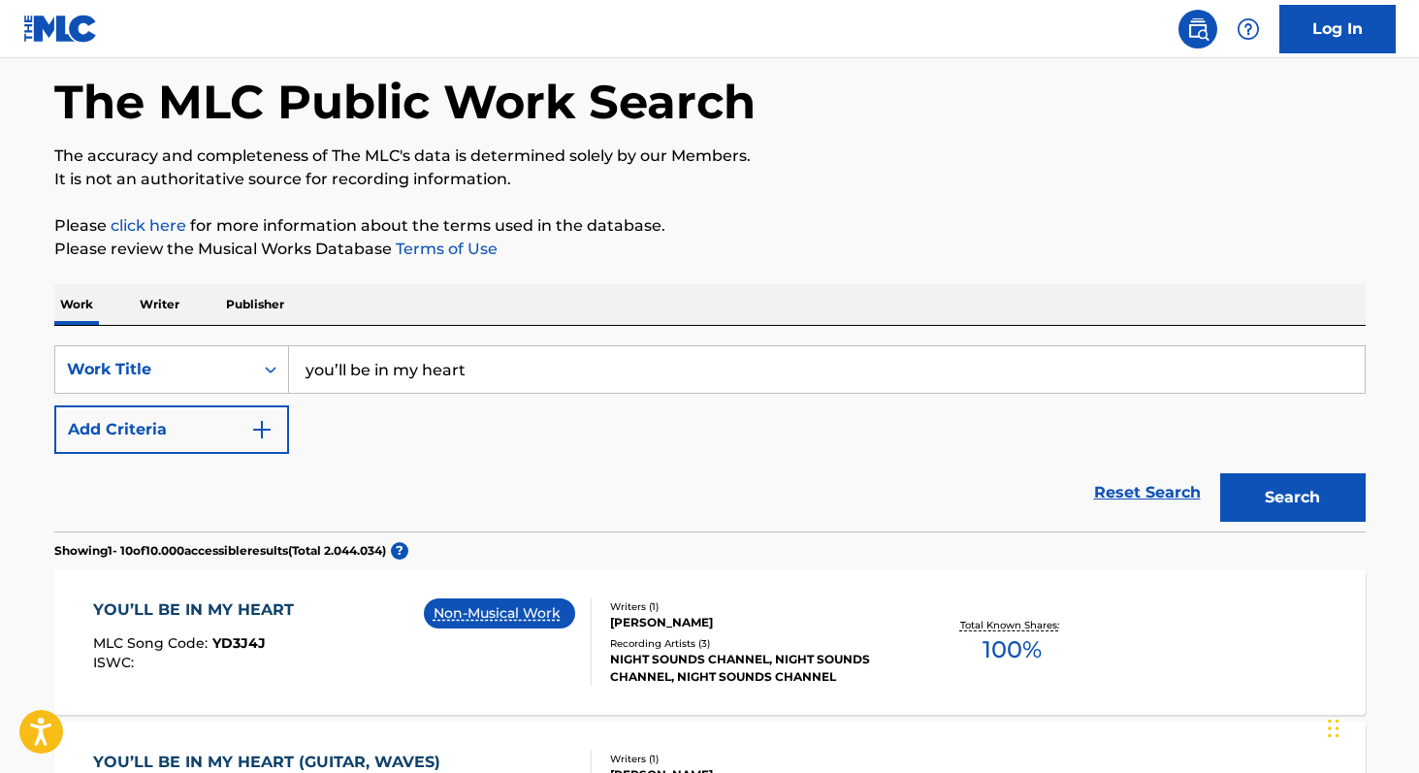
scroll to position [0, 0]
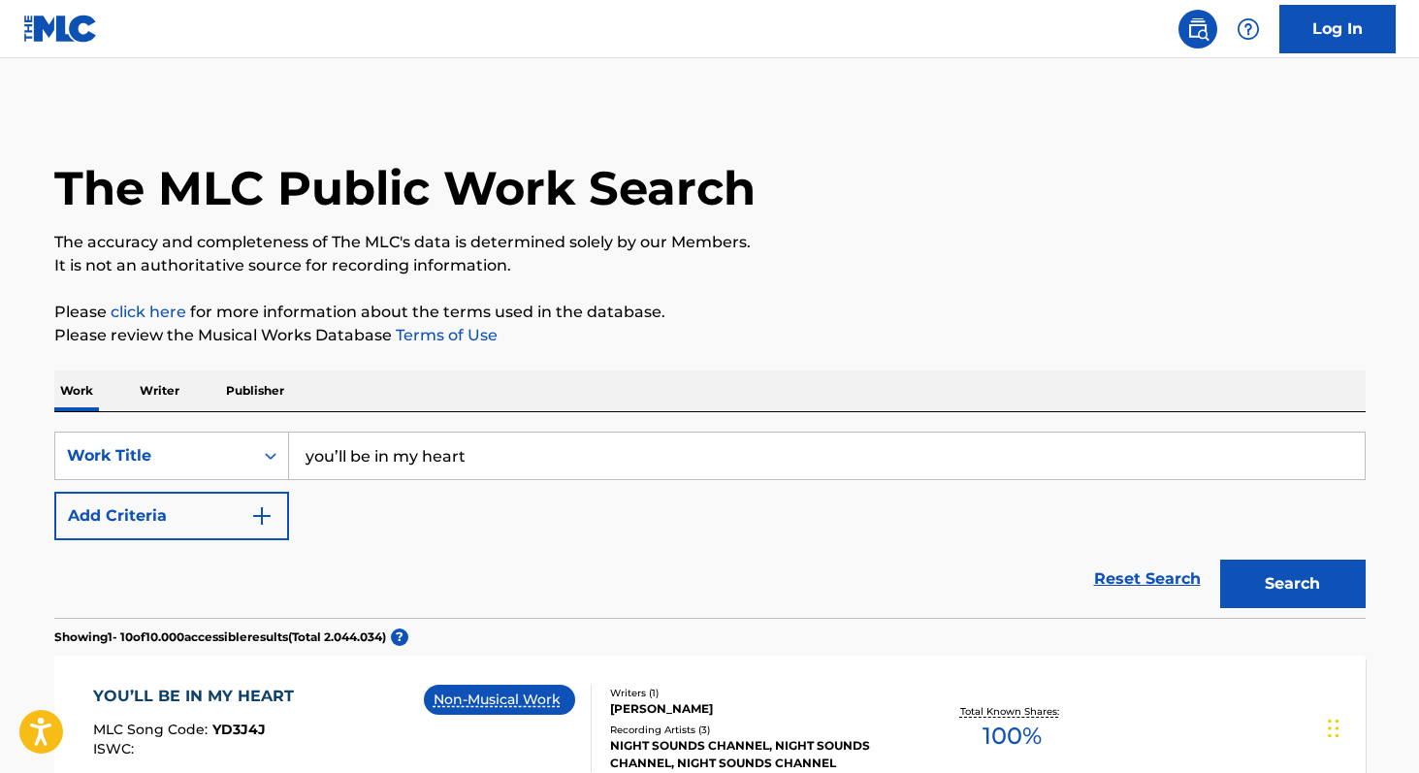
click at [201, 525] on button "Add Criteria" at bounding box center [171, 516] width 235 height 48
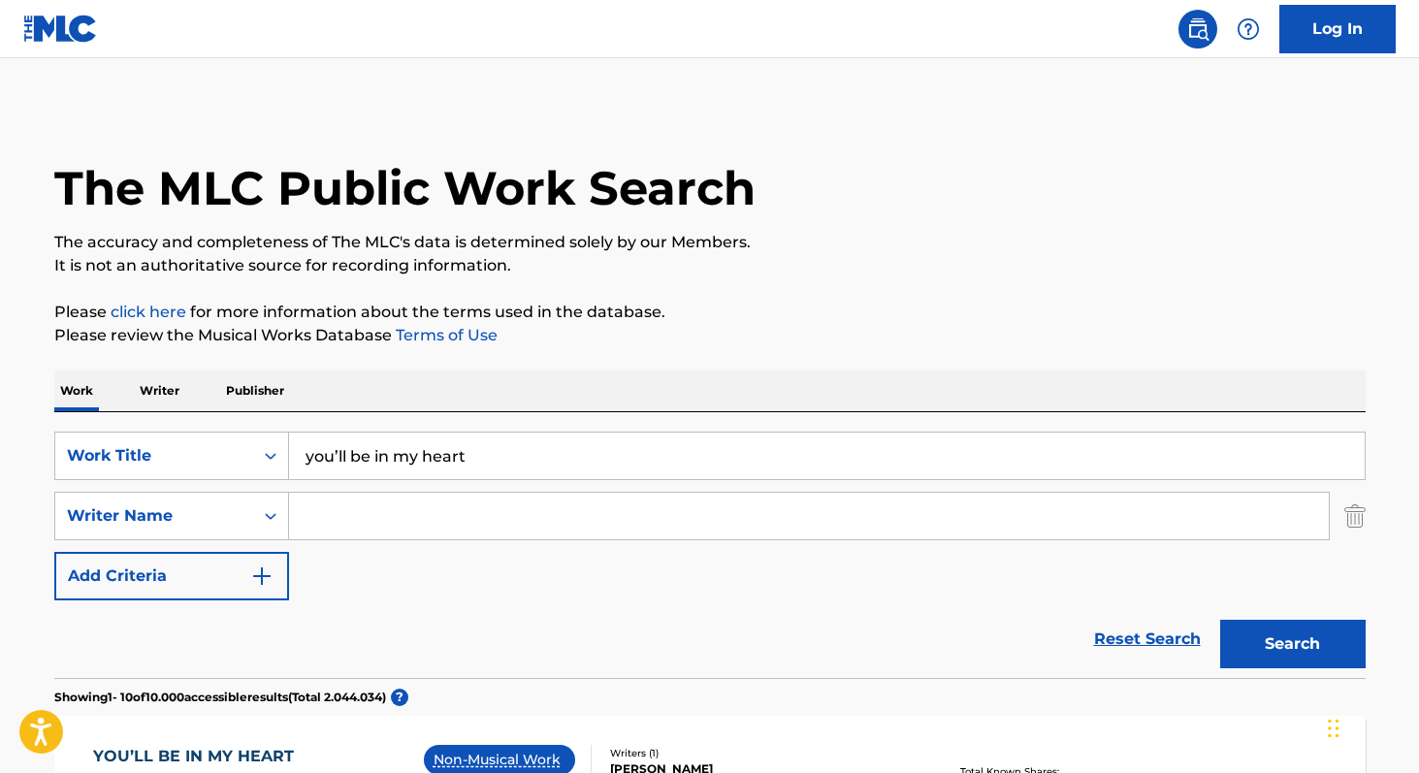
click at [431, 514] on input "Search Form" at bounding box center [808, 516] width 1039 height 47
paste input "Collins"
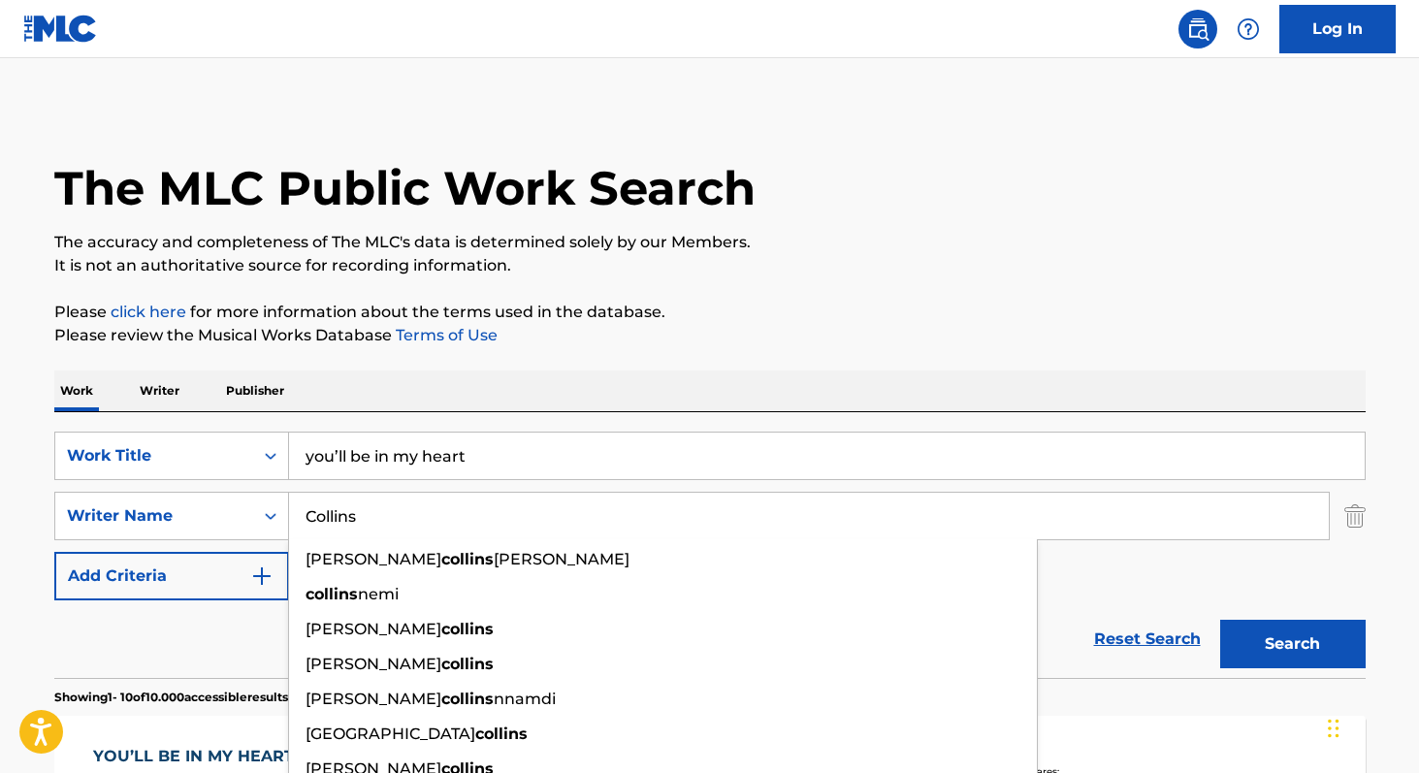
type input "Collins"
click at [1307, 645] on button "Search" at bounding box center [1292, 644] width 145 height 48
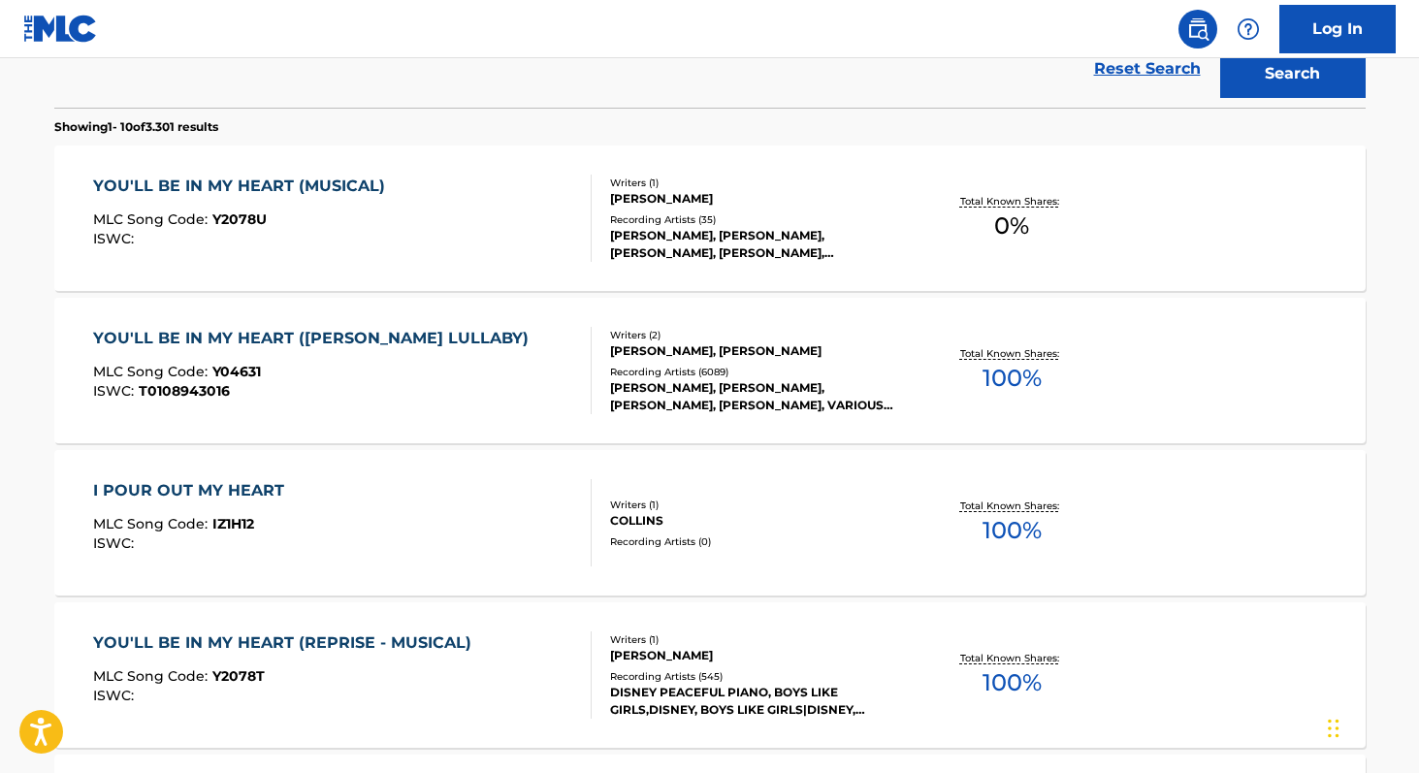
scroll to position [567, 0]
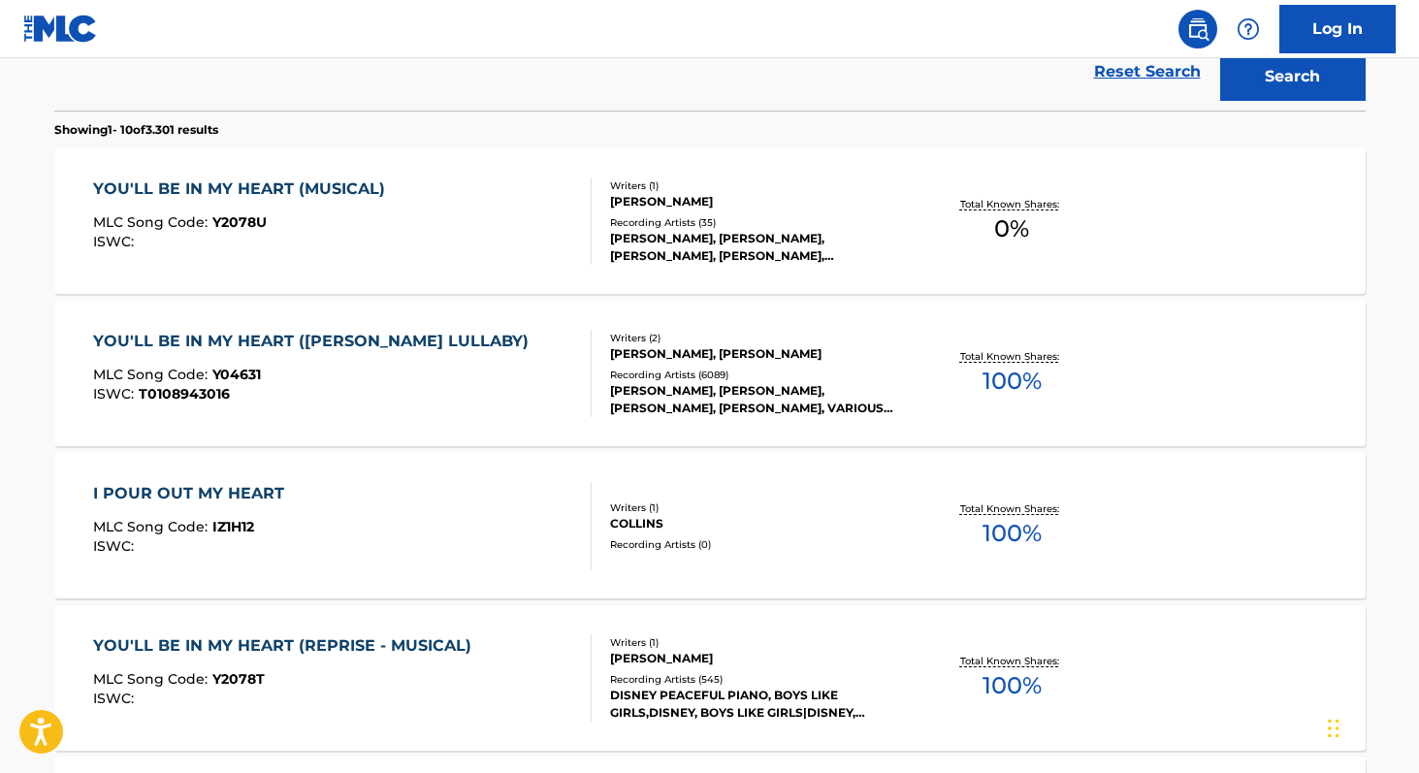
click at [1033, 680] on span "100 %" at bounding box center [1011, 685] width 59 height 35
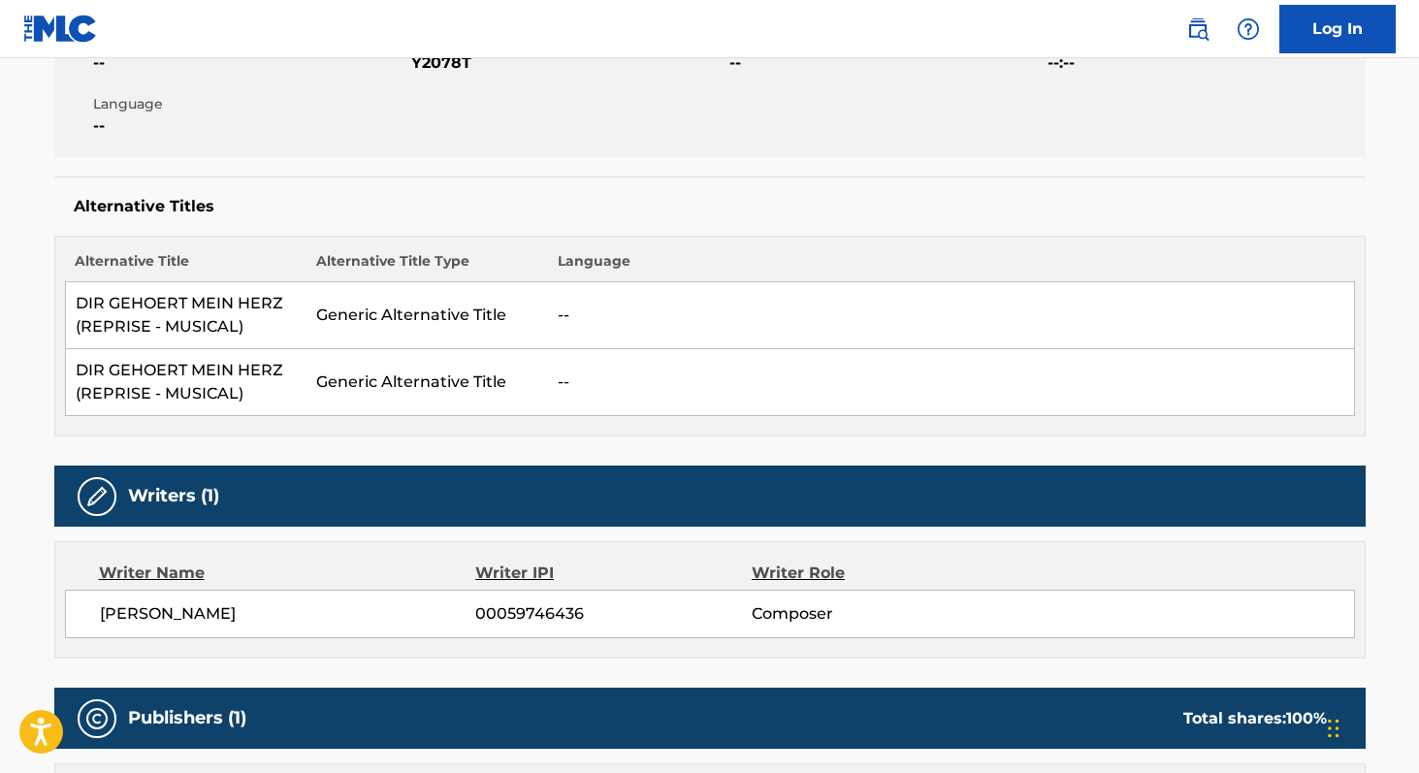
scroll to position [436, 0]
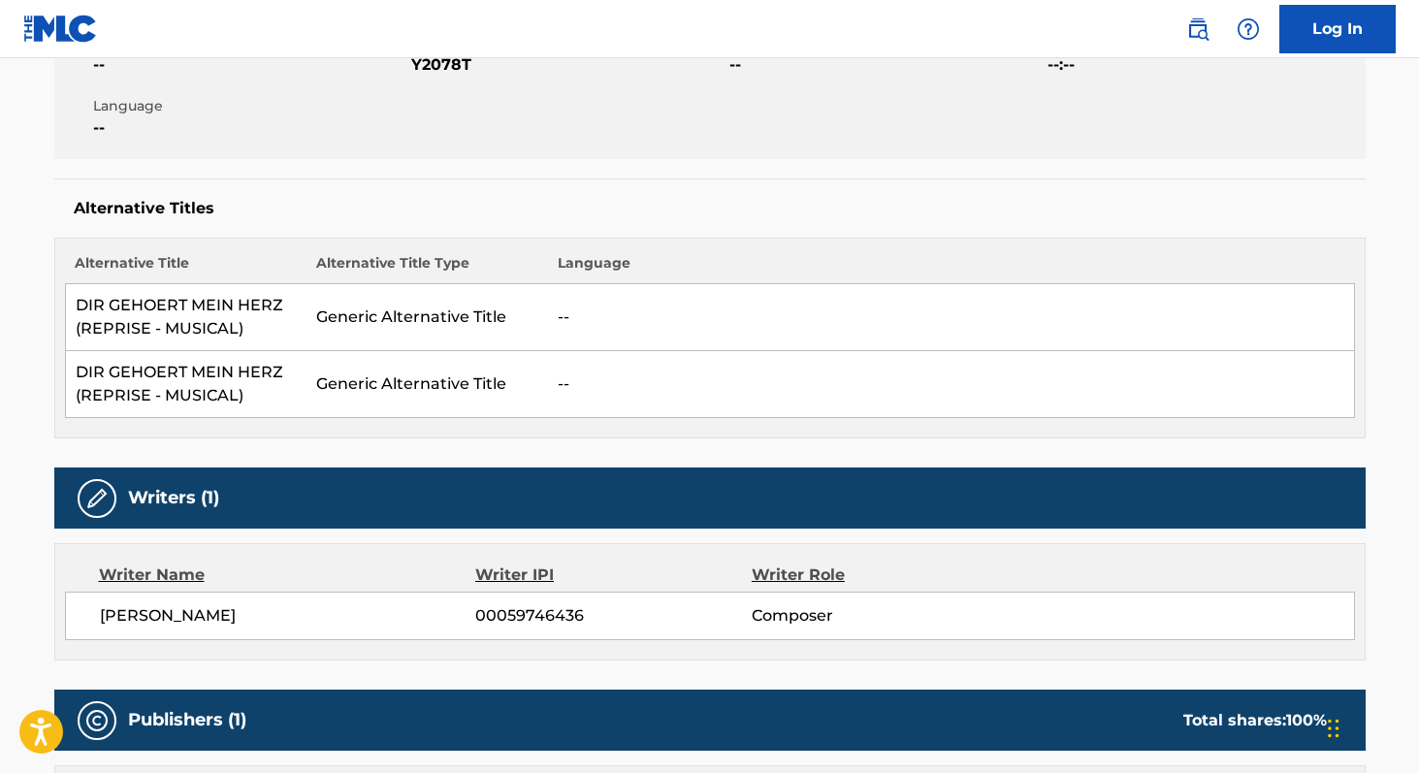
click at [490, 610] on span "00059746436" at bounding box center [612, 615] width 275 height 23
copy span "00059746436"
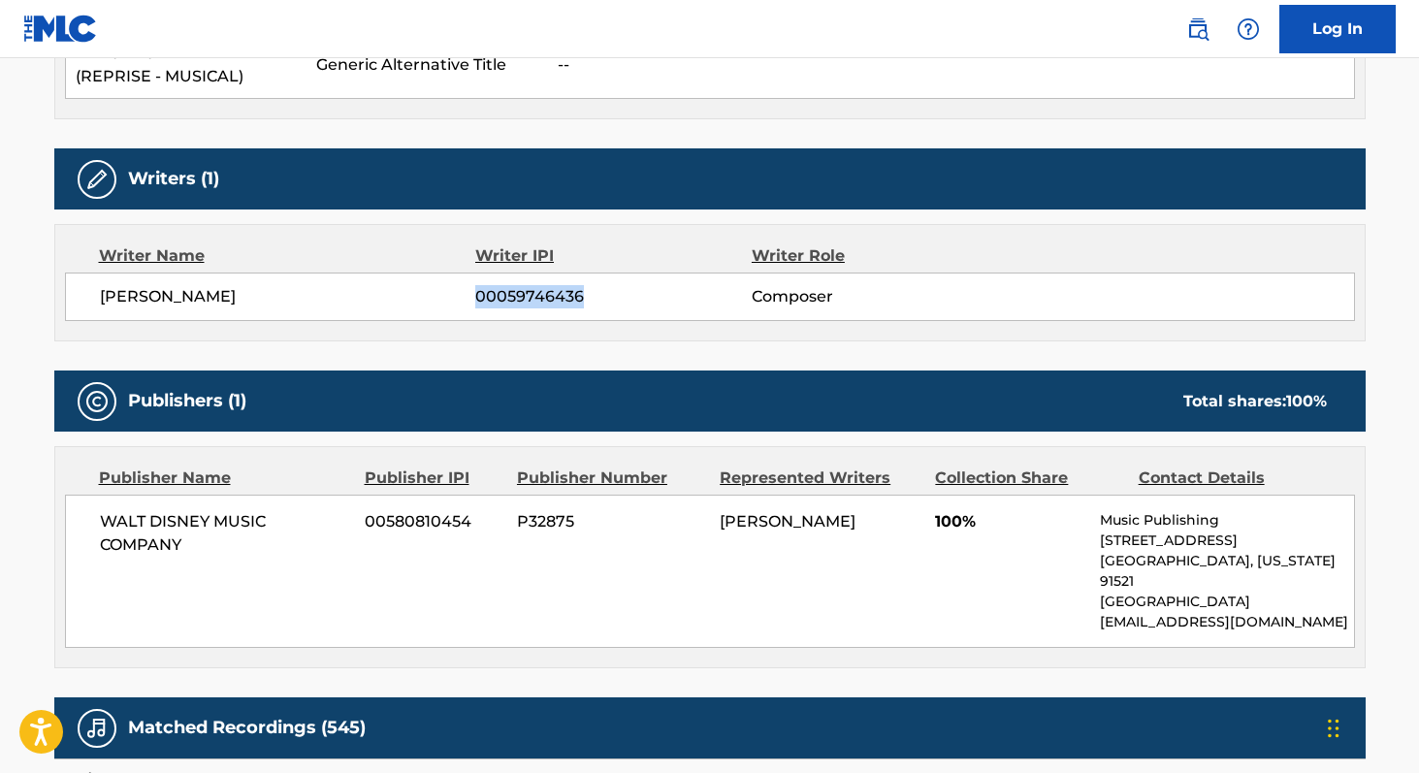
scroll to position [761, 0]
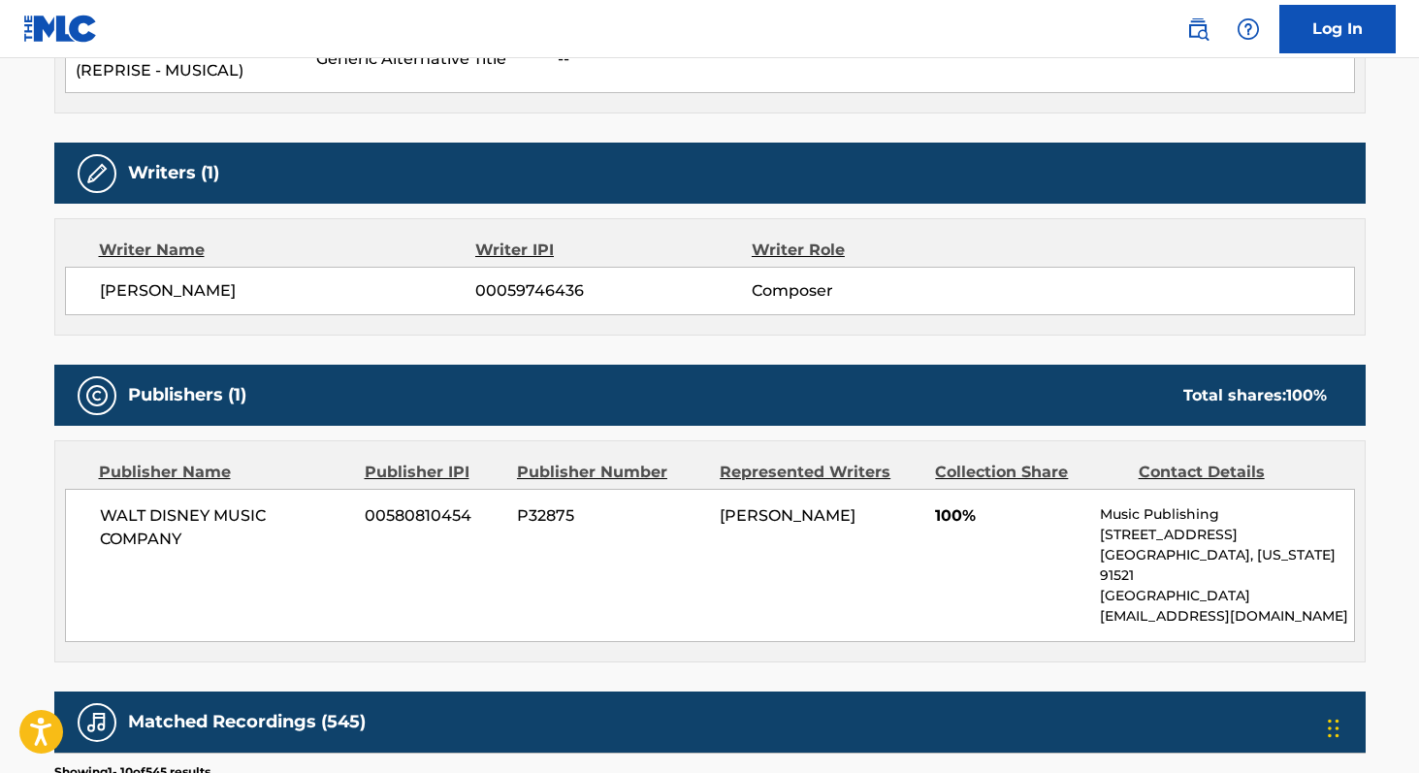
click at [118, 516] on span "WALT DISNEY MUSIC COMPANY" at bounding box center [225, 527] width 251 height 47
copy div "WALT DISNEY MUSIC COMPANY"
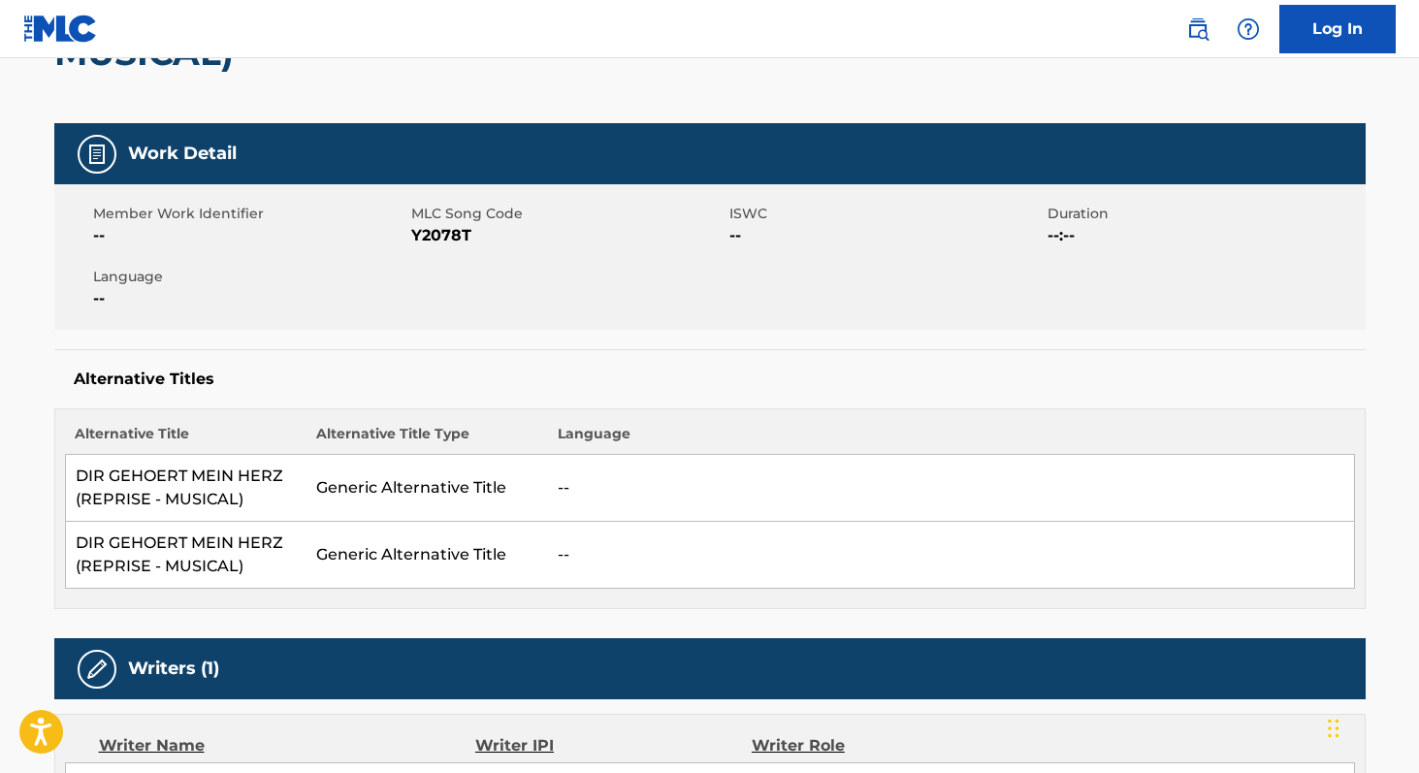
scroll to position [246, 0]
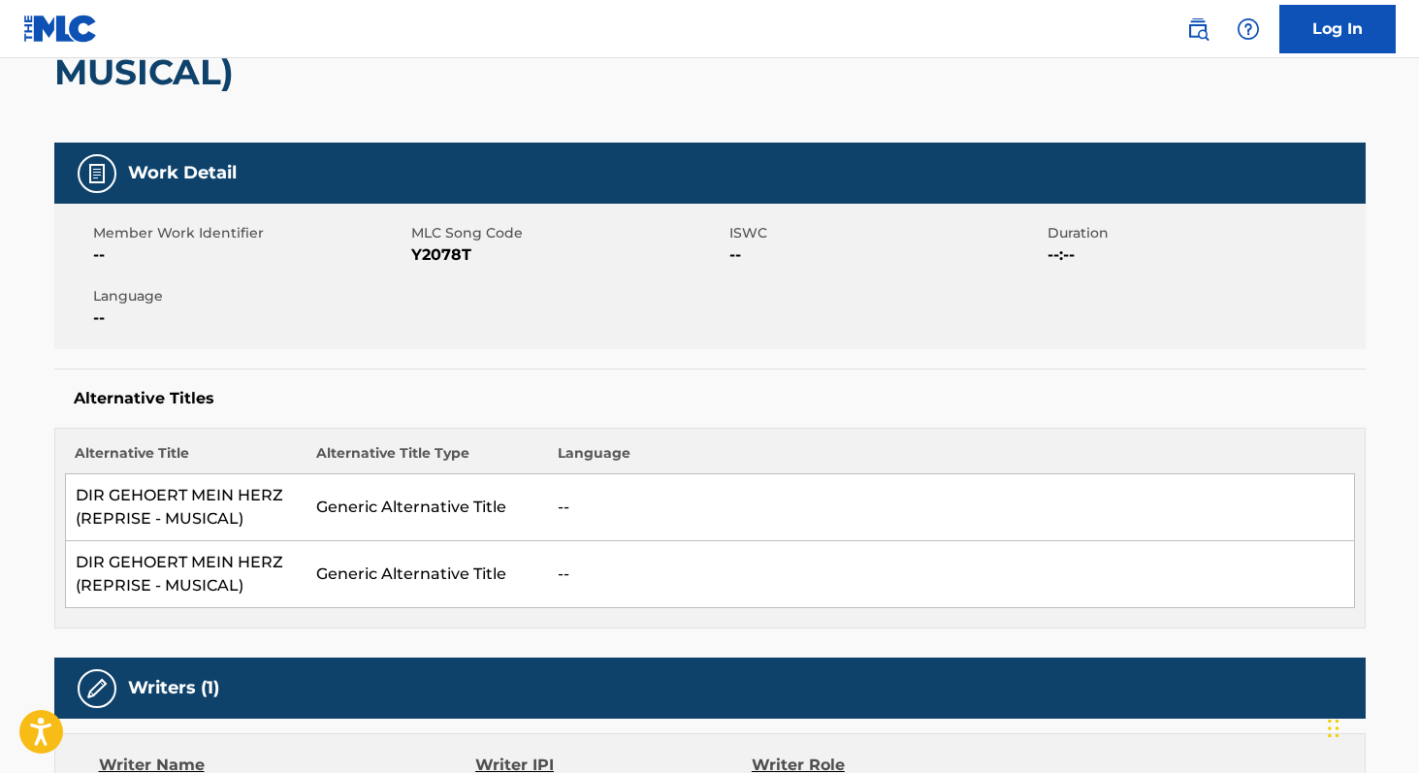
click at [457, 250] on span "Y2078T" at bounding box center [567, 254] width 313 height 23
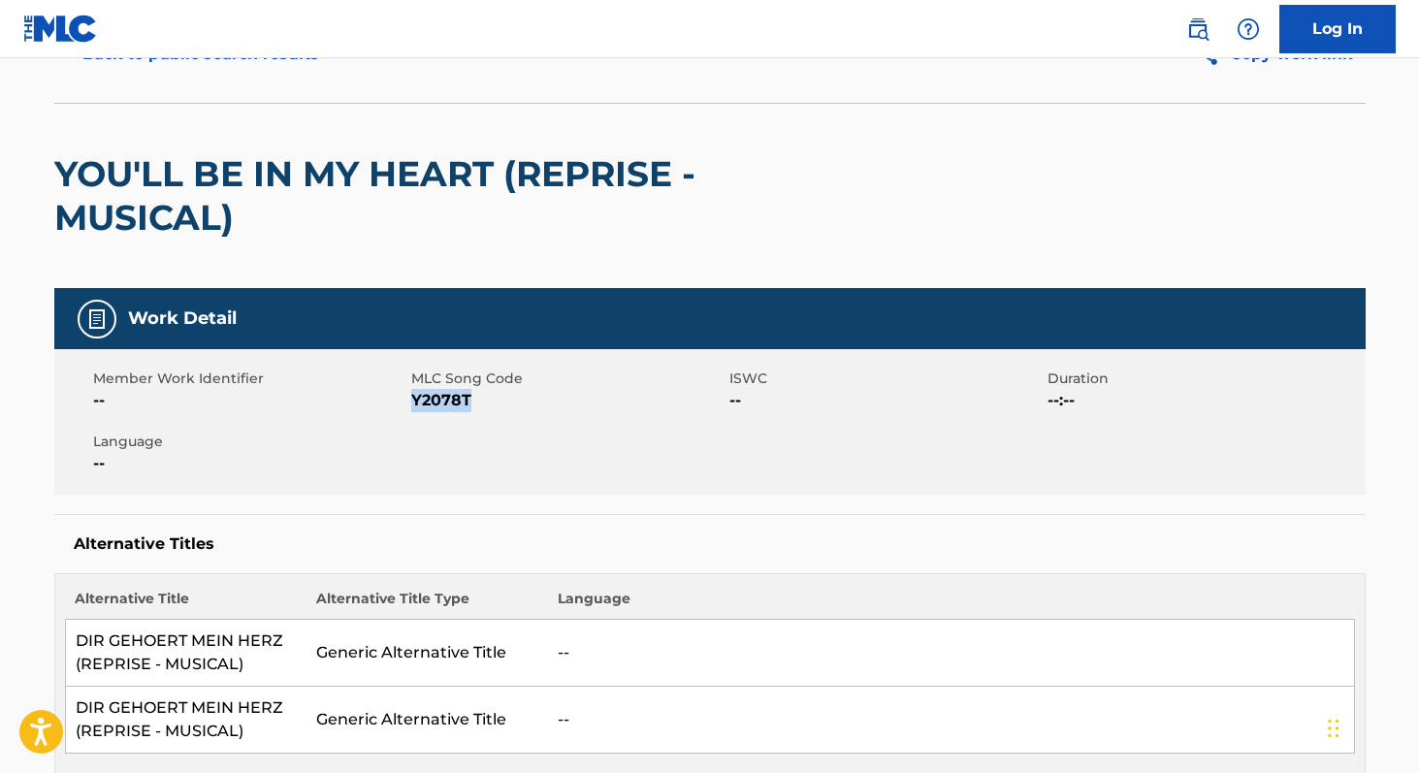
scroll to position [0, 0]
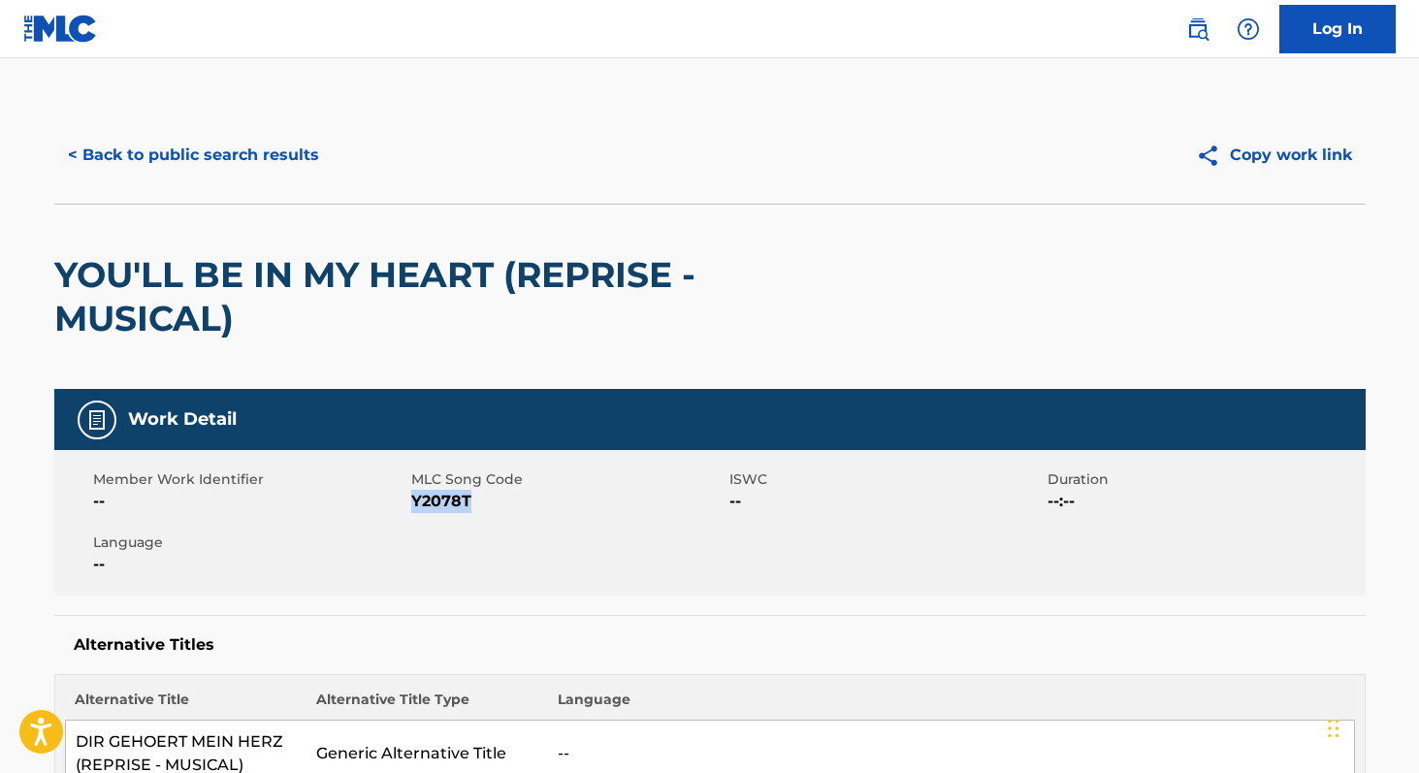
click at [186, 154] on button "< Back to public search results" at bounding box center [193, 155] width 278 height 48
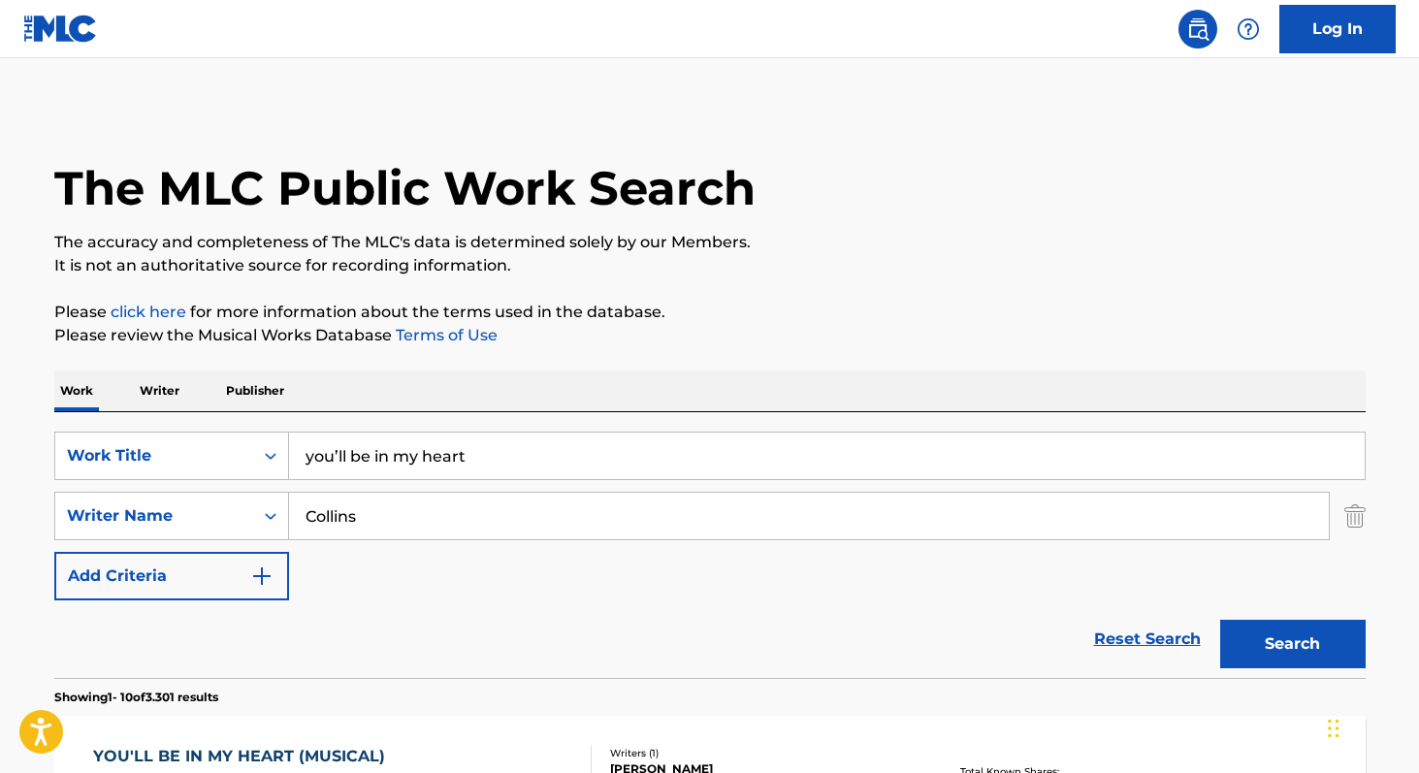
click at [1359, 522] on img "Search Form" at bounding box center [1354, 516] width 21 height 48
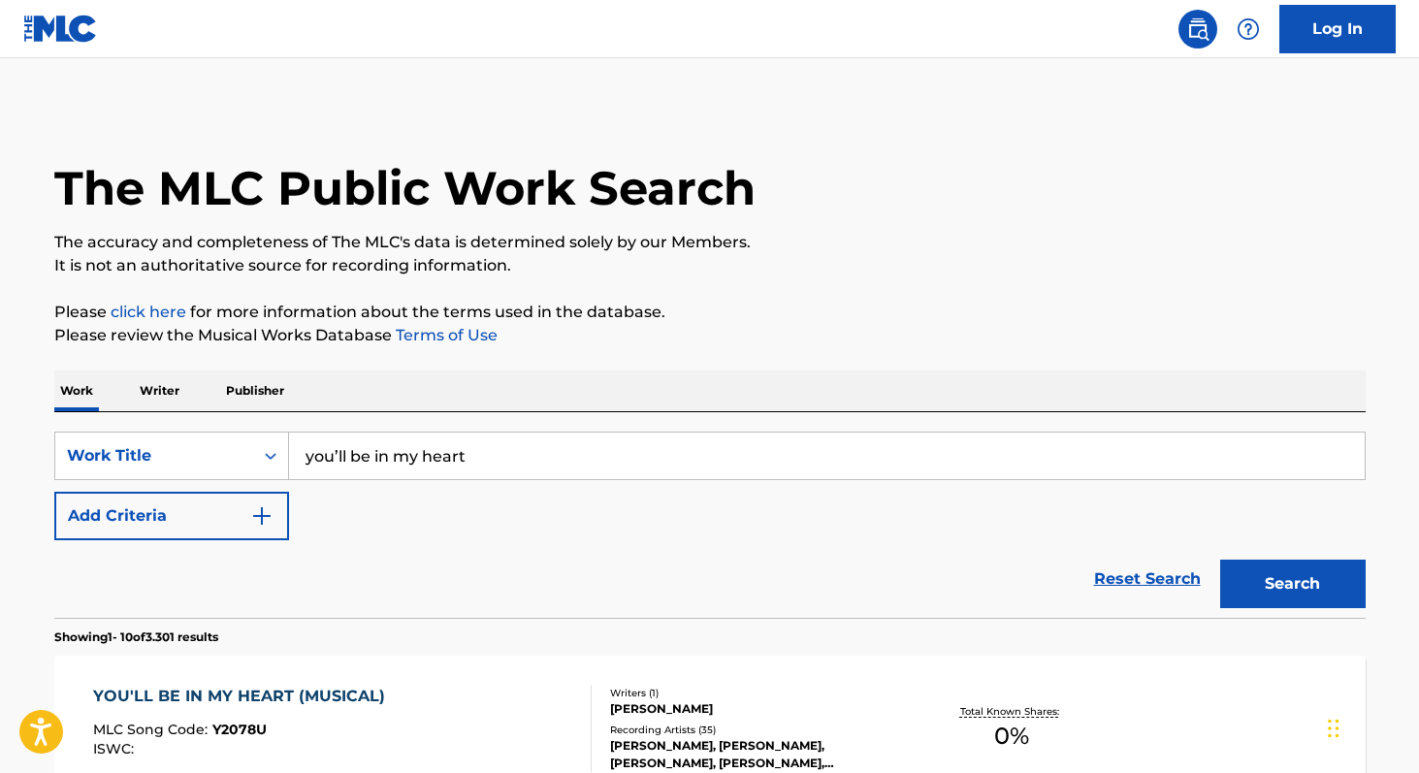
click at [569, 424] on div "SearchWithCriteriab71a946b-f762-41bf-aa69-ba01c84c4e07 Work Title you’ll be in …" at bounding box center [709, 515] width 1311 height 206
click at [580, 442] on input "you’ll be in my heart" at bounding box center [826, 455] width 1075 height 47
click at [586, 461] on input "you’ll be in my heart" at bounding box center [826, 455] width 1075 height 47
paste input "Dueto Enamorados"
type input "Dueto Enamorados"
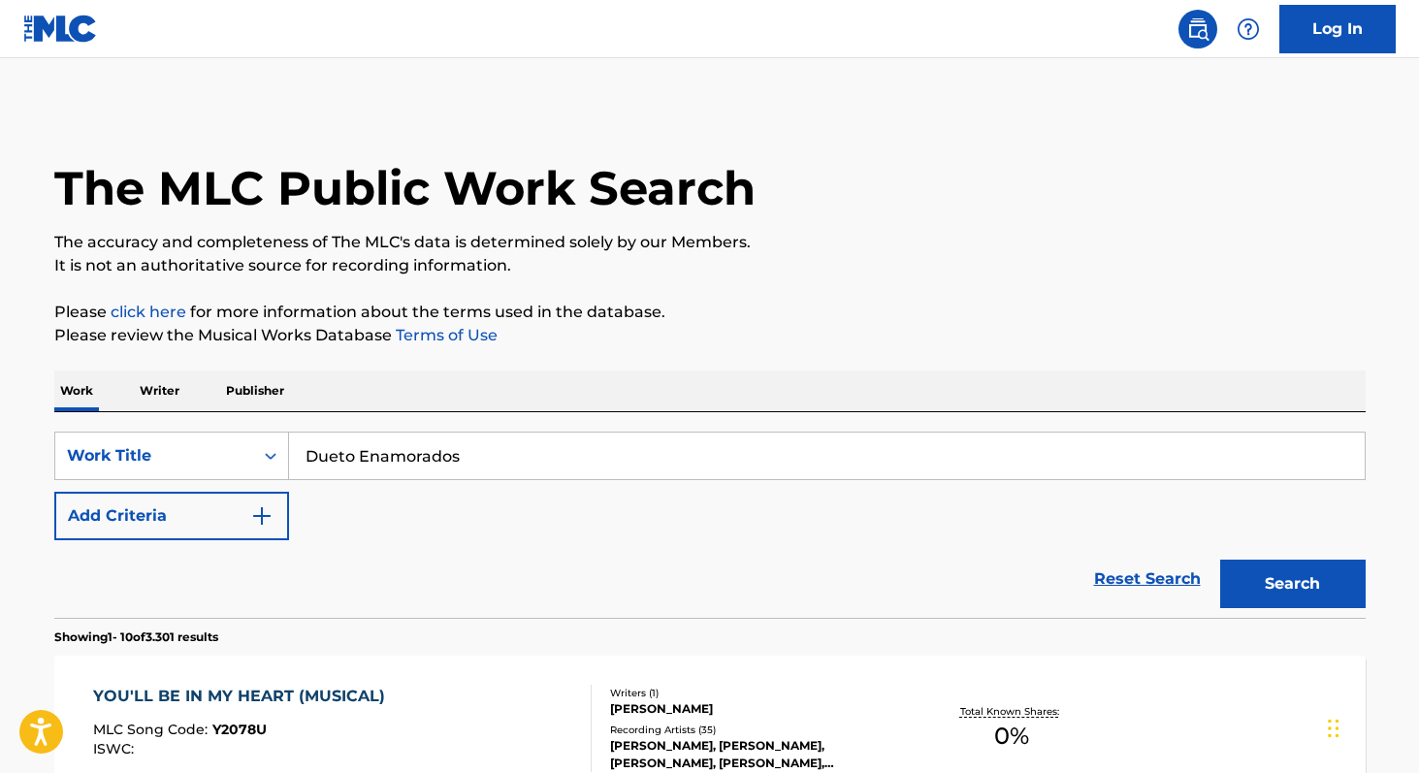
click at [163, 391] on p "Writer" at bounding box center [159, 390] width 51 height 41
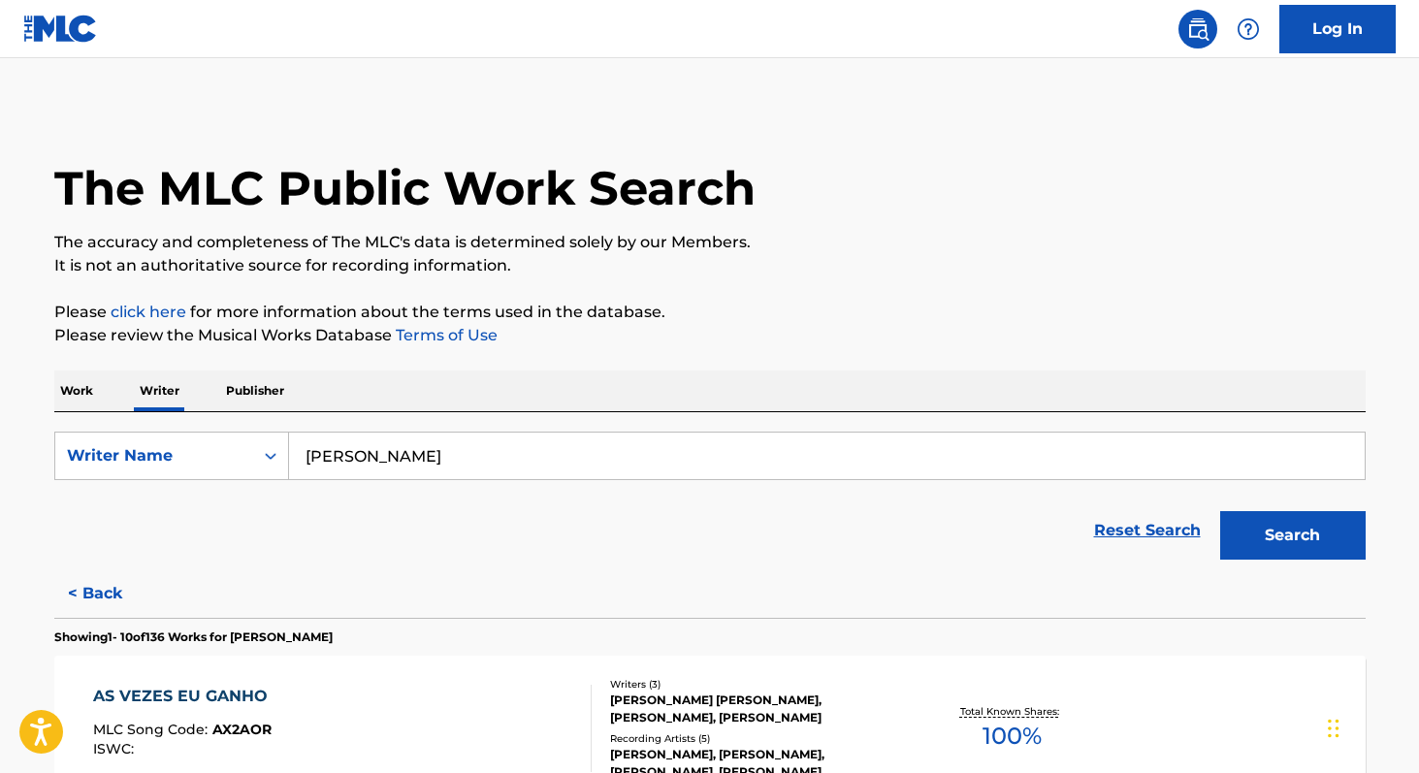
click at [474, 460] on input "[PERSON_NAME]" at bounding box center [826, 455] width 1075 height 47
paste input "Dueto Enamorados"
type input "Dueto Enamorados"
click at [74, 390] on p "Work" at bounding box center [76, 390] width 45 height 41
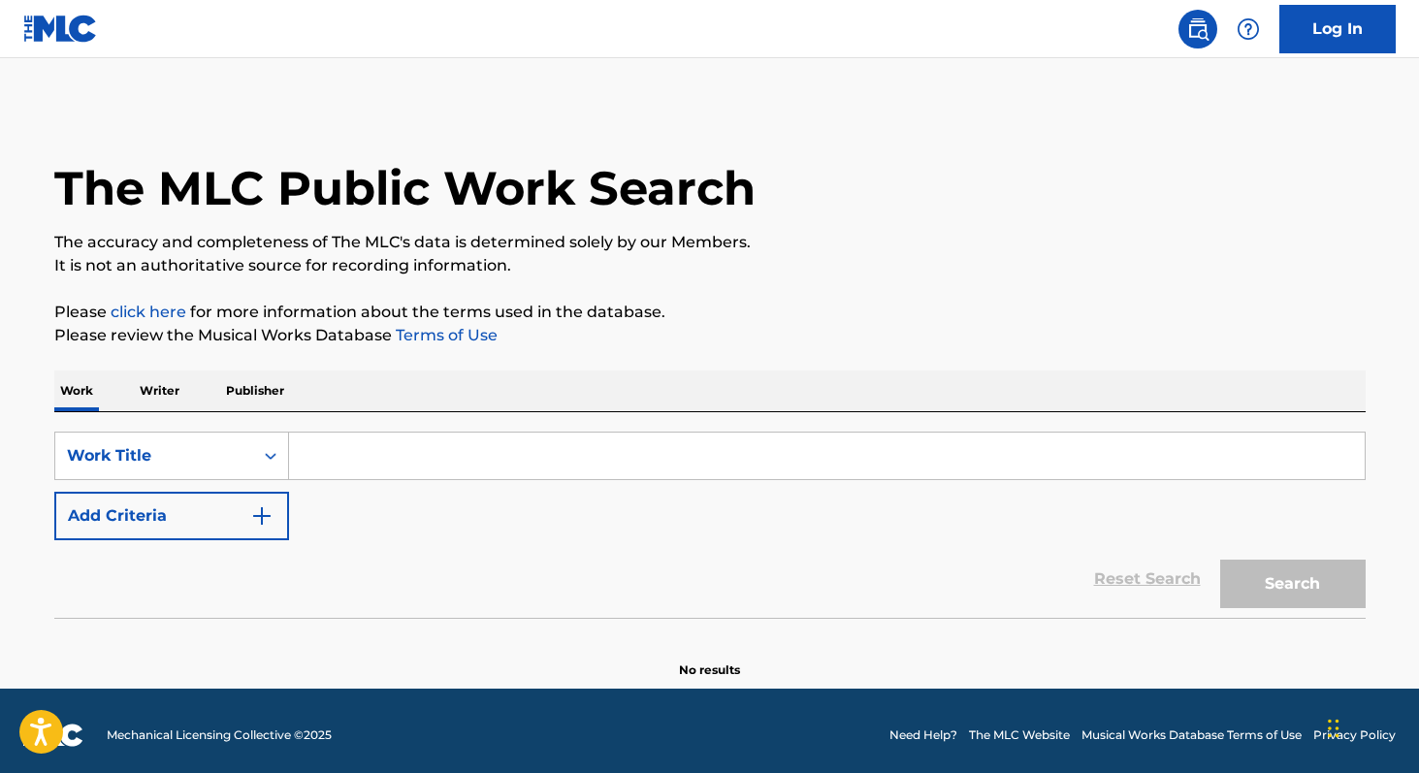
click at [386, 463] on input "Search Form" at bounding box center [826, 455] width 1075 height 47
paste input "[PERSON_NAME] mar"
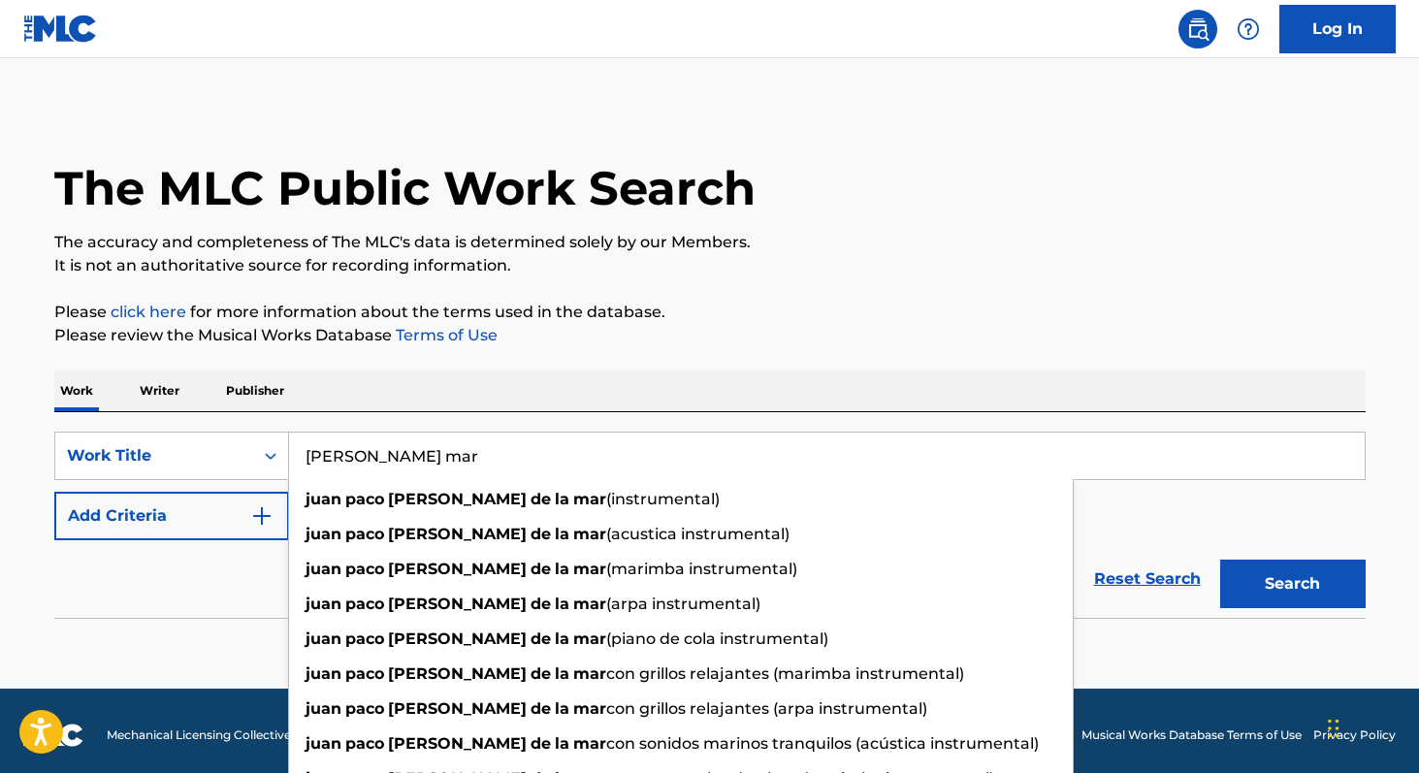
type input "[PERSON_NAME] mar"
click at [1220, 559] on button "Search" at bounding box center [1292, 583] width 145 height 48
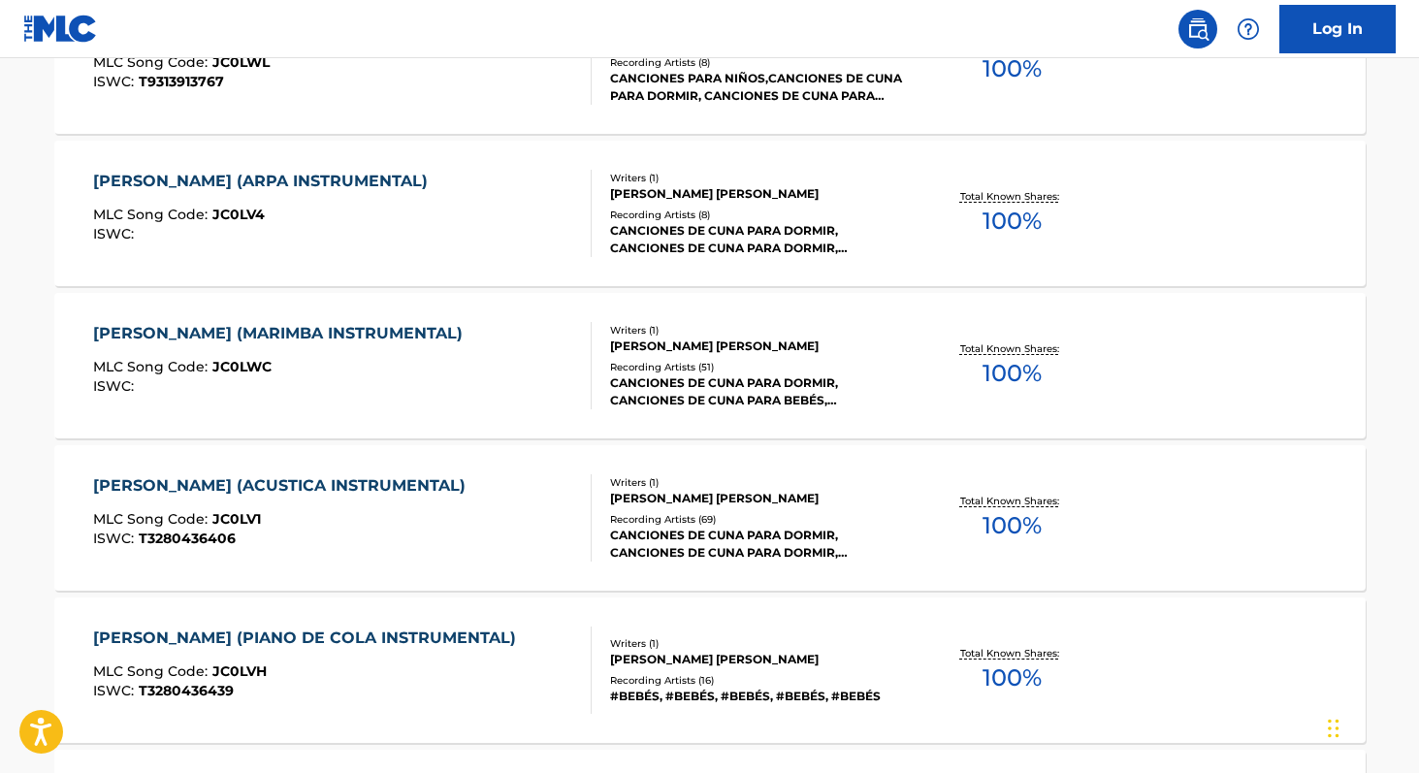
scroll to position [660, 0]
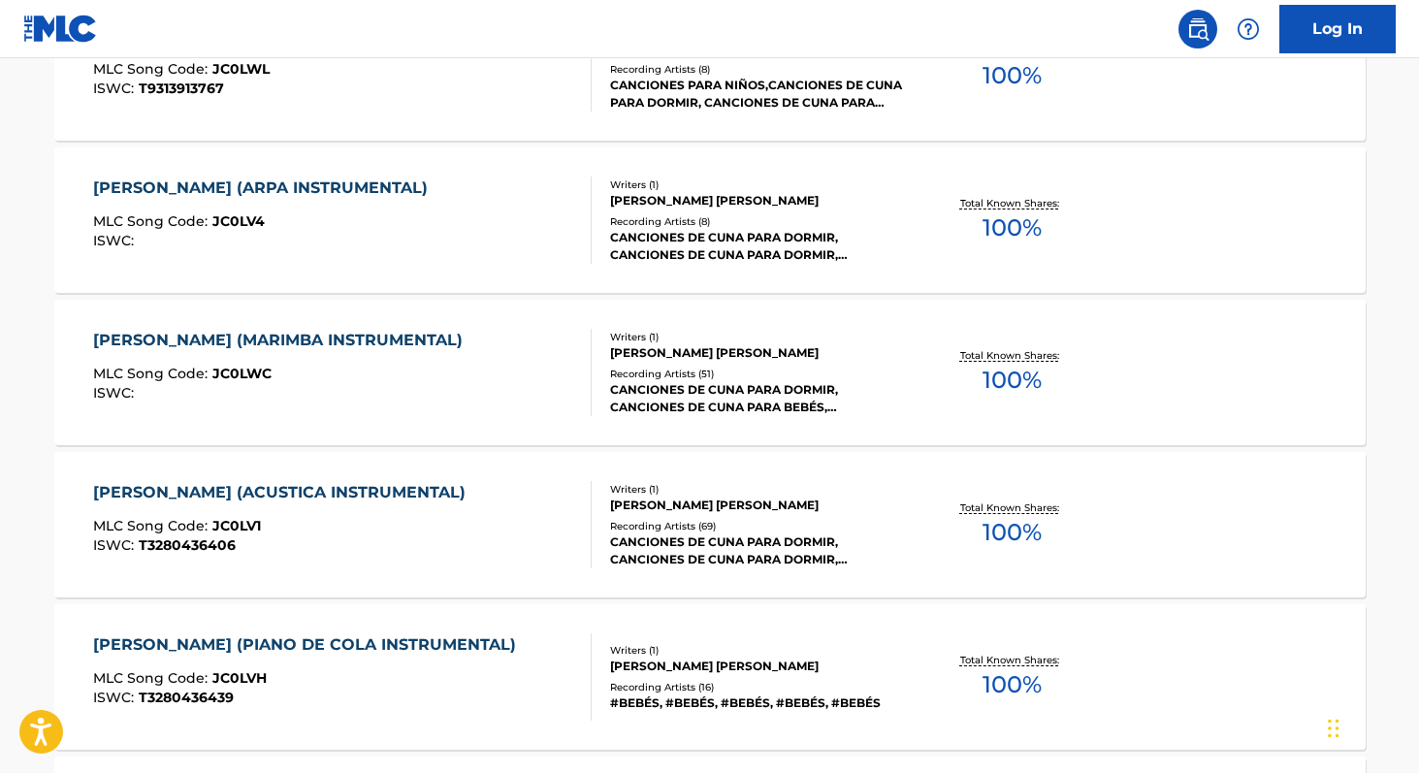
click at [1008, 527] on span "100 %" at bounding box center [1011, 532] width 59 height 35
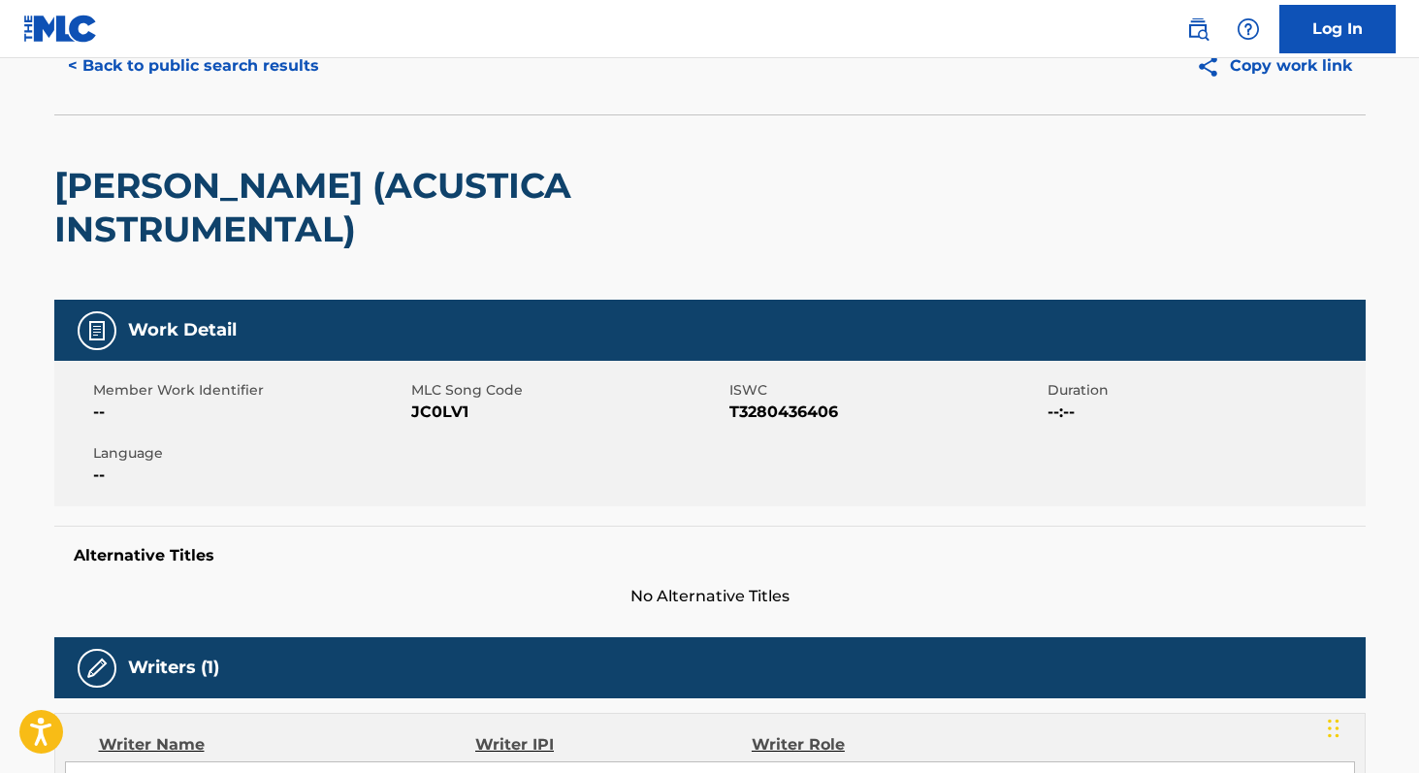
scroll to position [99, 0]
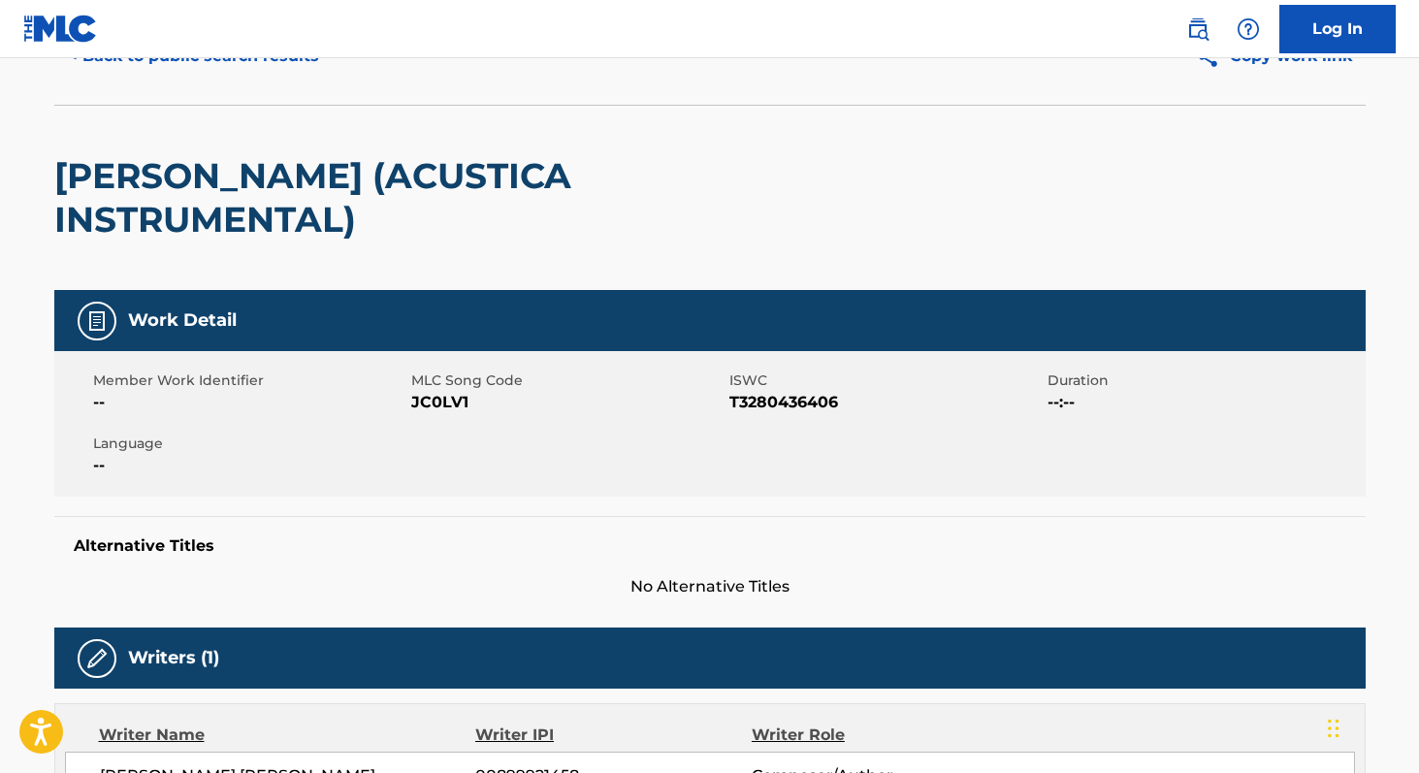
click at [741, 404] on span "T3280436406" at bounding box center [885, 402] width 313 height 23
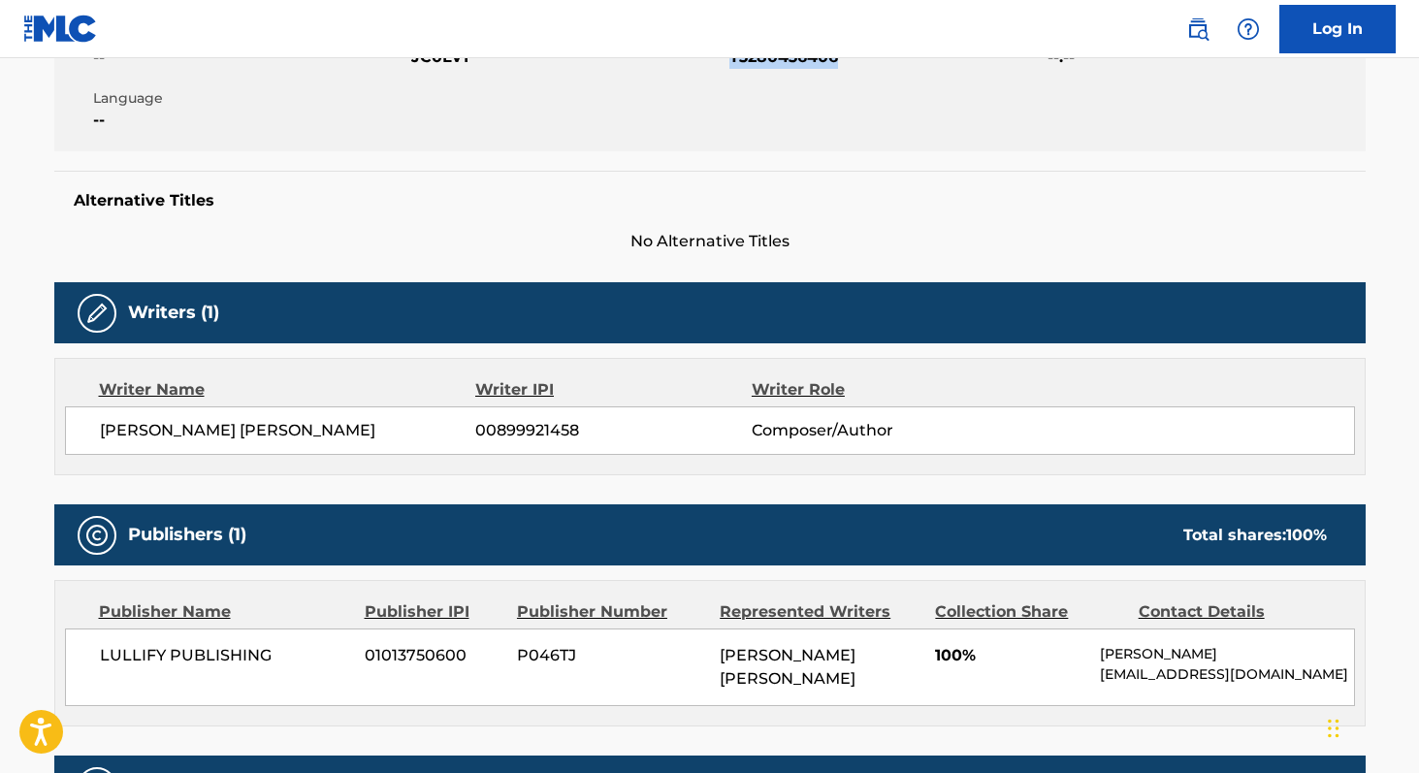
scroll to position [446, 0]
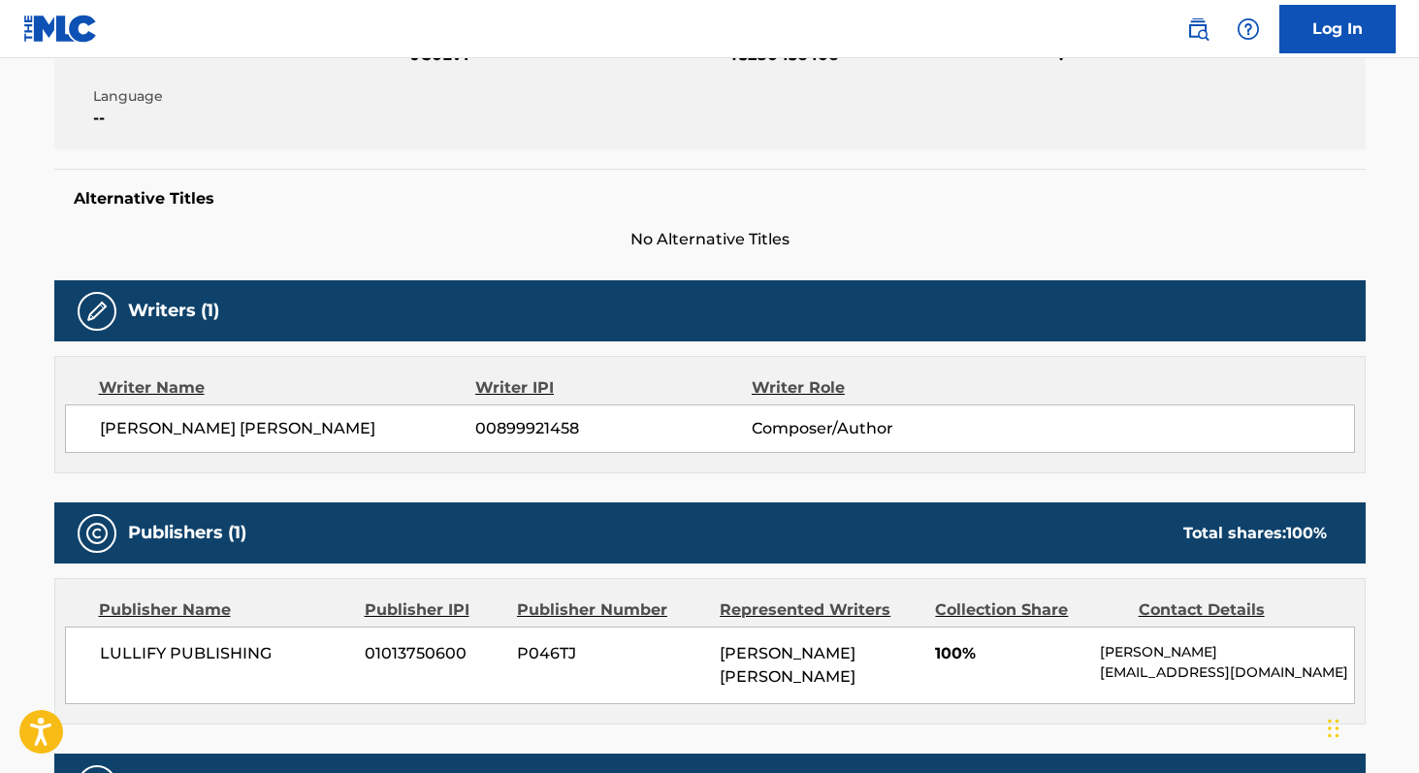
click at [115, 431] on span "[PERSON_NAME] [PERSON_NAME]" at bounding box center [288, 428] width 376 height 23
click at [117, 431] on span "[PERSON_NAME] [PERSON_NAME]" at bounding box center [288, 428] width 376 height 23
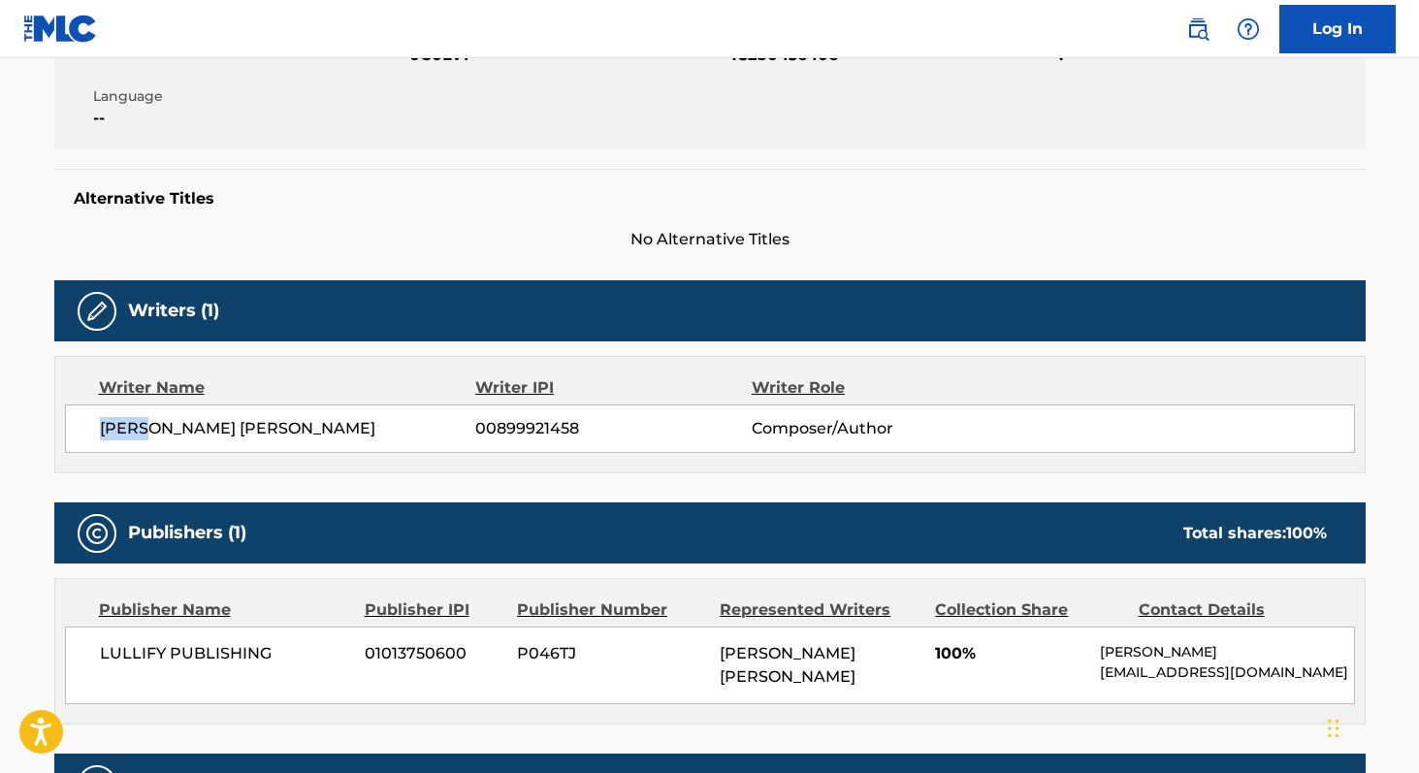
click at [117, 431] on span "[PERSON_NAME] [PERSON_NAME]" at bounding box center [288, 428] width 376 height 23
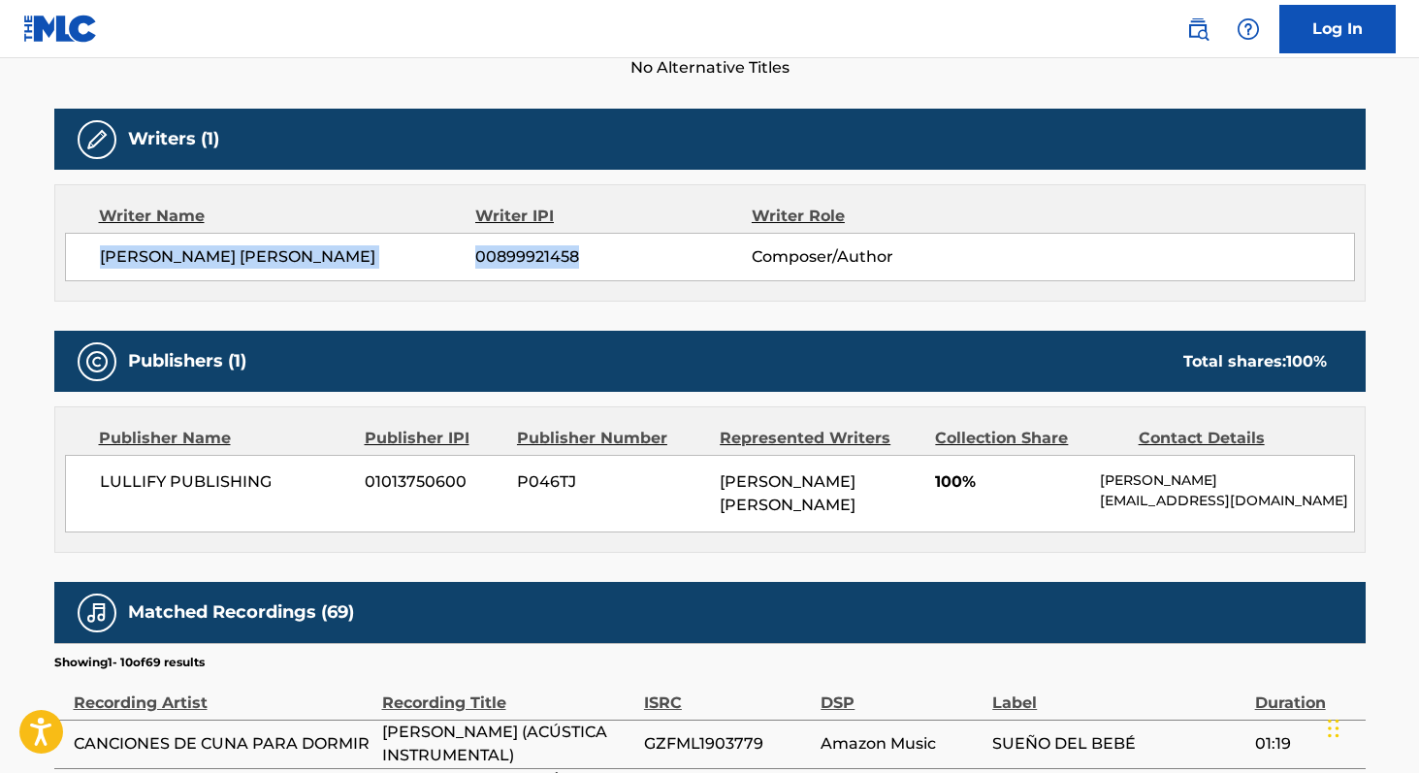
scroll to position [635, 0]
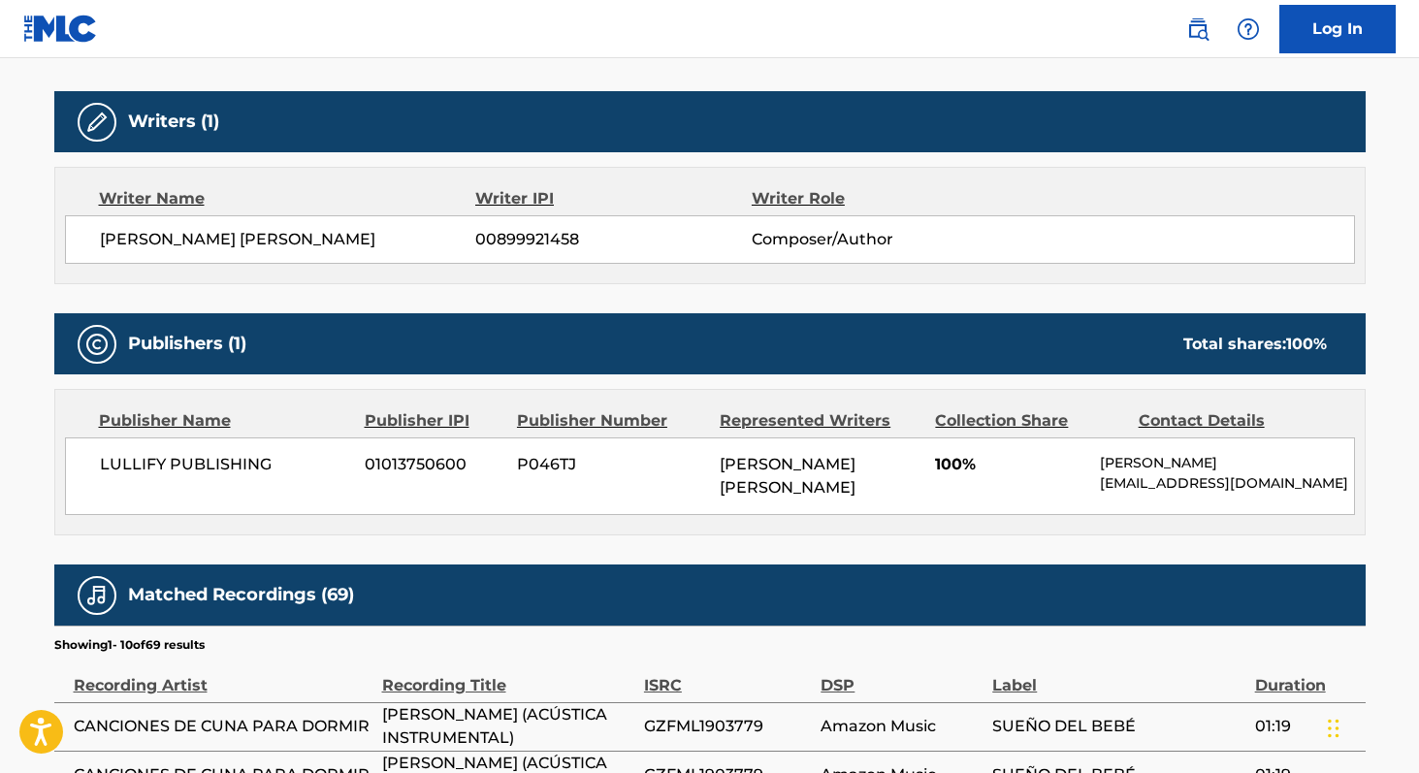
click at [119, 464] on span "LULLIFY PUBLISHING" at bounding box center [225, 464] width 251 height 23
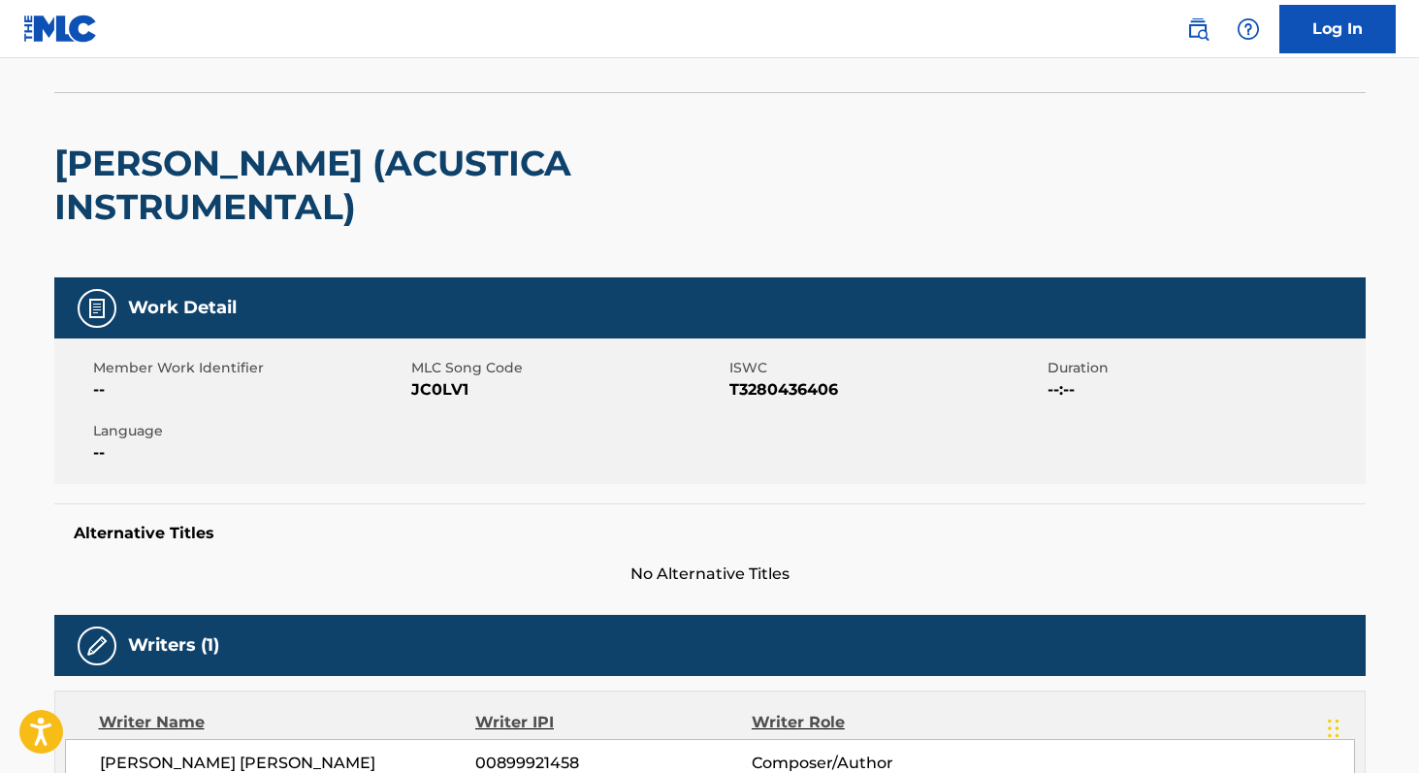
scroll to position [78, 0]
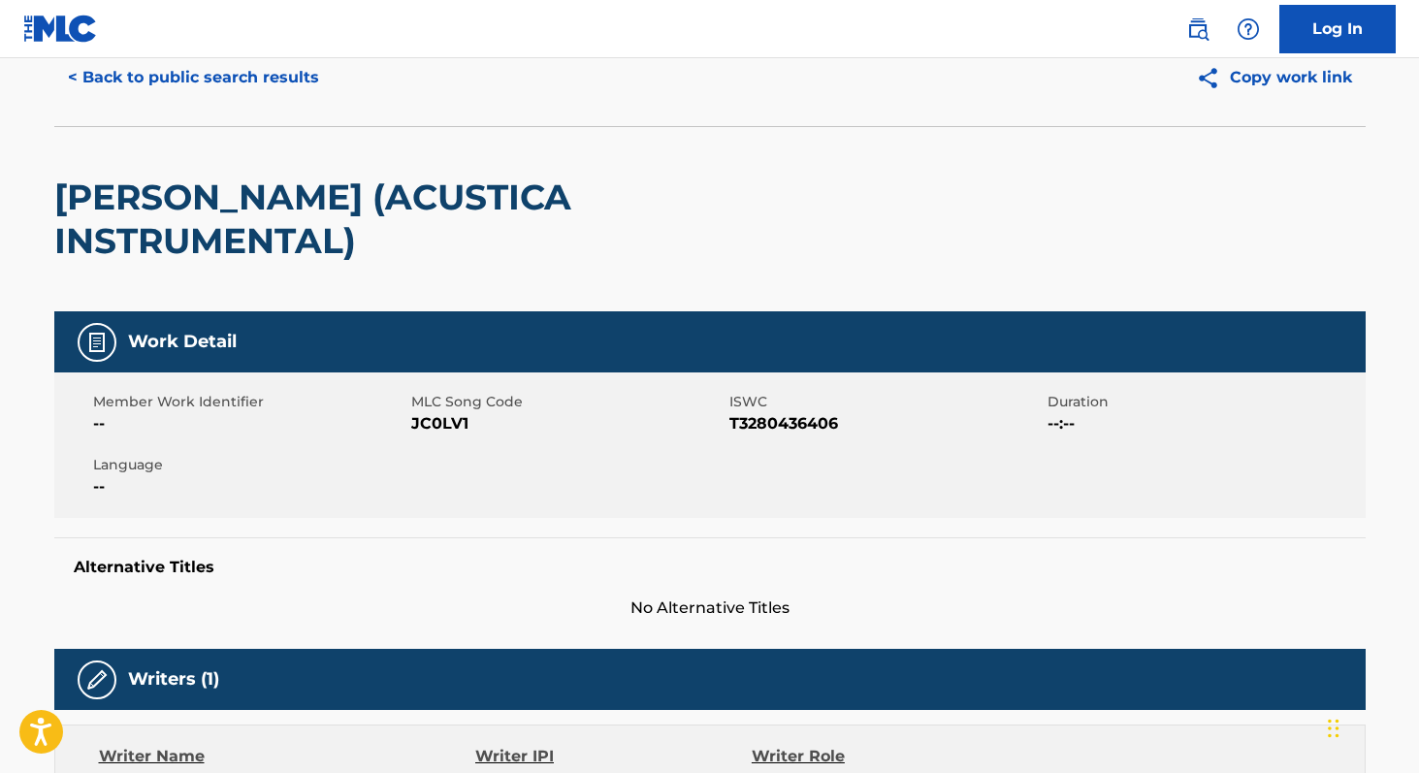
click at [432, 429] on span "JC0LV1" at bounding box center [567, 423] width 313 height 23
